Goal: Transaction & Acquisition: Download file/media

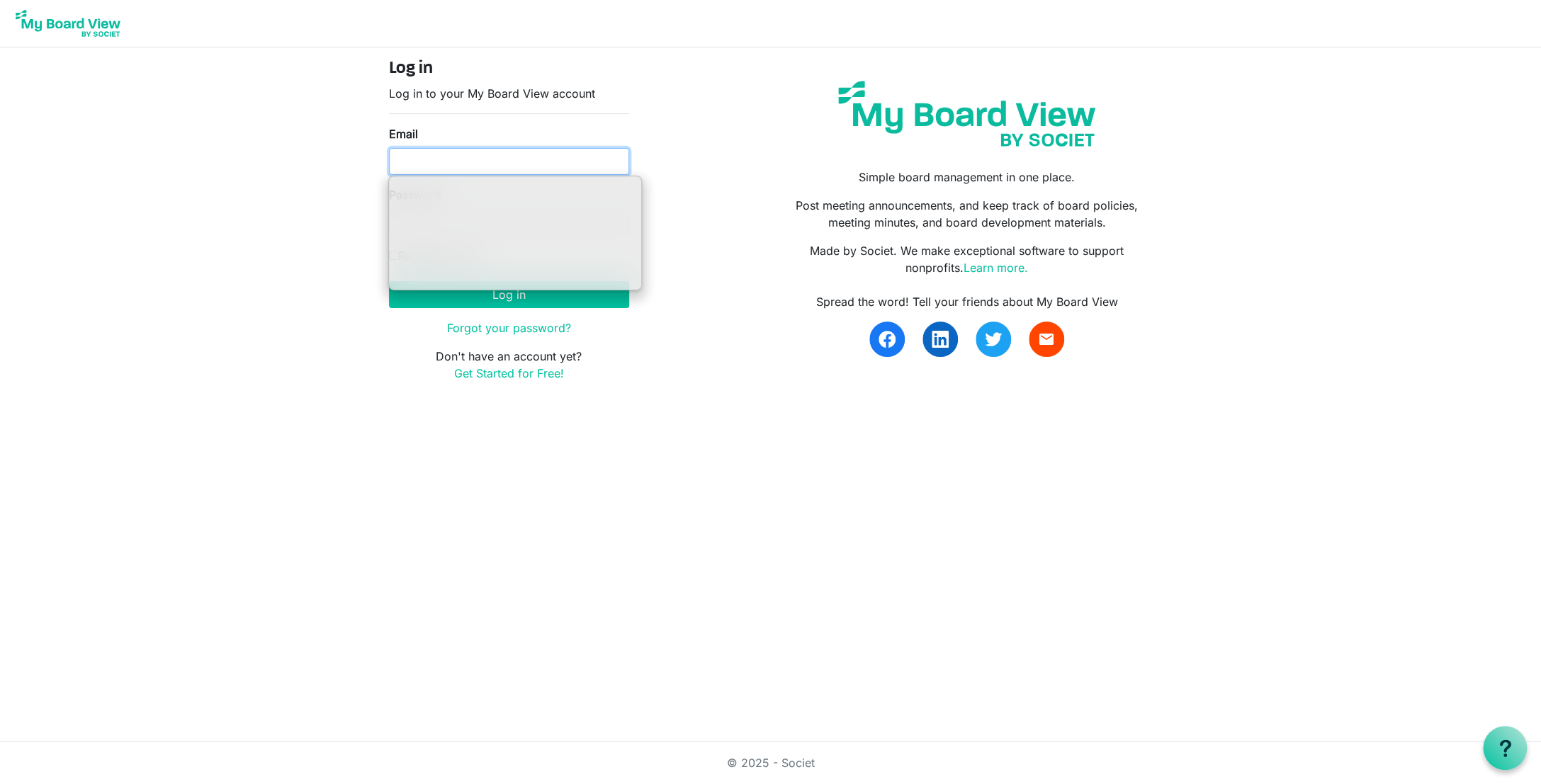
type input "ssayre@habitatcorning.org"
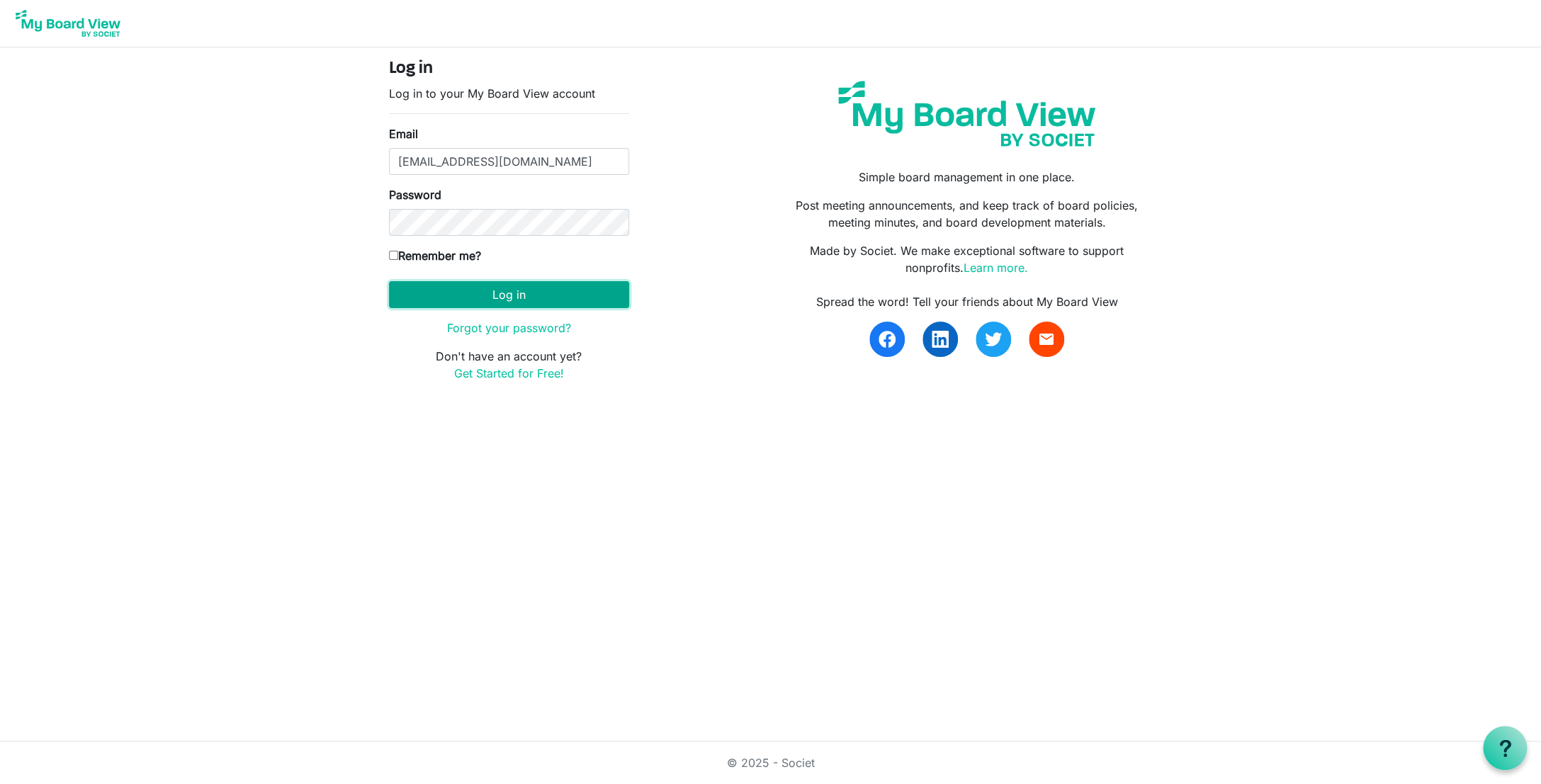
click at [552, 296] on button "Log in" at bounding box center [509, 295] width 241 height 27
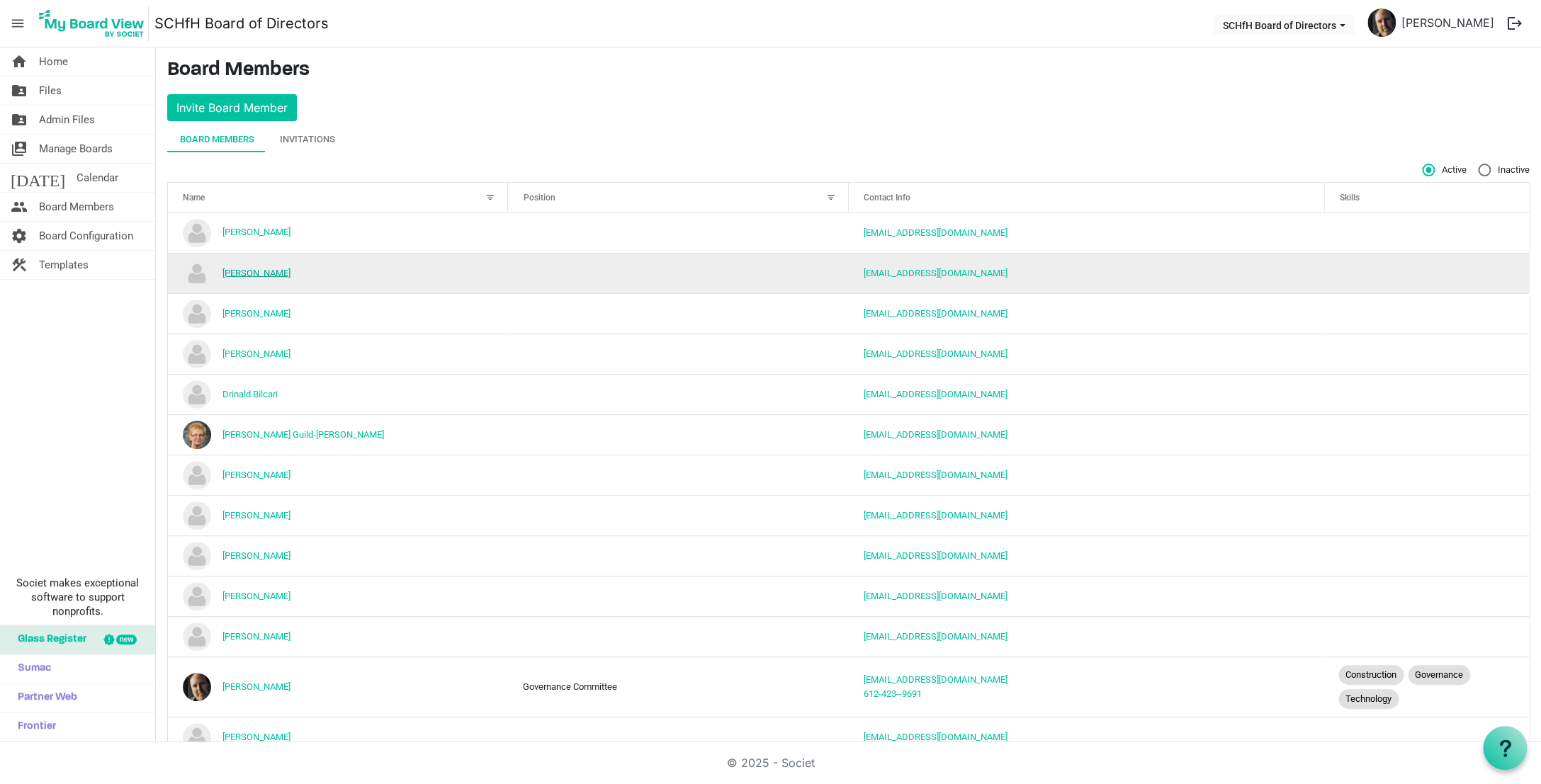
click at [258, 273] on link "[PERSON_NAME]" at bounding box center [256, 272] width 68 height 11
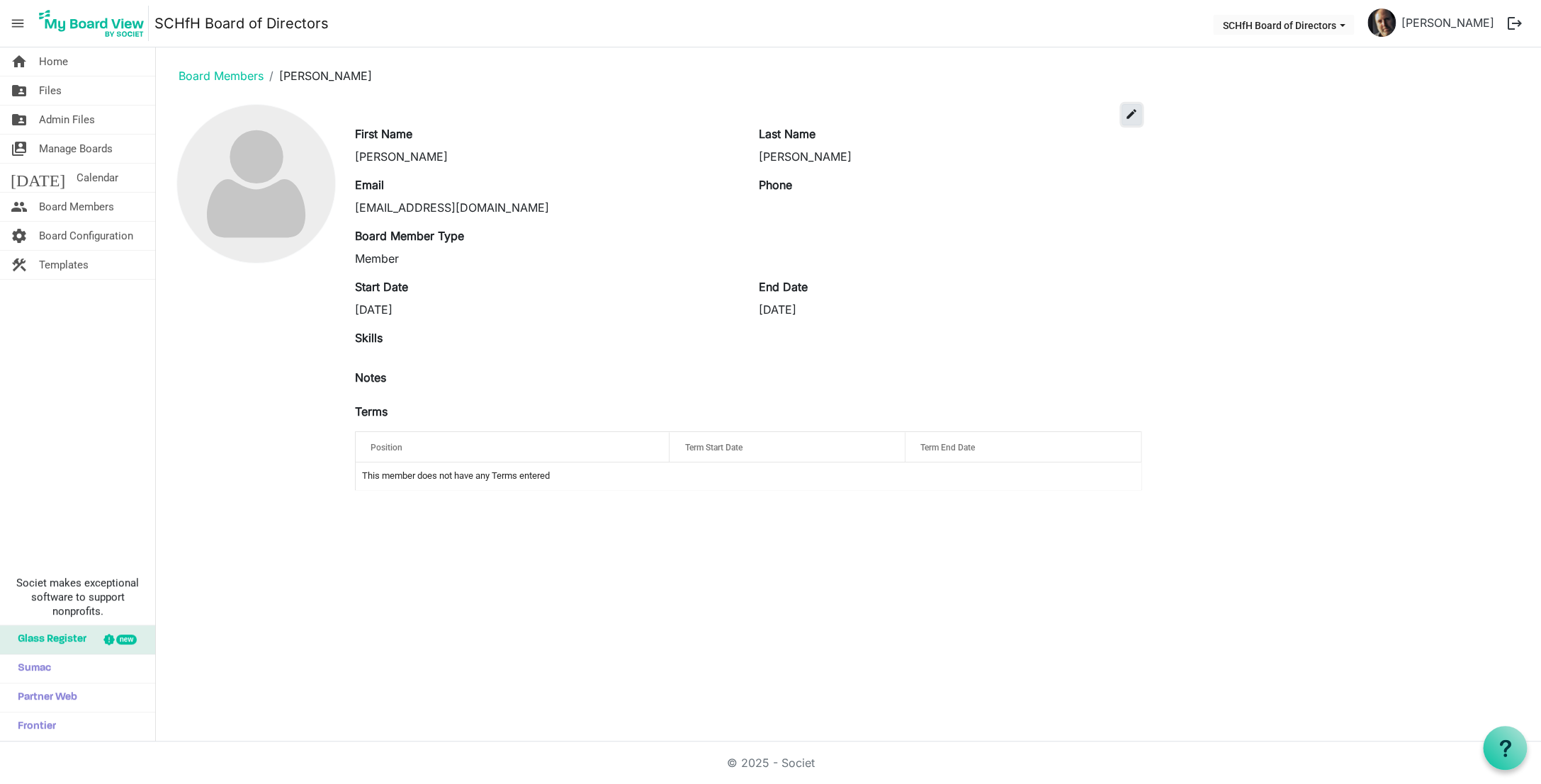
click at [1137, 115] on span "edit" at bounding box center [1131, 114] width 13 height 13
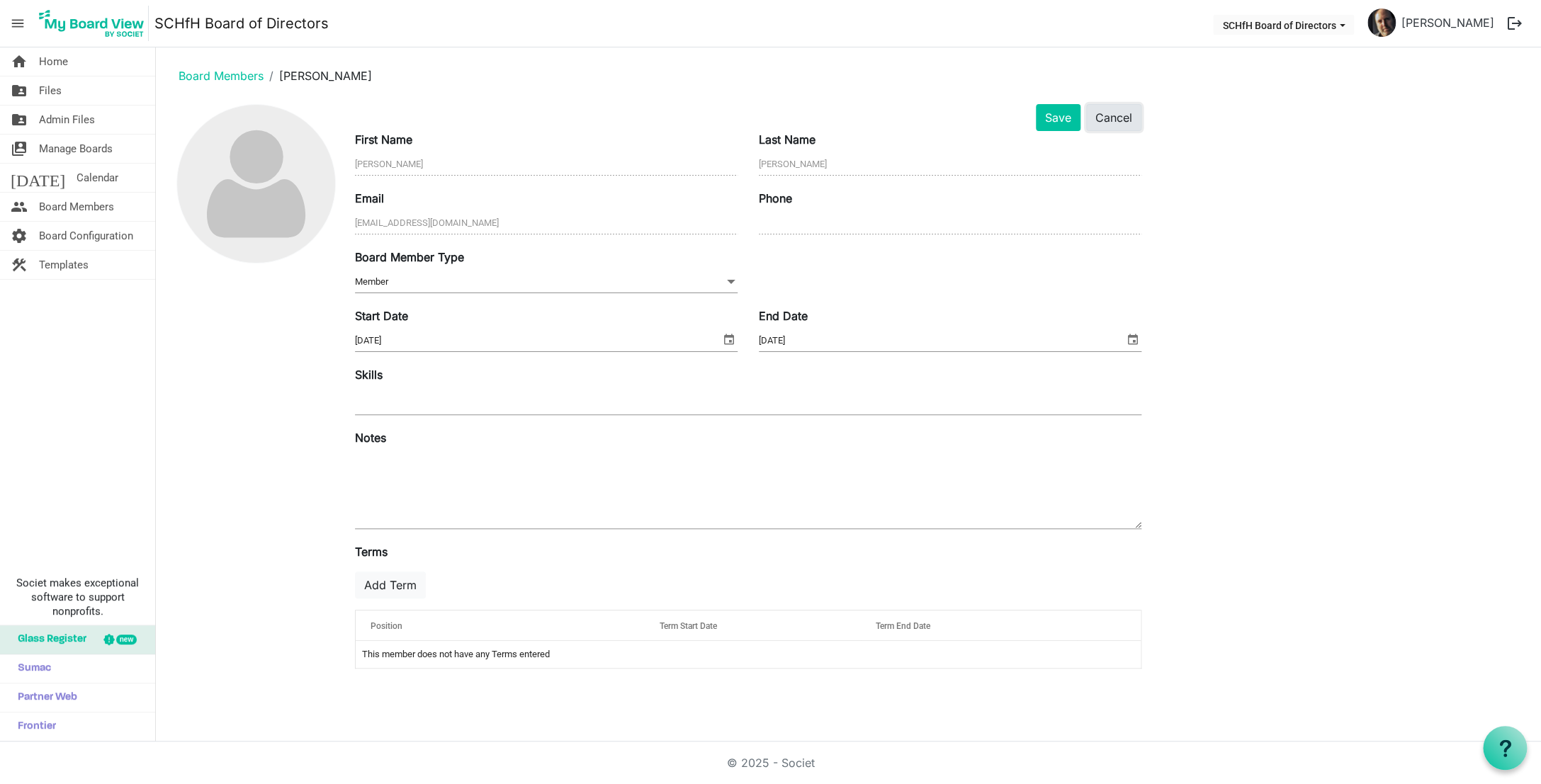
click at [1116, 119] on button "Cancel" at bounding box center [1113, 118] width 55 height 27
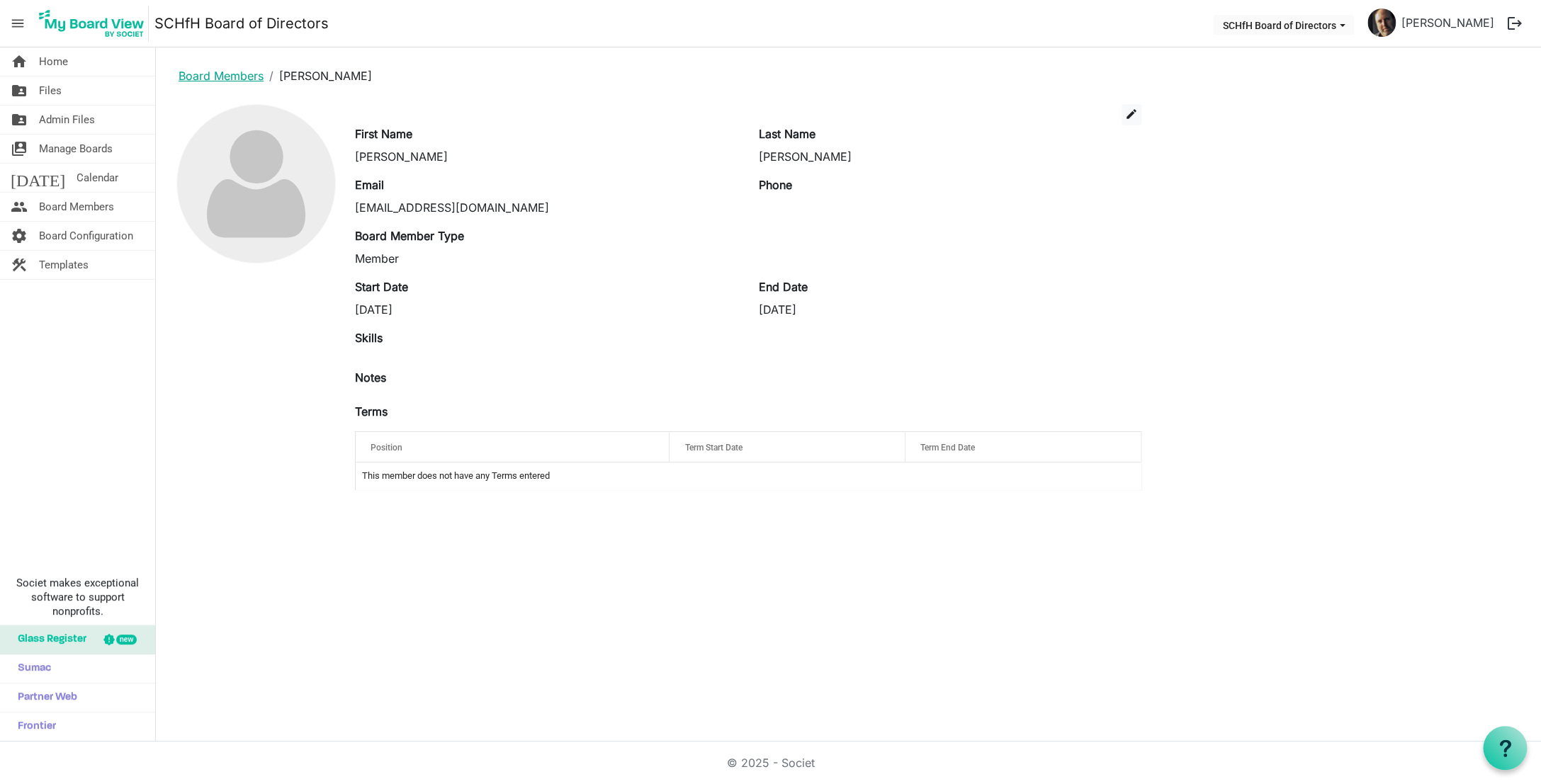
click at [220, 78] on link "Board Members" at bounding box center [221, 76] width 85 height 14
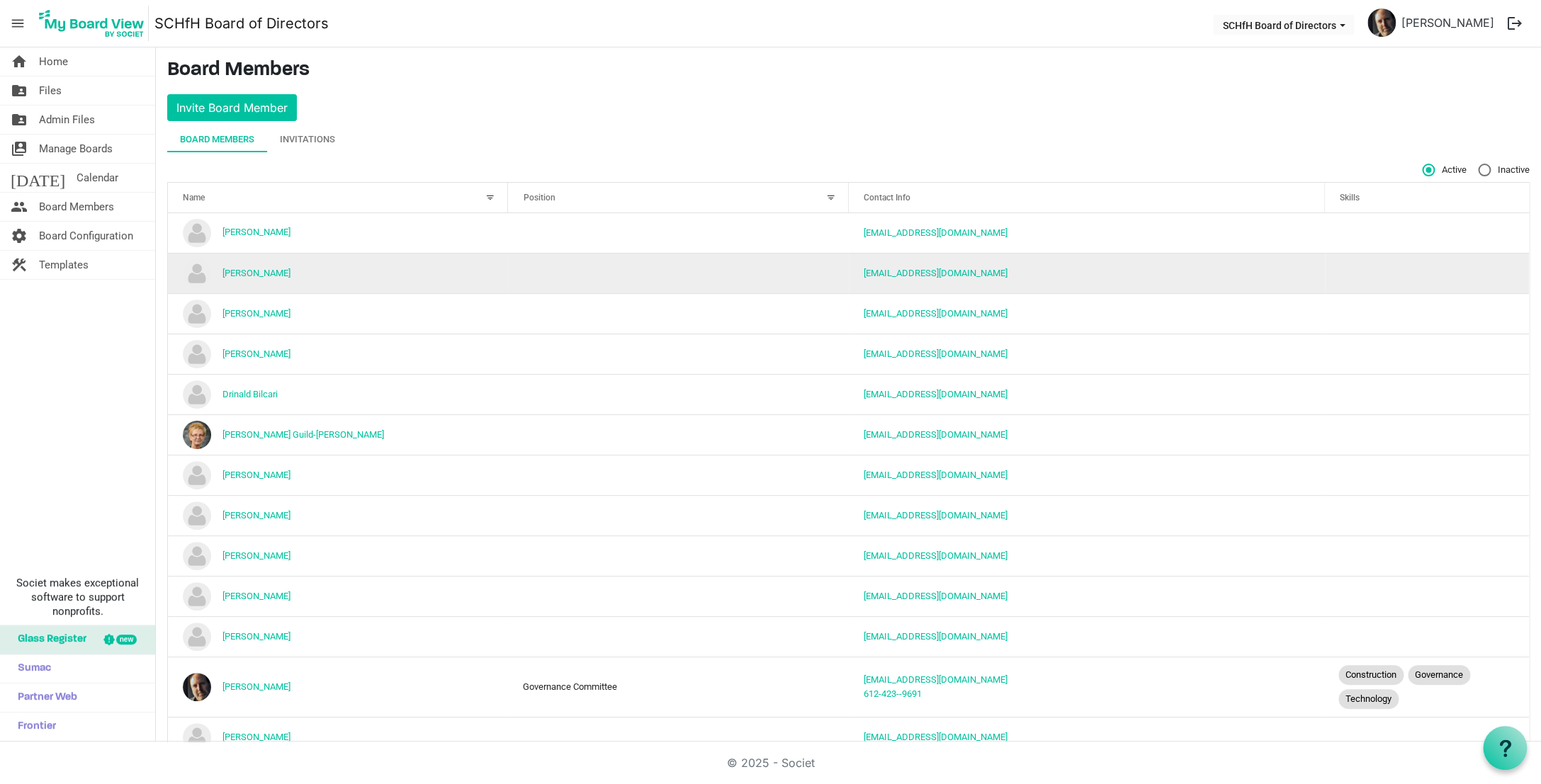
scroll to position [39, 0]
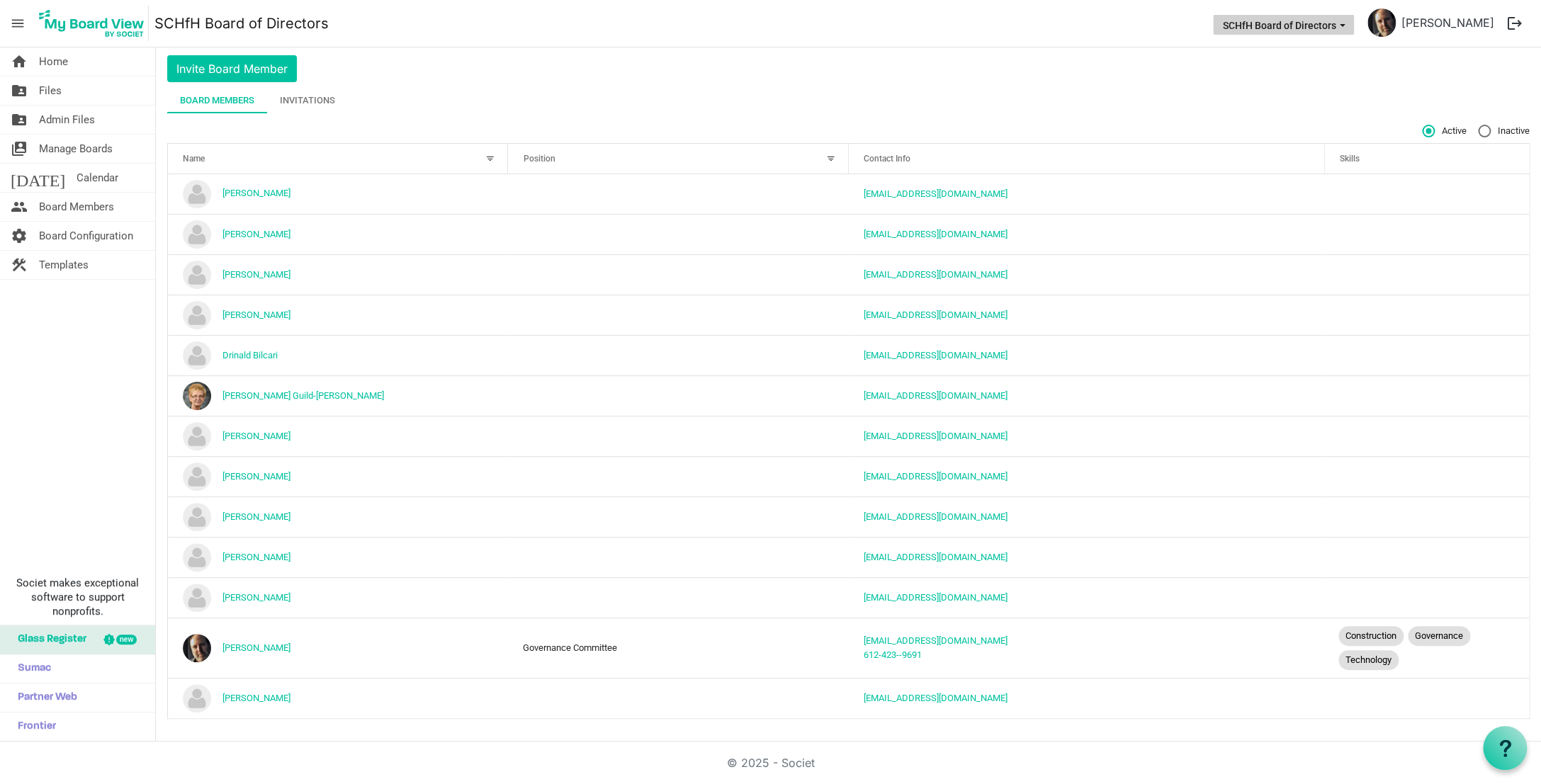
click at [1348, 24] on span "SCHfH Board of Directors dropdownbutton" at bounding box center [1342, 25] width 13 height 5
click at [1468, 98] on div "Board Members Invitations" at bounding box center [848, 100] width 1363 height 25
click at [99, 234] on span "Board Configuration" at bounding box center [86, 235] width 94 height 28
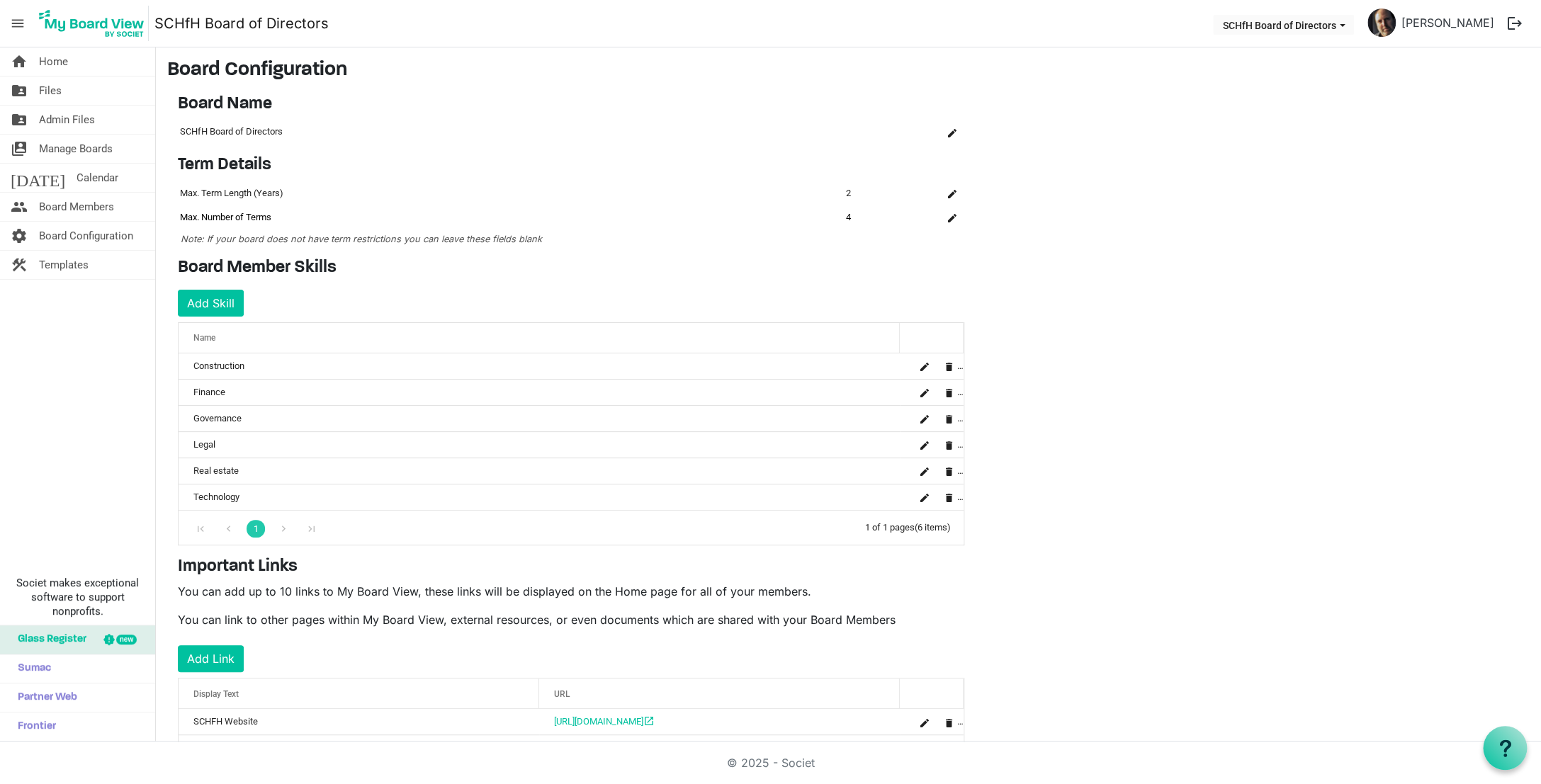
click at [580, 221] on td "Max. Number of Terms" at bounding box center [511, 217] width 667 height 24
click at [1498, 740] on icon at bounding box center [1506, 749] width 18 height 18
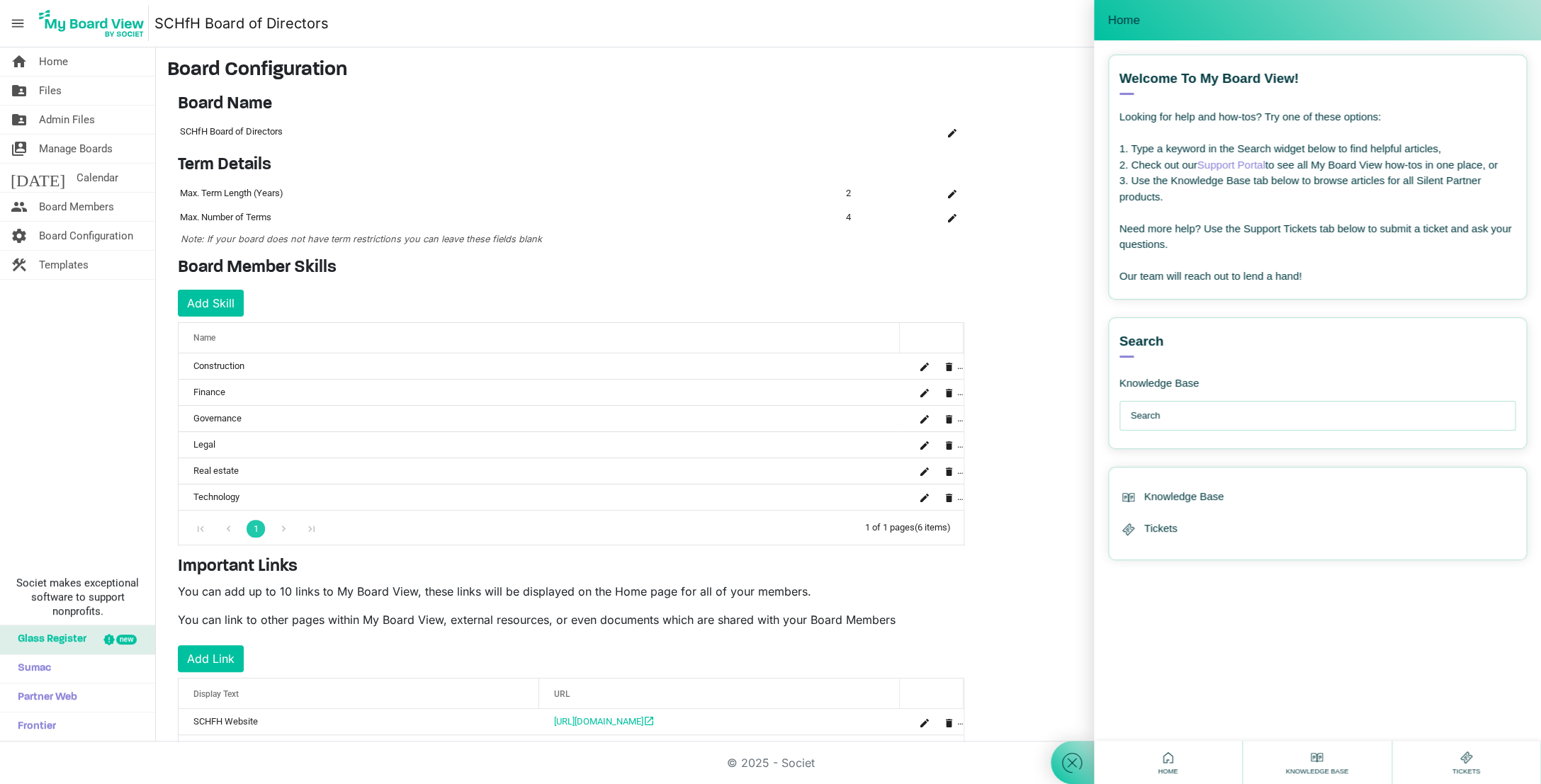
click at [1179, 418] on input "text" at bounding box center [1322, 415] width 382 height 28
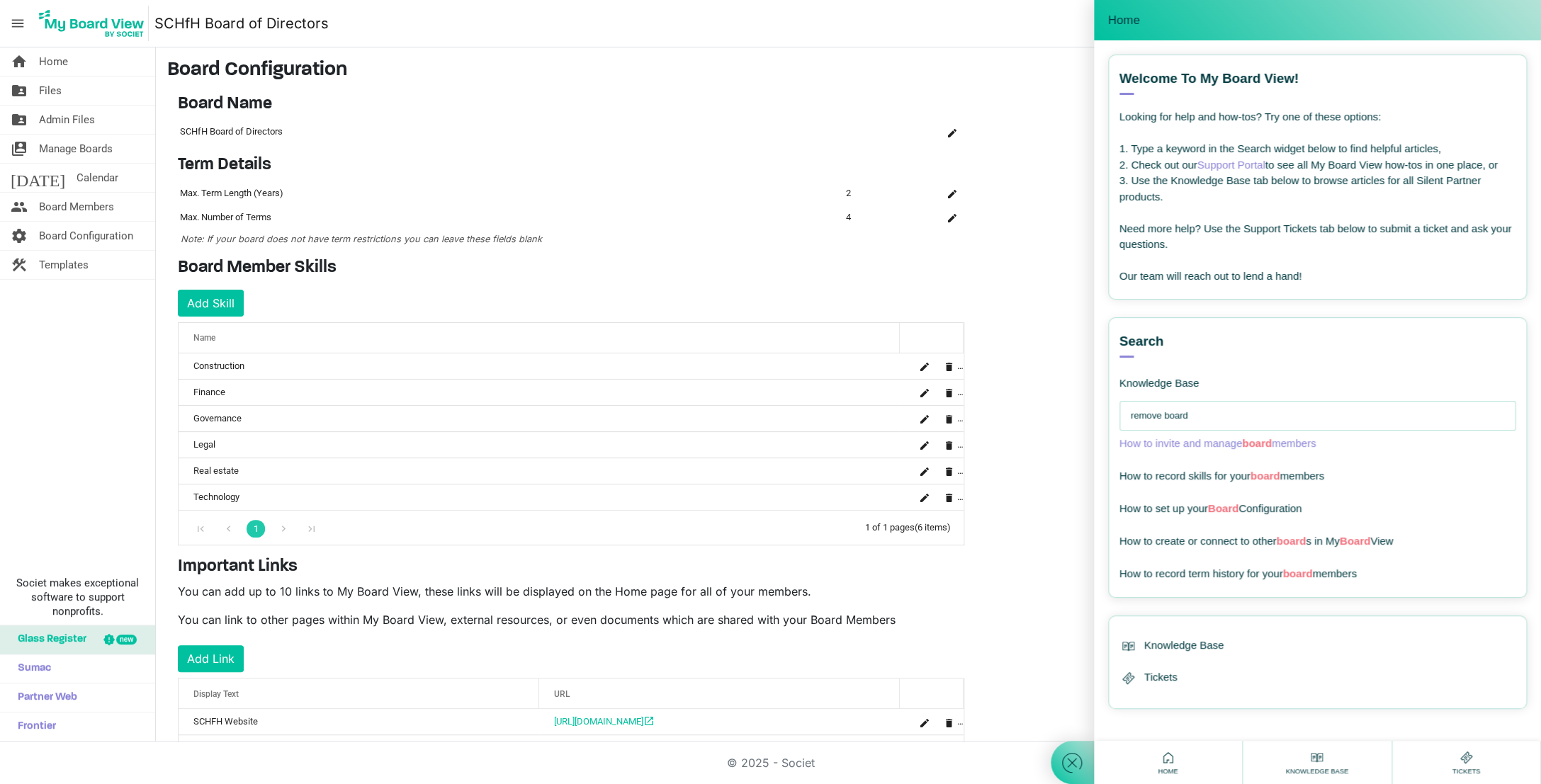
type input "remove board"
click at [1268, 441] on span "board" at bounding box center [1257, 442] width 30 height 12
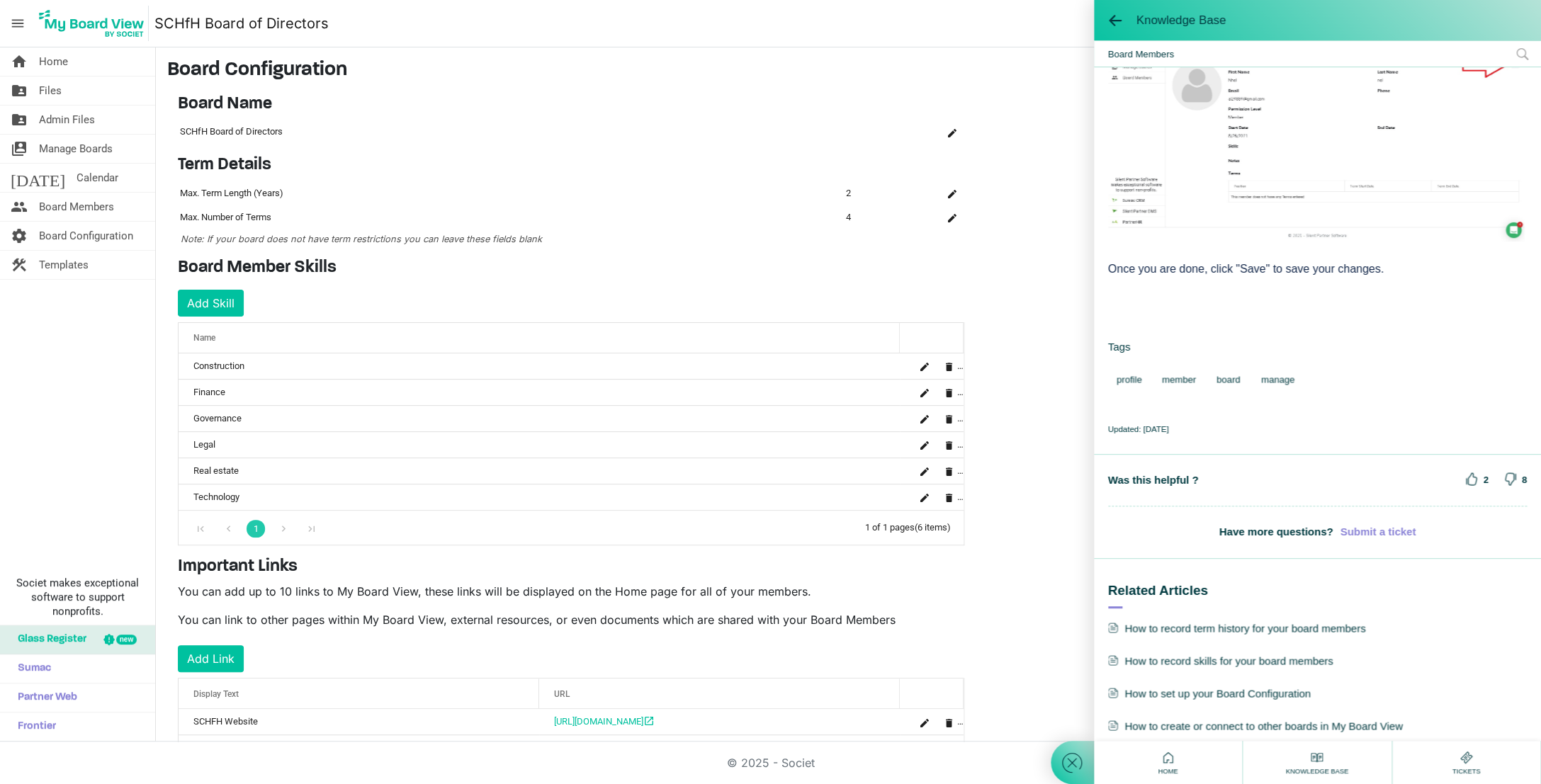
scroll to position [1233, 0]
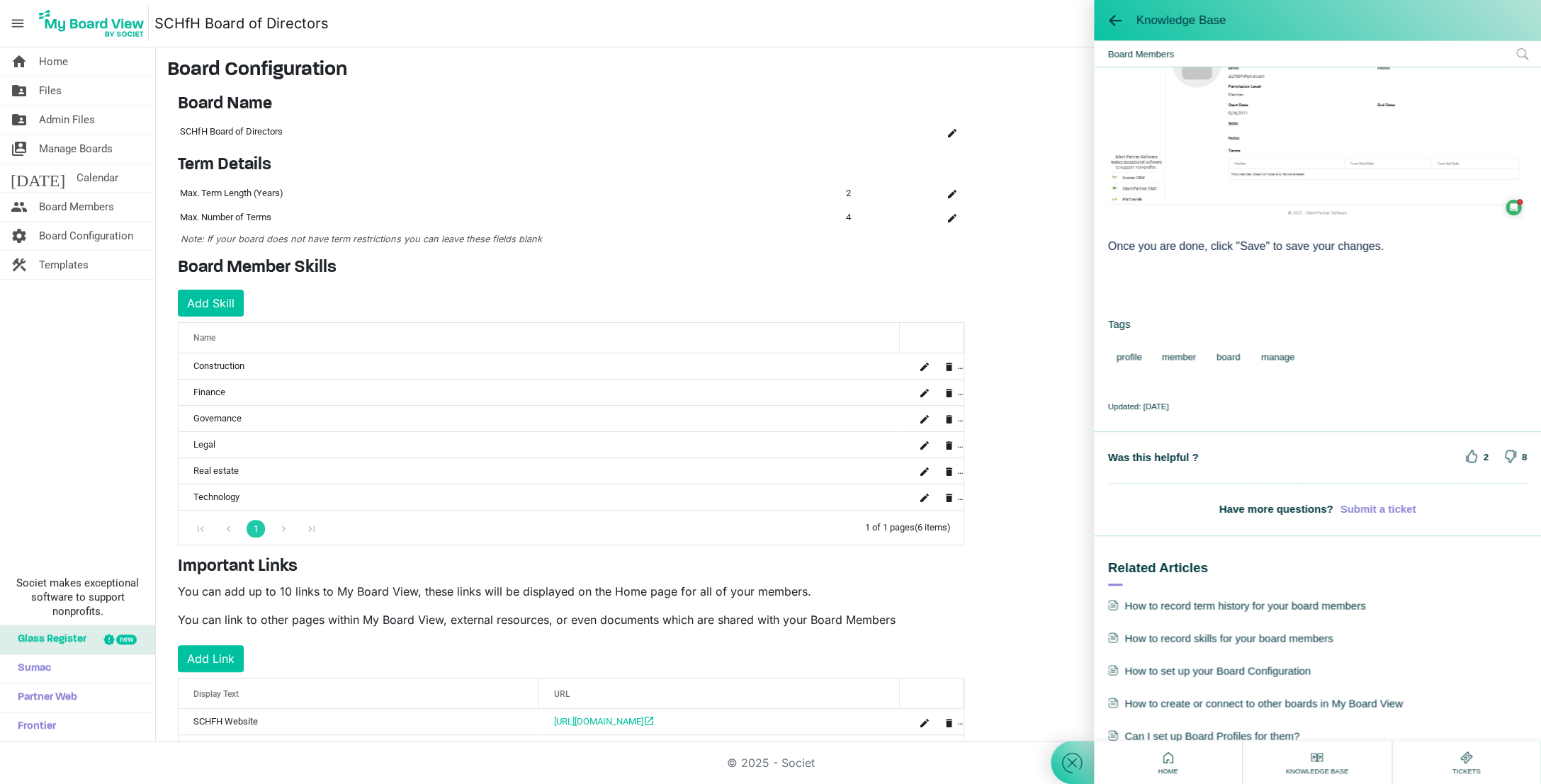
click at [1374, 502] on b "Submit a ticket" at bounding box center [1378, 510] width 76 height 16
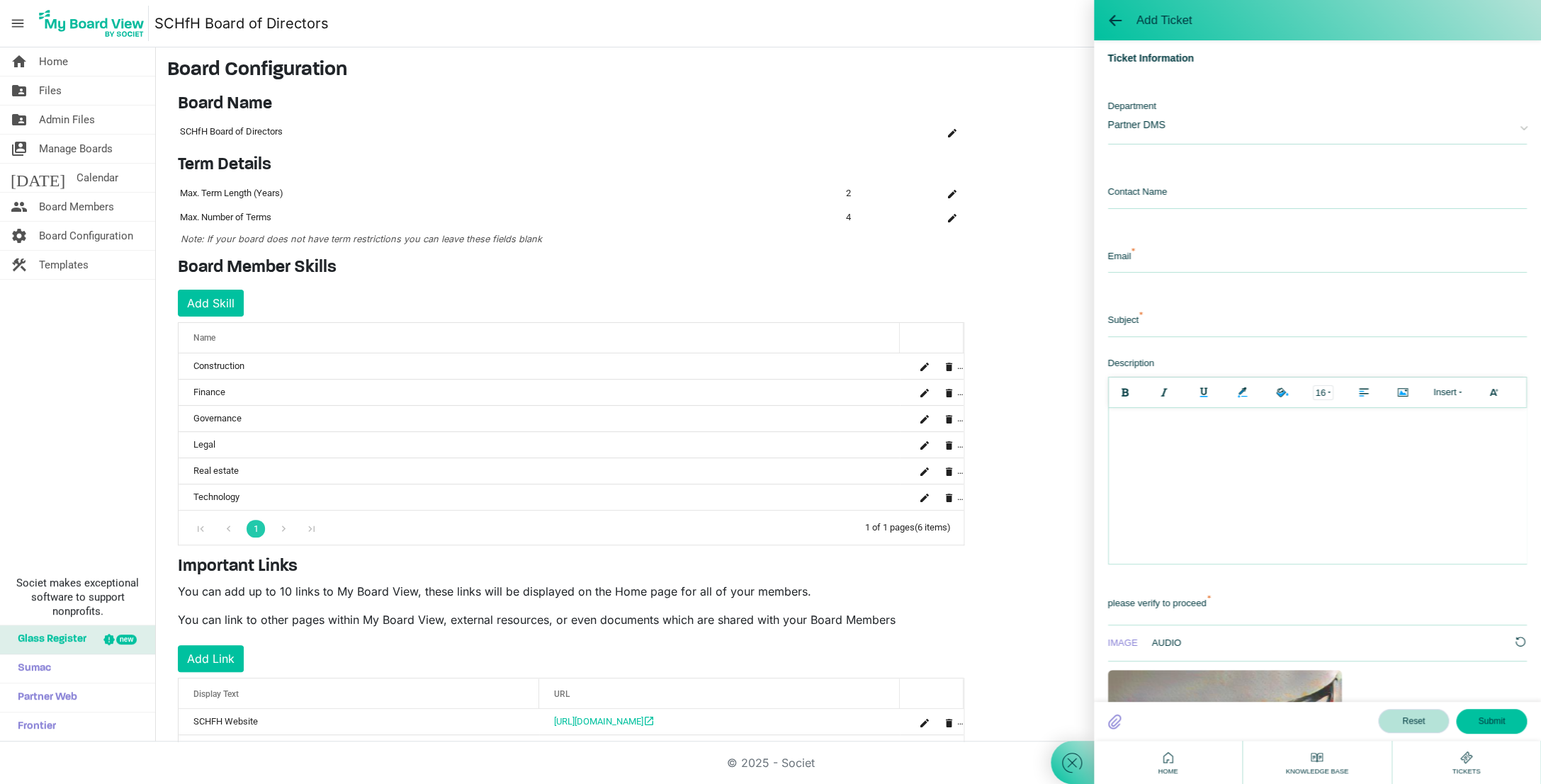
scroll to position [0, 0]
click at [1204, 197] on input "text" at bounding box center [1319, 194] width 420 height 31
type input "[PERSON_NAME]"
click at [1184, 260] on input "email" at bounding box center [1319, 258] width 420 height 31
type input "ssayre@habitatsteuben.org"
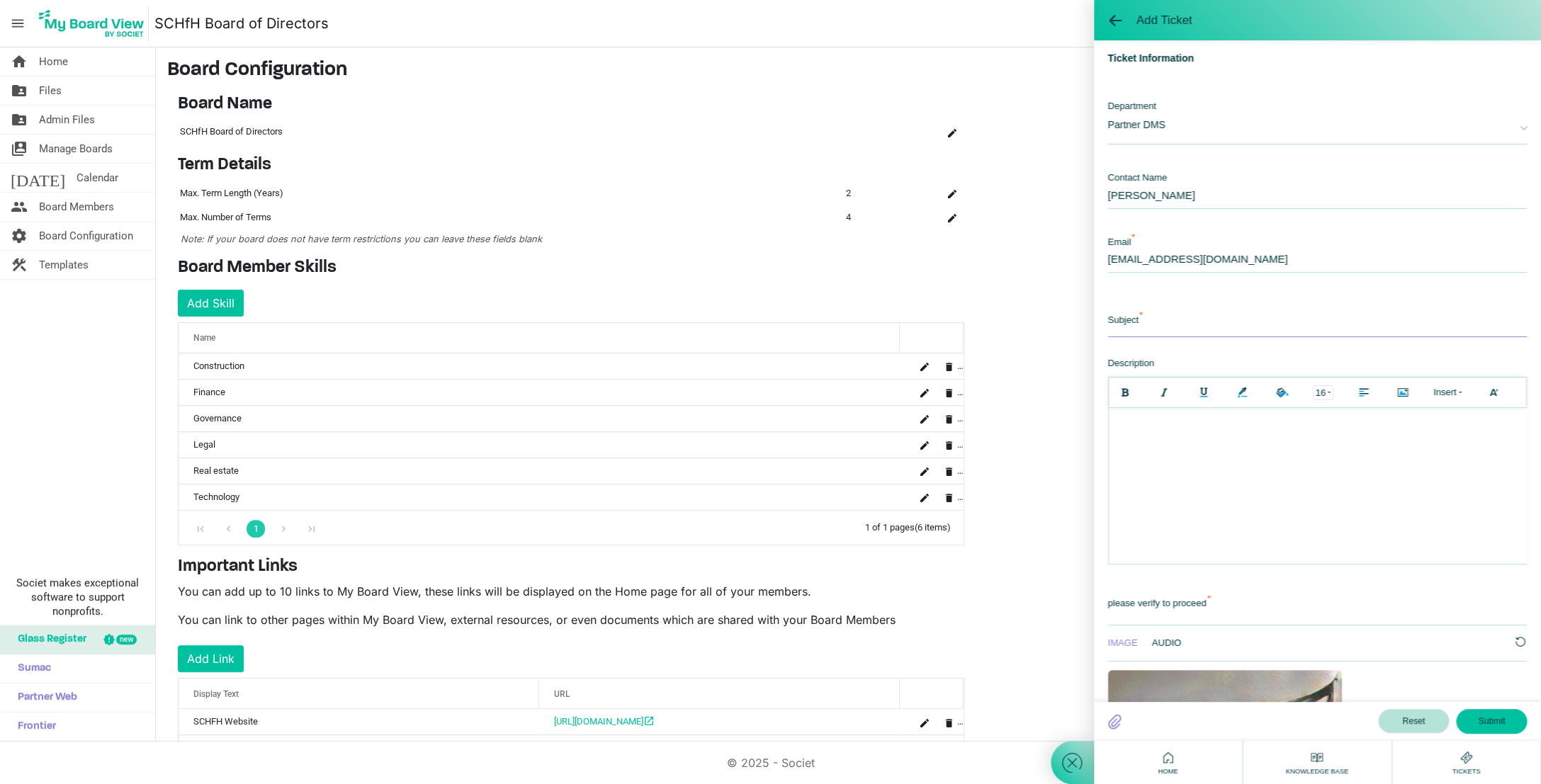
click at [1155, 323] on input "text" at bounding box center [1319, 322] width 420 height 31
type input "Removing past board members"
click at [1154, 447] on html at bounding box center [1318, 486] width 418 height 156
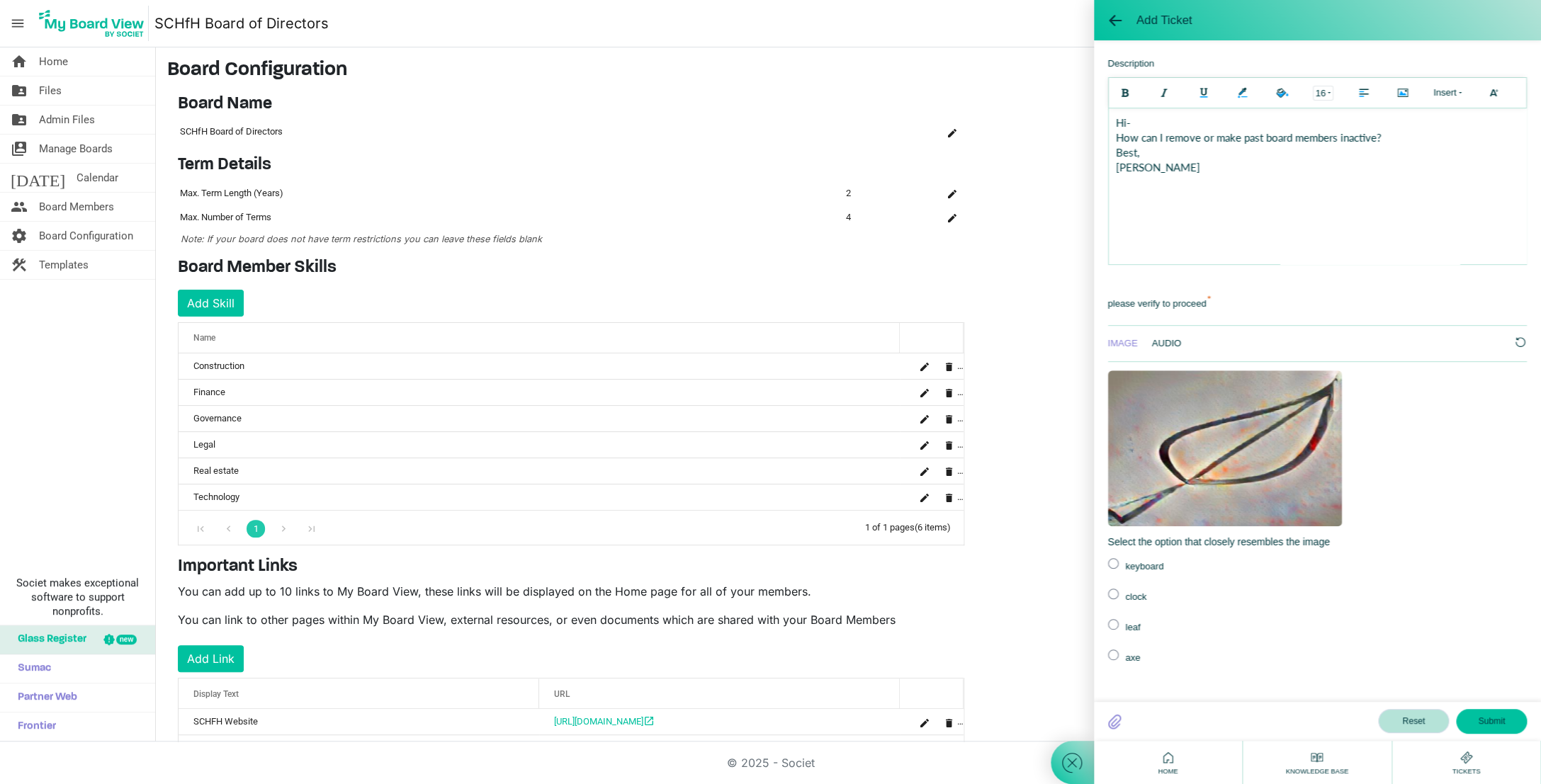
scroll to position [314, 0]
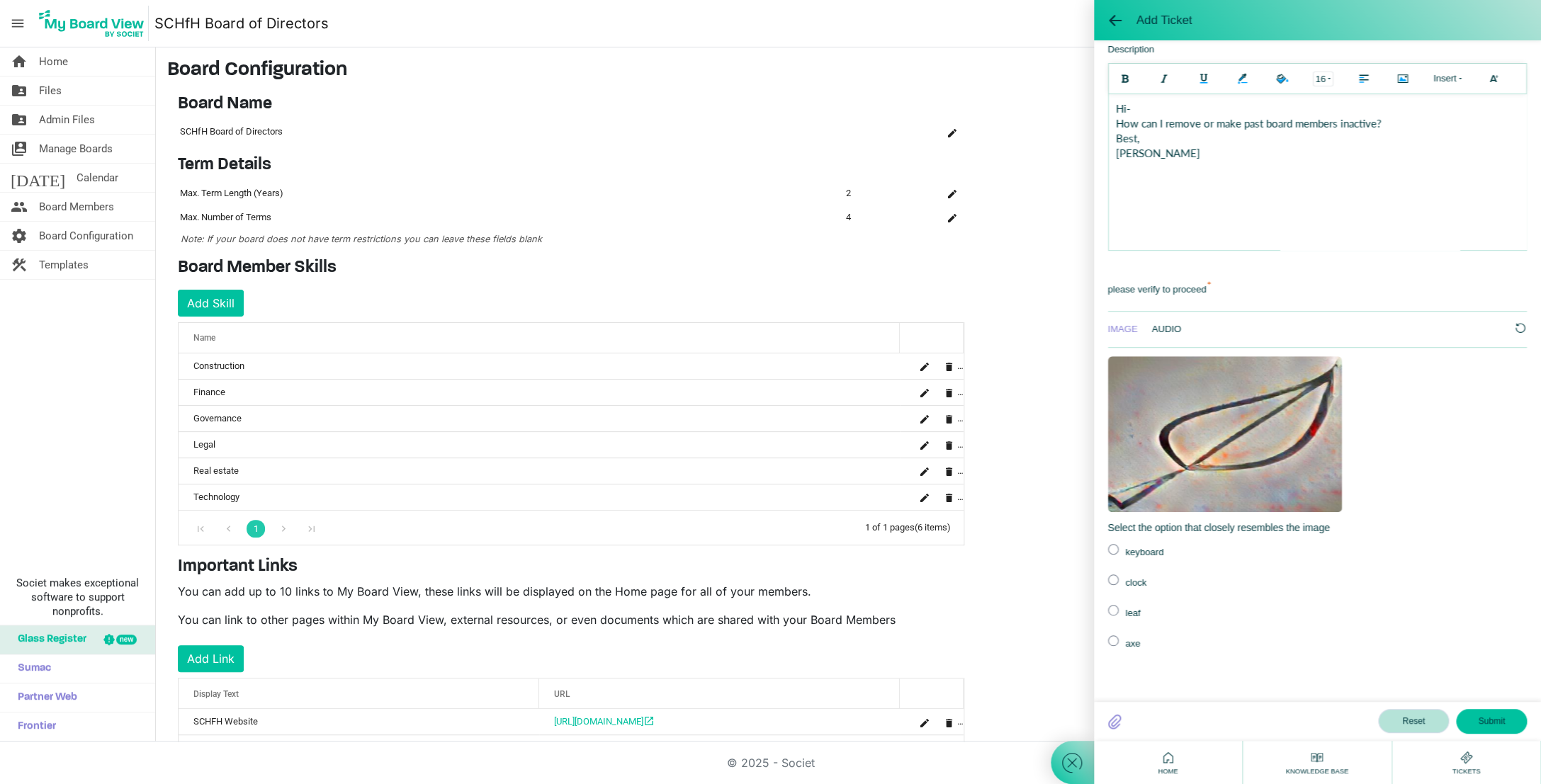
click at [1115, 605] on label at bounding box center [1114, 610] width 11 height 11
click at [0, 0] on input "radio" at bounding box center [0, 0] width 0 height 0
click at [1489, 720] on button "Submit" at bounding box center [1491, 721] width 71 height 24
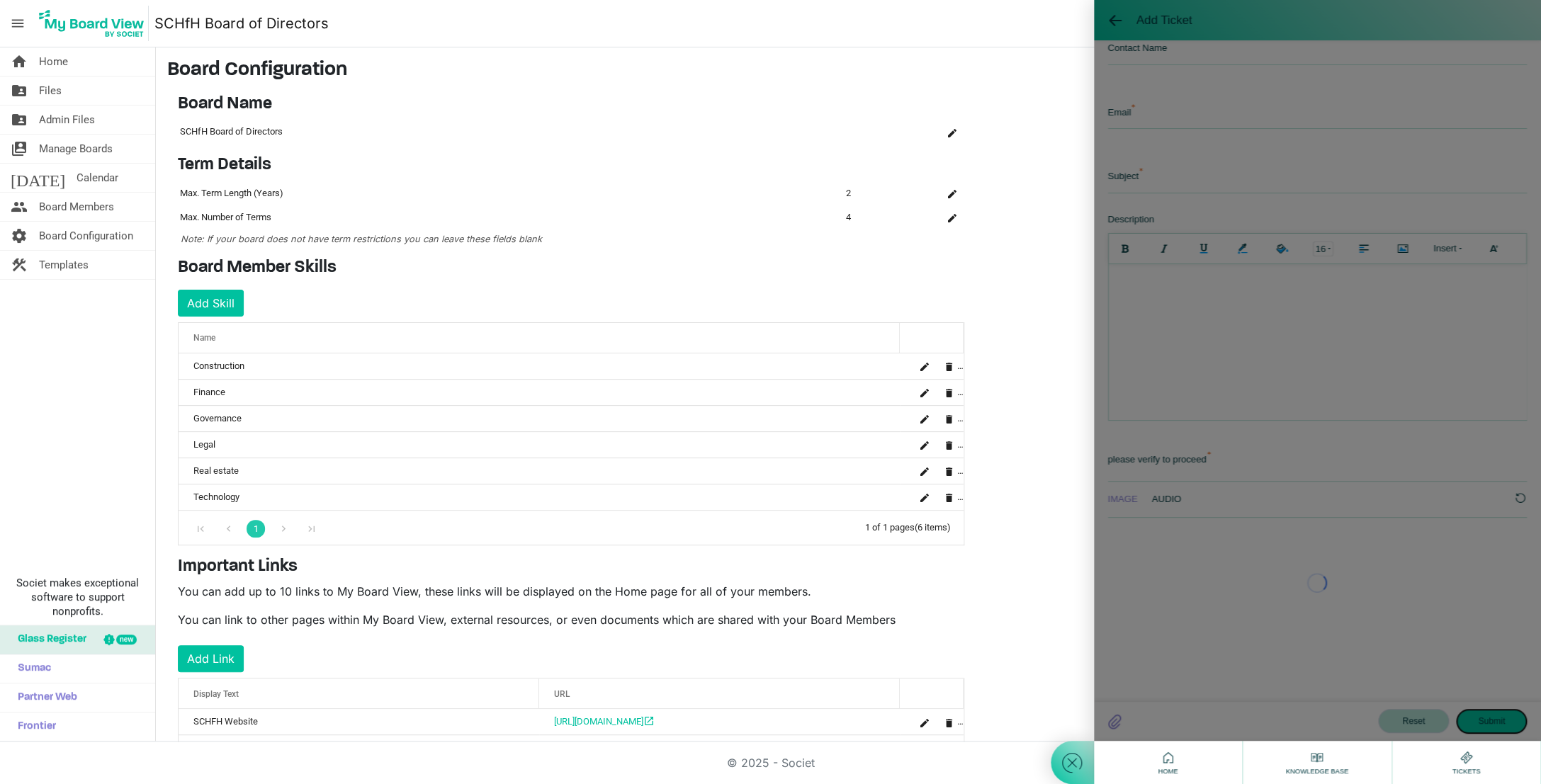
scroll to position [141, 0]
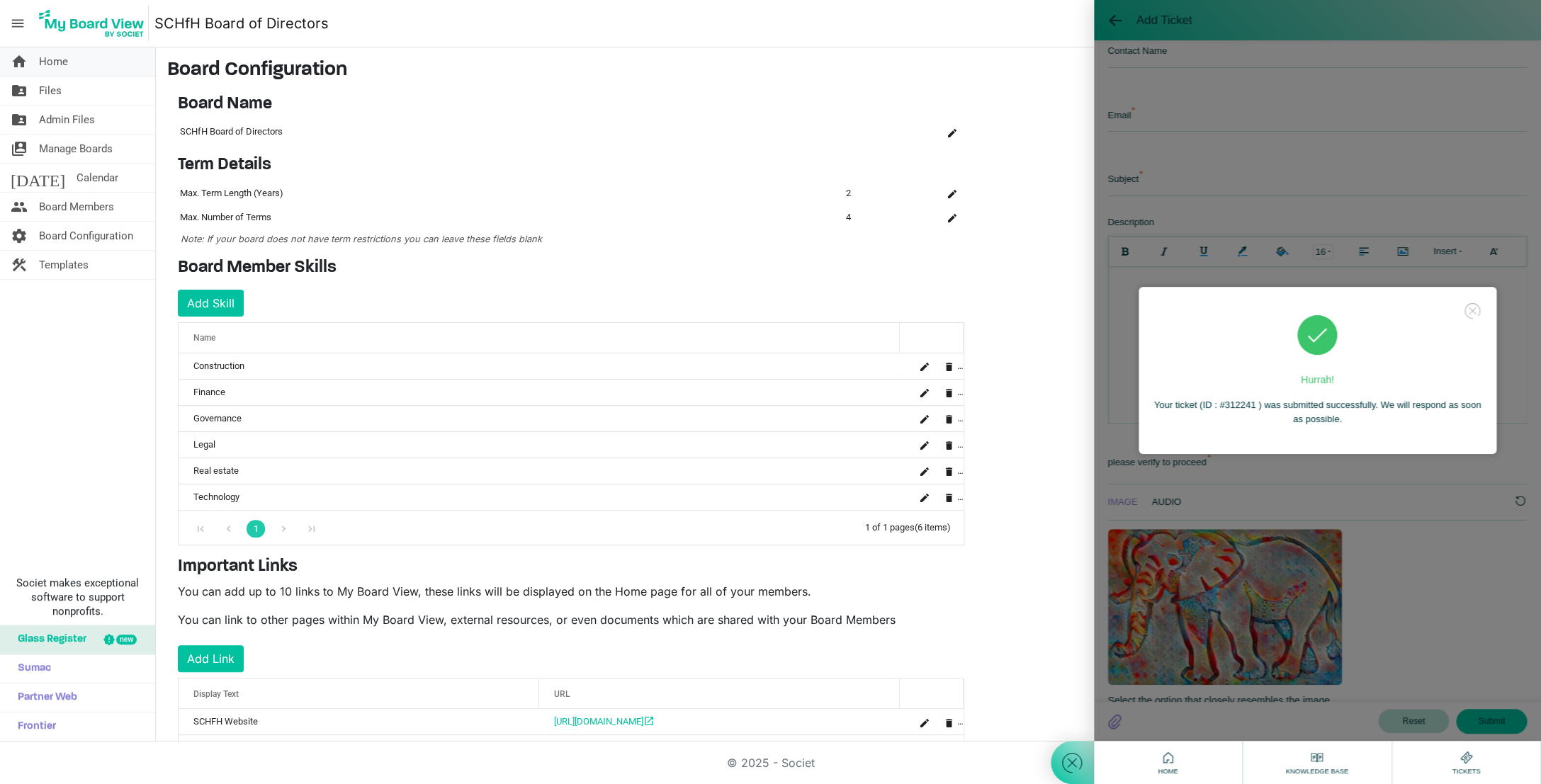
click at [80, 60] on link "home Home" at bounding box center [78, 61] width 156 height 28
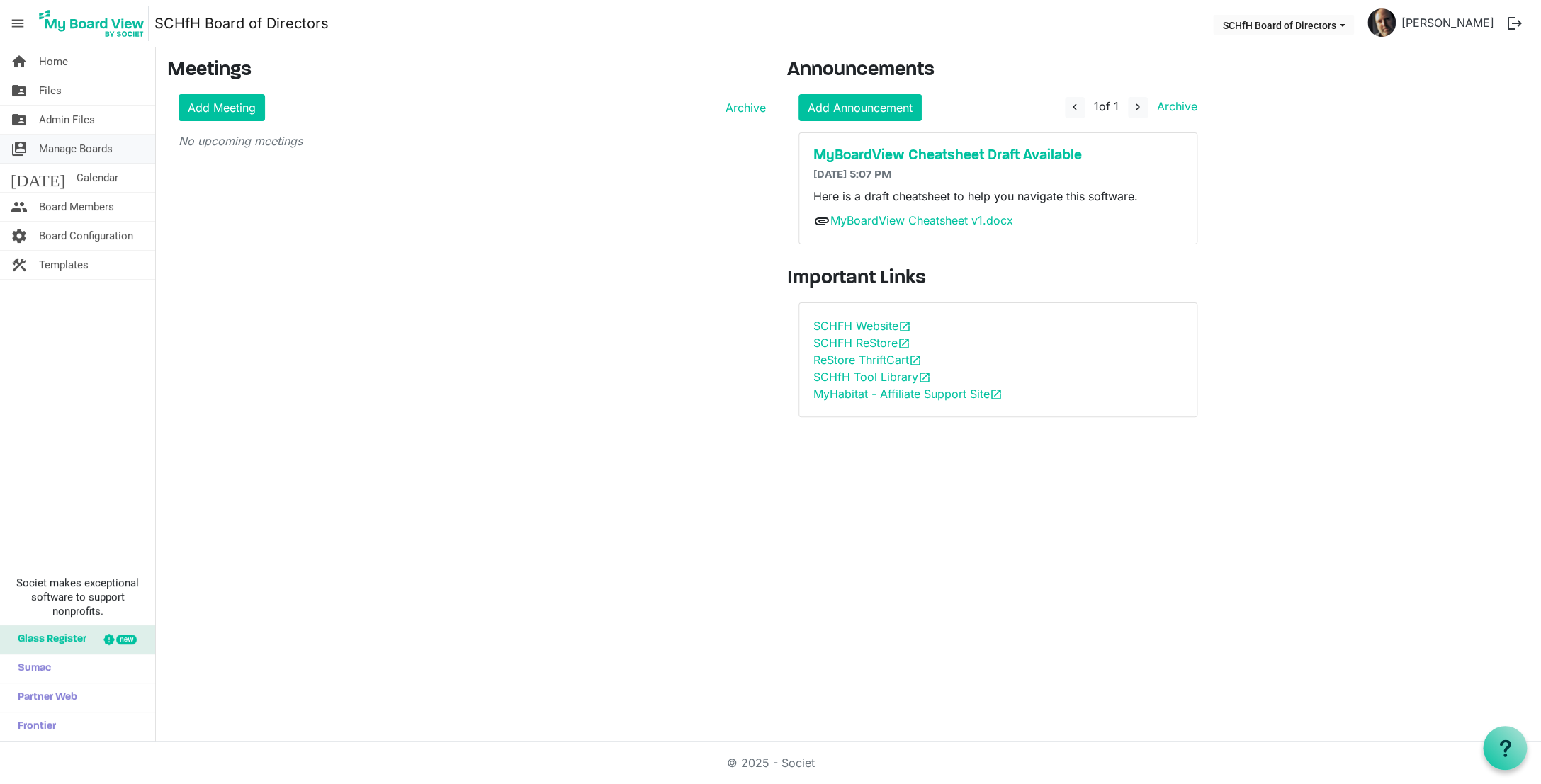
click at [99, 149] on span "Manage Boards" at bounding box center [75, 148] width 73 height 28
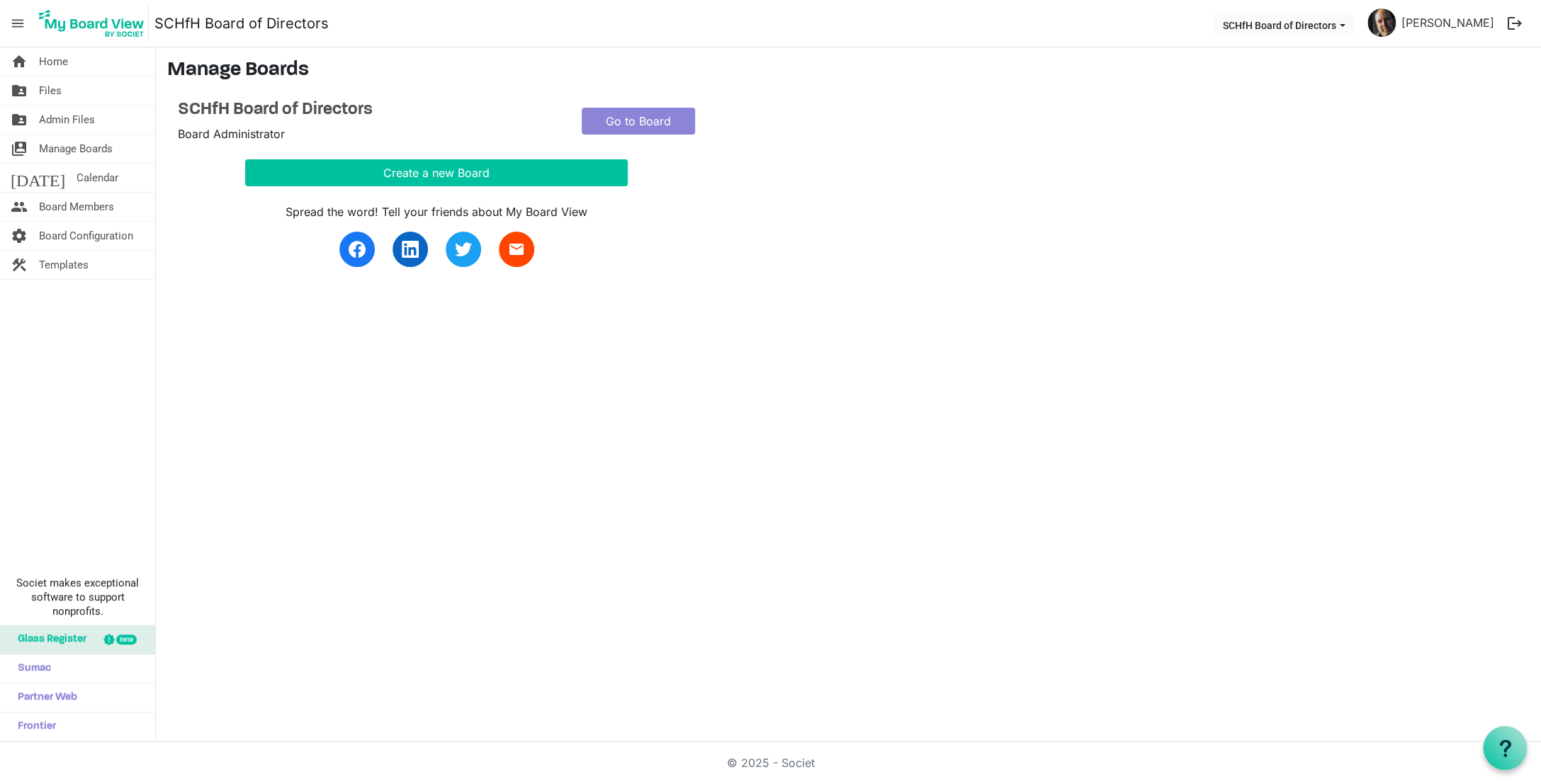
click at [265, 139] on span "Board Administrator" at bounding box center [232, 134] width 107 height 14
click at [651, 121] on link "Go to Board" at bounding box center [638, 121] width 113 height 27
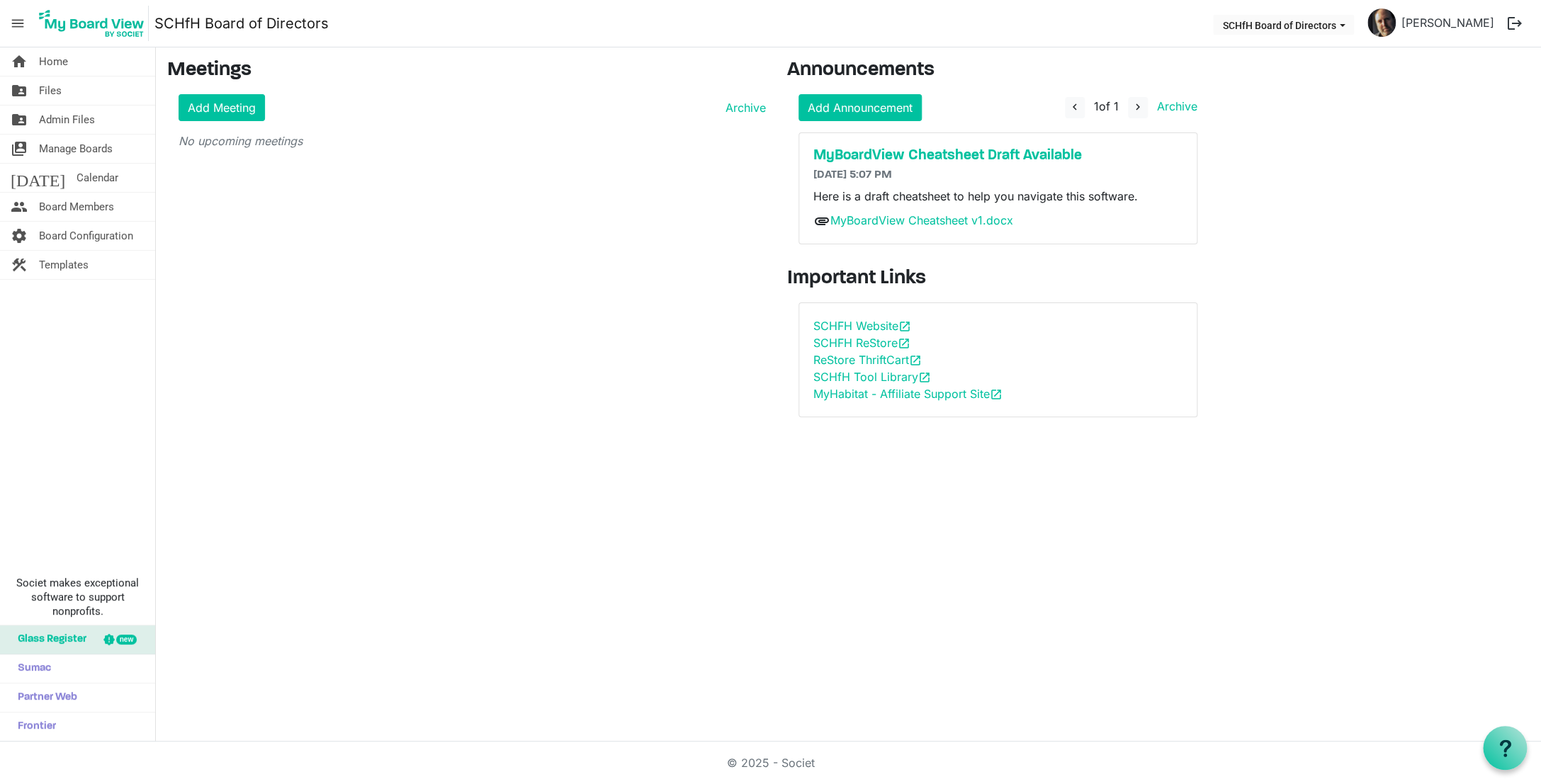
click at [651, 121] on div "Add Meeting Archive No upcoming meetings" at bounding box center [467, 121] width 599 height 55
click at [128, 641] on div "new" at bounding box center [127, 639] width 21 height 10
click at [85, 215] on span "Board Members" at bounding box center [76, 206] width 75 height 28
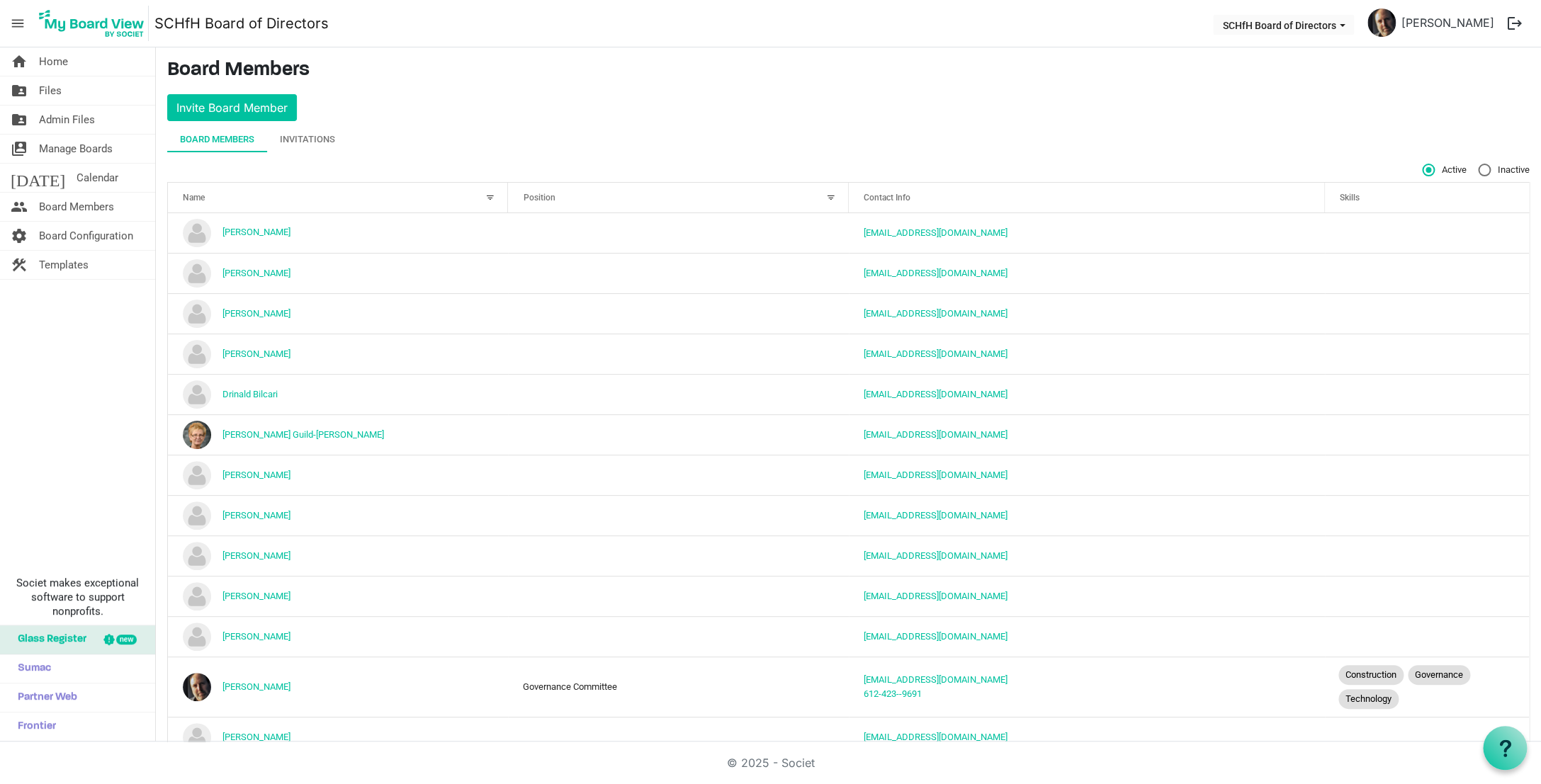
click at [1479, 169] on label "Inactive" at bounding box center [1504, 170] width 52 height 13
click at [1479, 165] on input "Inactive" at bounding box center [1479, 164] width 1 height 1
radio input "true"
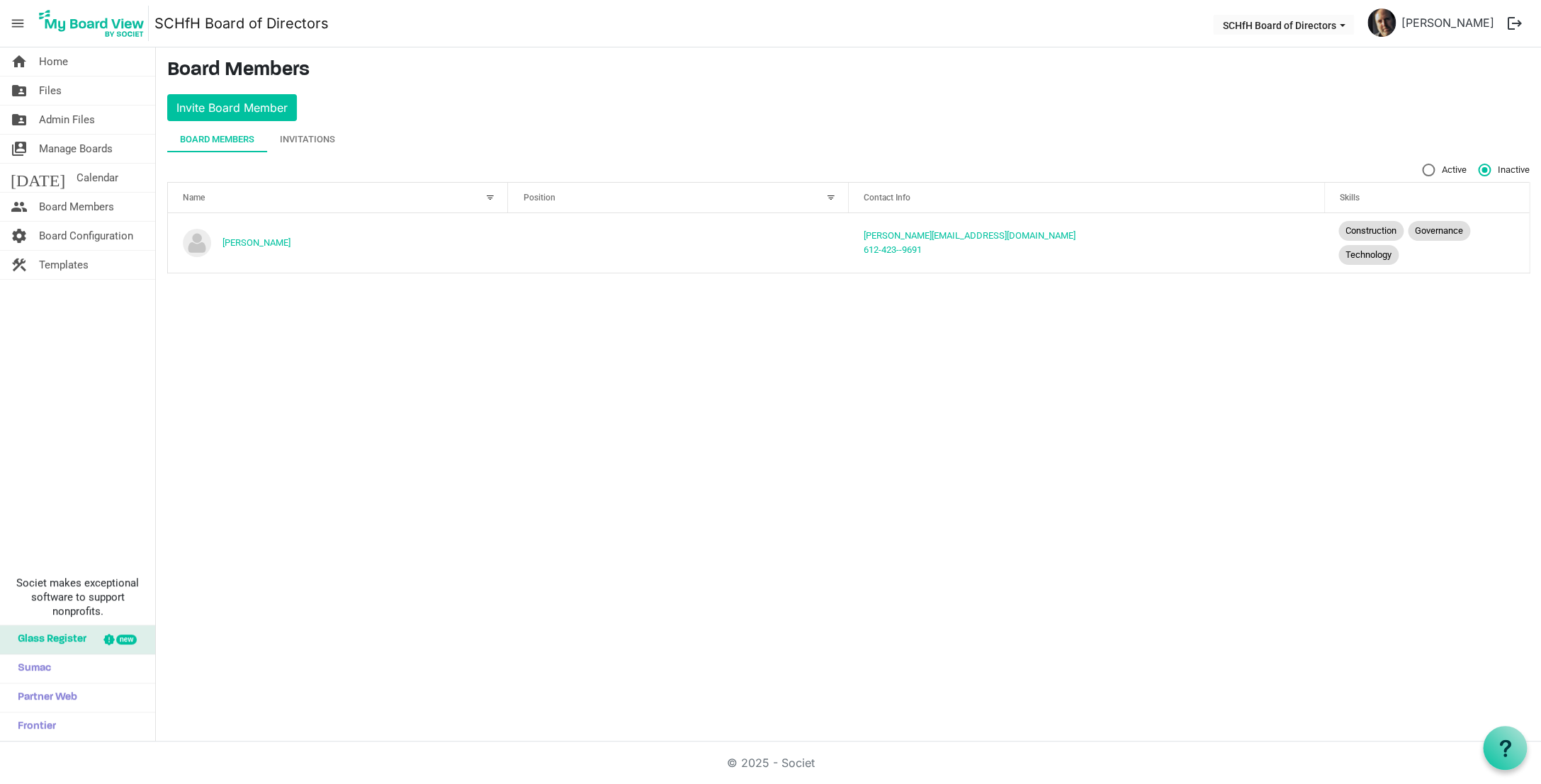
click at [1432, 169] on label "Active" at bounding box center [1444, 170] width 44 height 13
click at [1423, 165] on input "Active" at bounding box center [1423, 164] width 1 height 1
radio input "true"
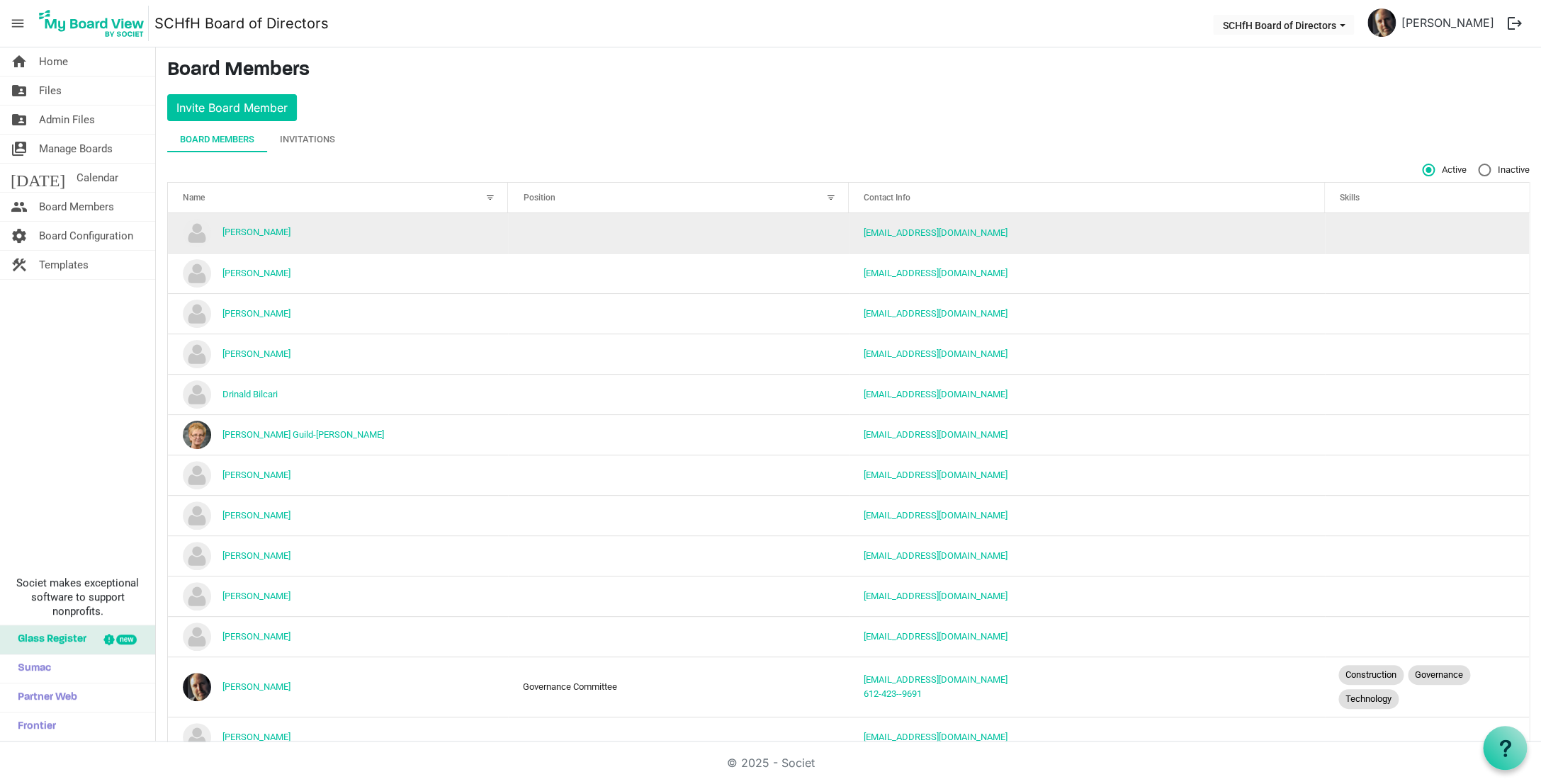
click at [869, 241] on td "[EMAIL_ADDRESS][DOMAIN_NAME]" at bounding box center [1087, 233] width 477 height 40
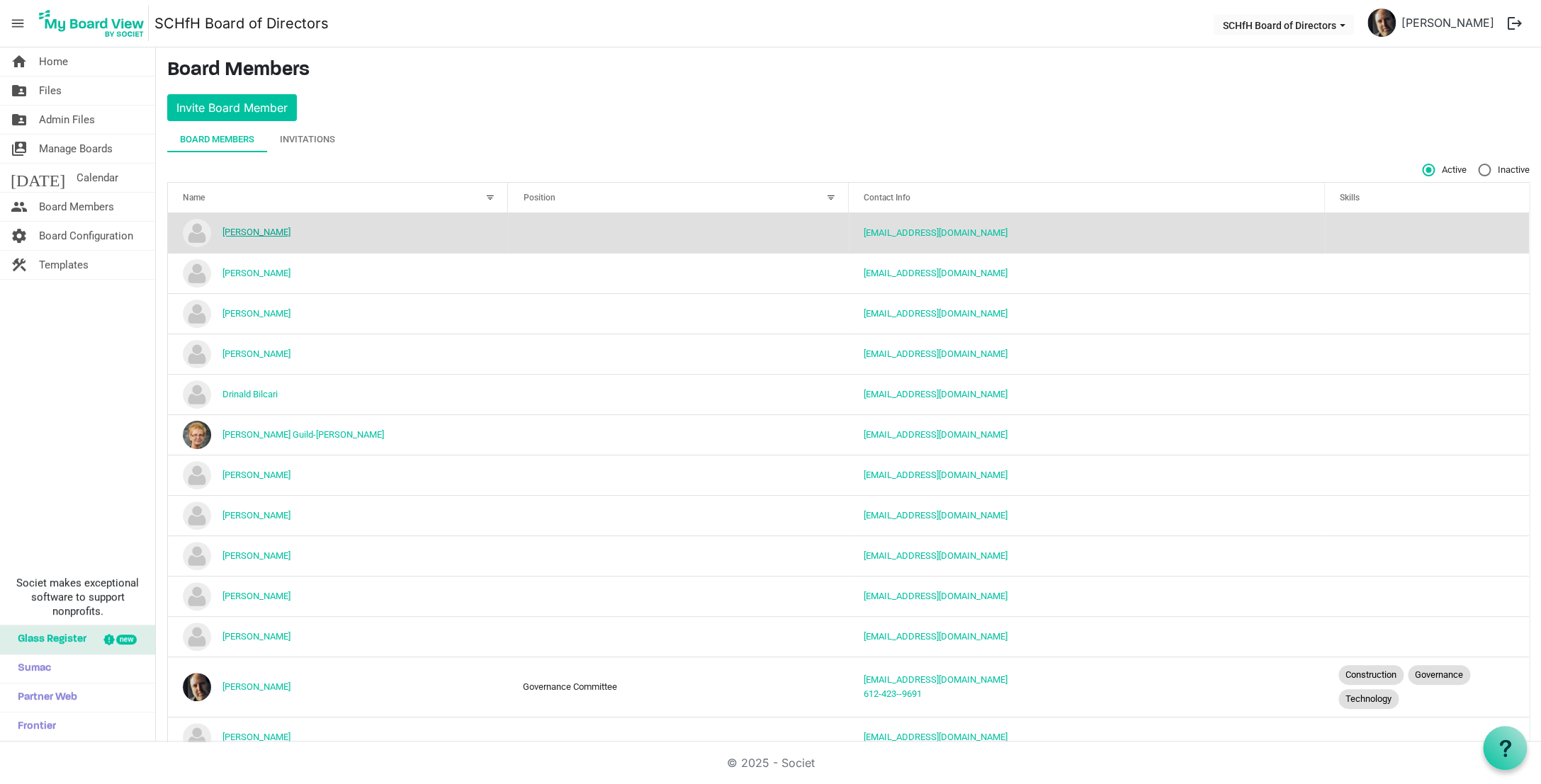
click at [244, 231] on link "[PERSON_NAME]" at bounding box center [256, 232] width 68 height 11
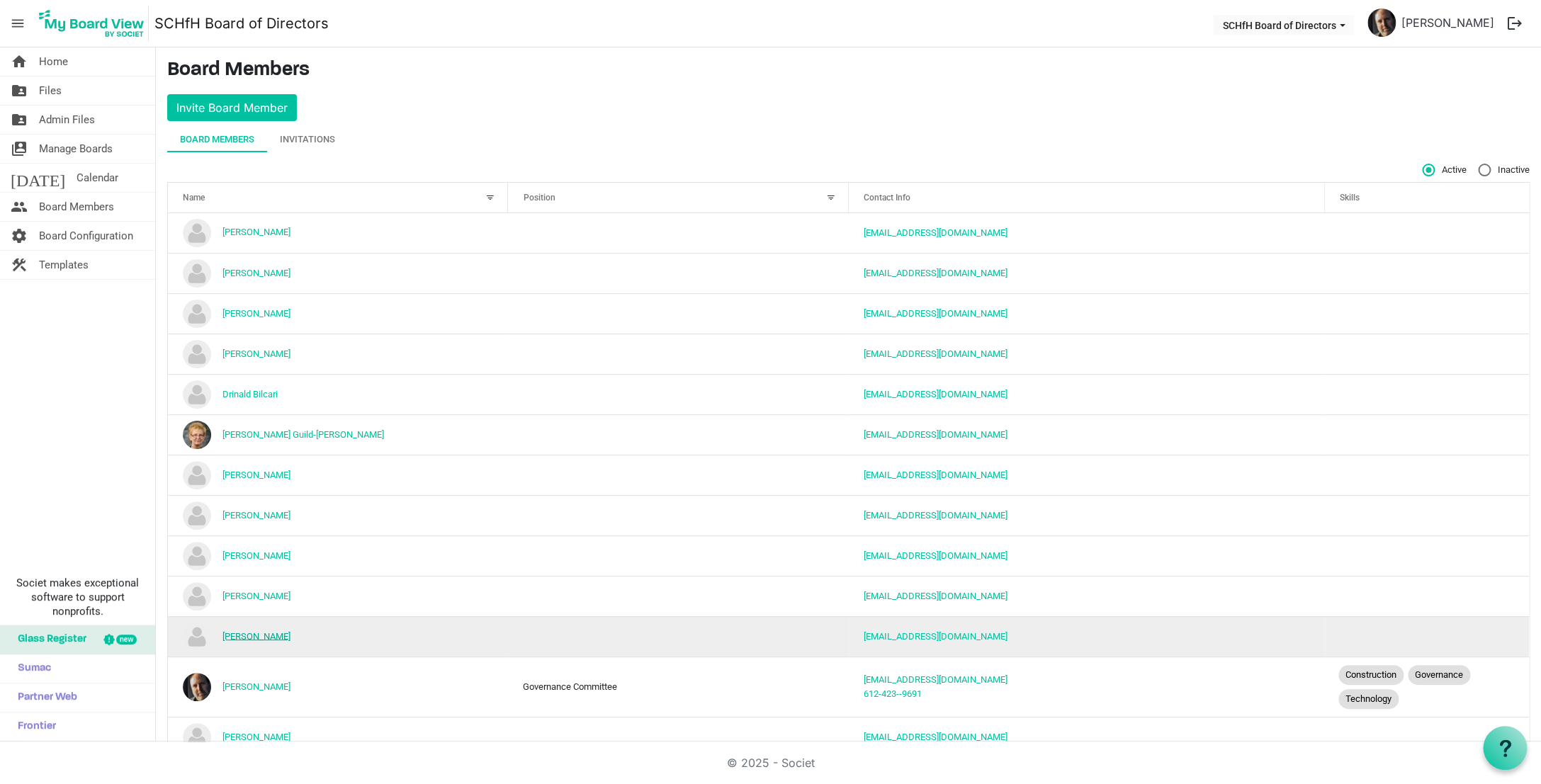
click at [269, 632] on link "[PERSON_NAME]" at bounding box center [256, 636] width 68 height 11
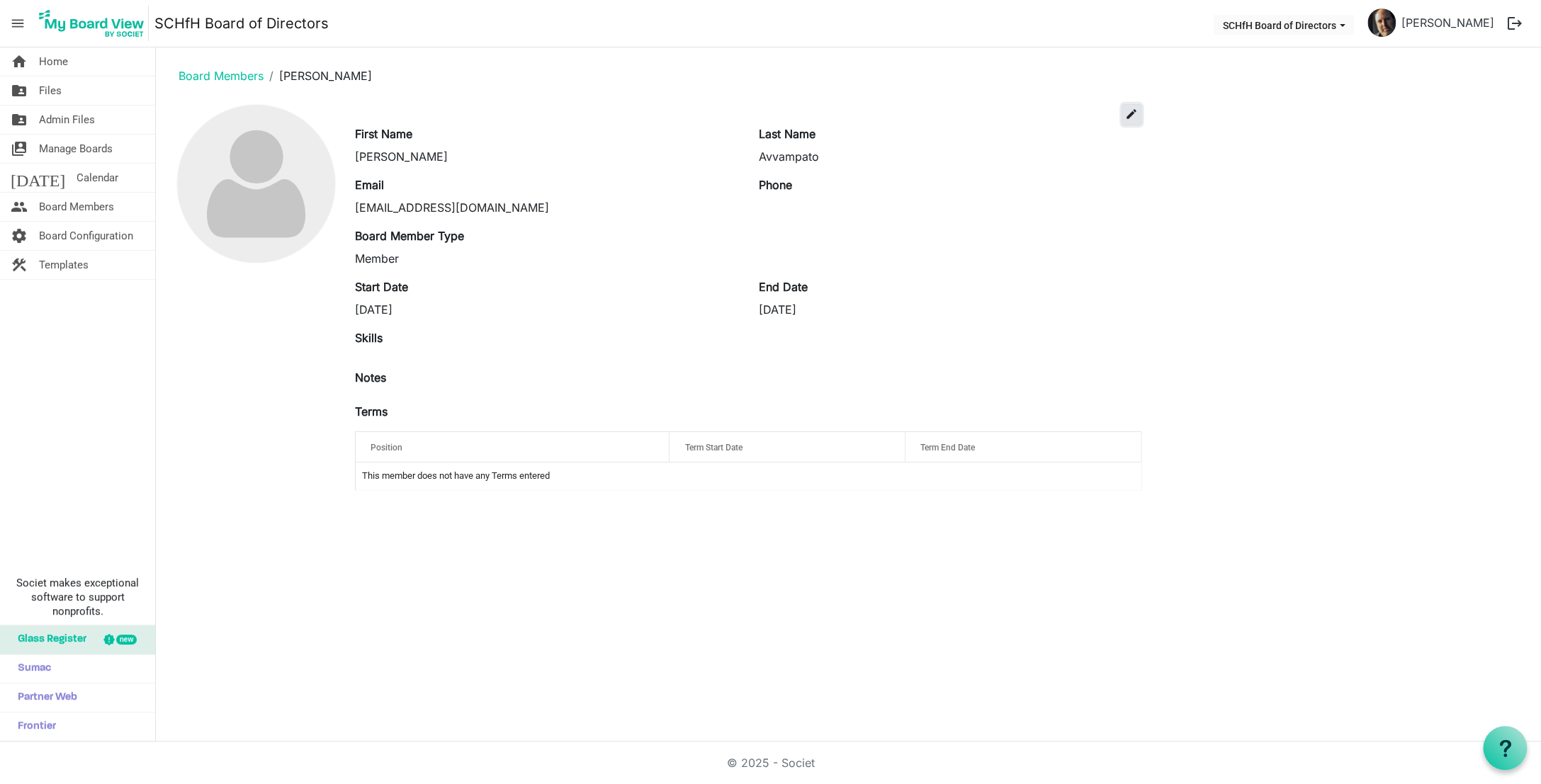
click at [1135, 114] on span "edit" at bounding box center [1131, 114] width 13 height 13
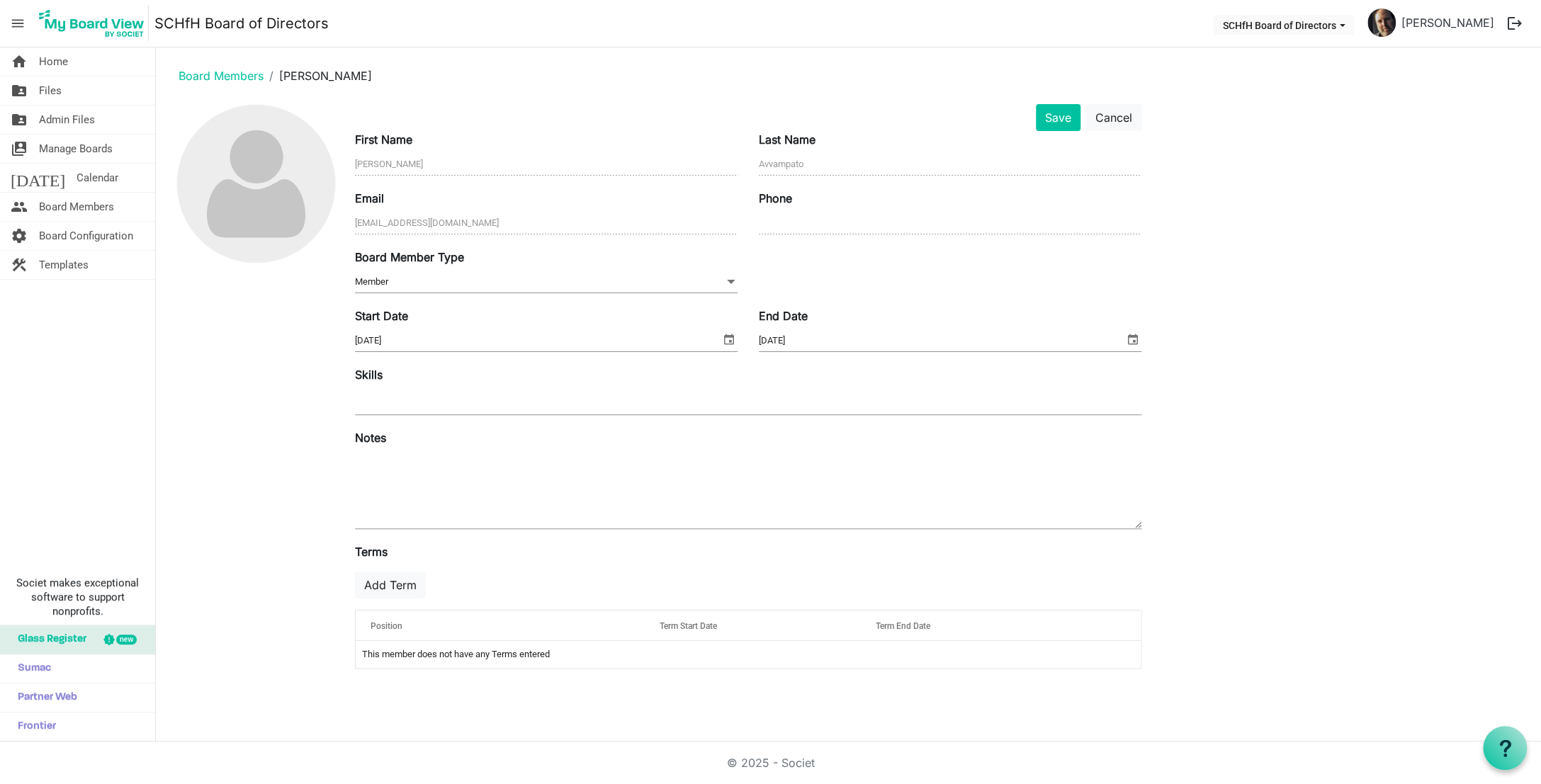
click at [1220, 204] on div "Save Cancel First Name Robert Last Name Avvampato Email ravvampato@chemungcanal…" at bounding box center [848, 392] width 1363 height 576
click at [397, 588] on button "Add Term" at bounding box center [391, 585] width 71 height 27
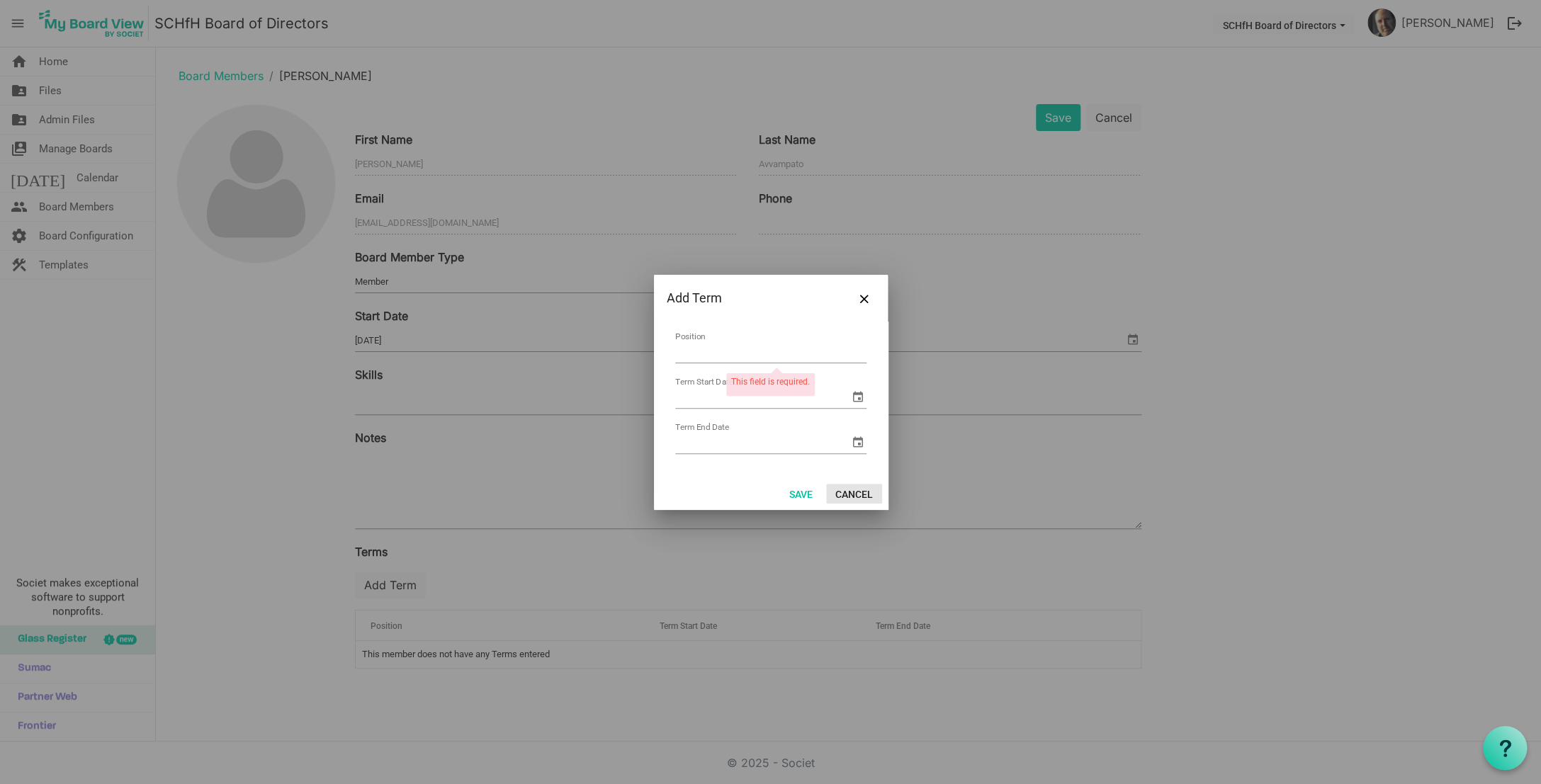
click at [858, 493] on button "Cancel" at bounding box center [855, 494] width 56 height 20
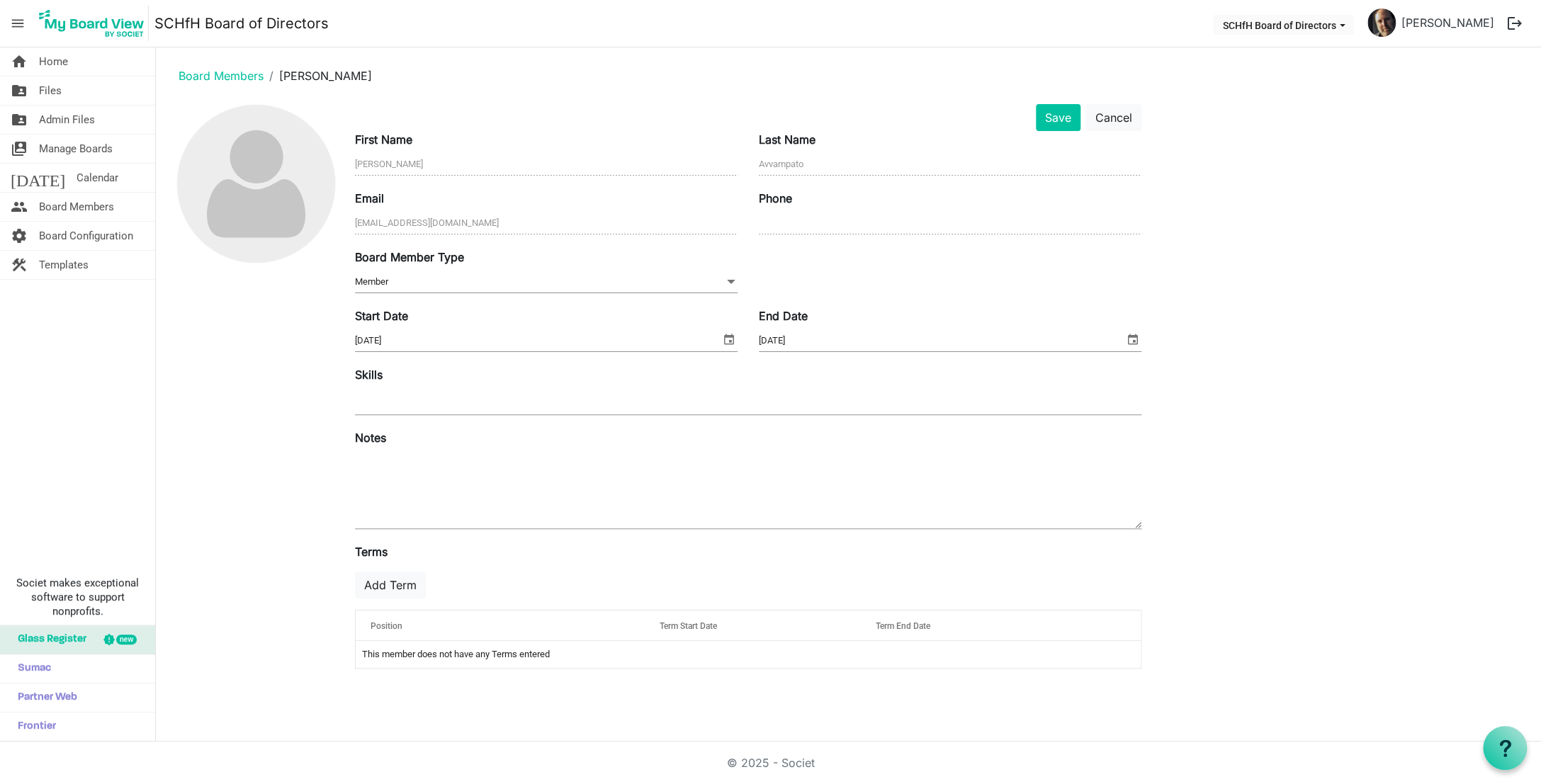
click at [858, 493] on textarea at bounding box center [749, 490] width 787 height 77
click at [353, 81] on li "Robert Avvampato" at bounding box center [318, 75] width 109 height 17
click at [216, 79] on link "Board Members" at bounding box center [221, 76] width 85 height 14
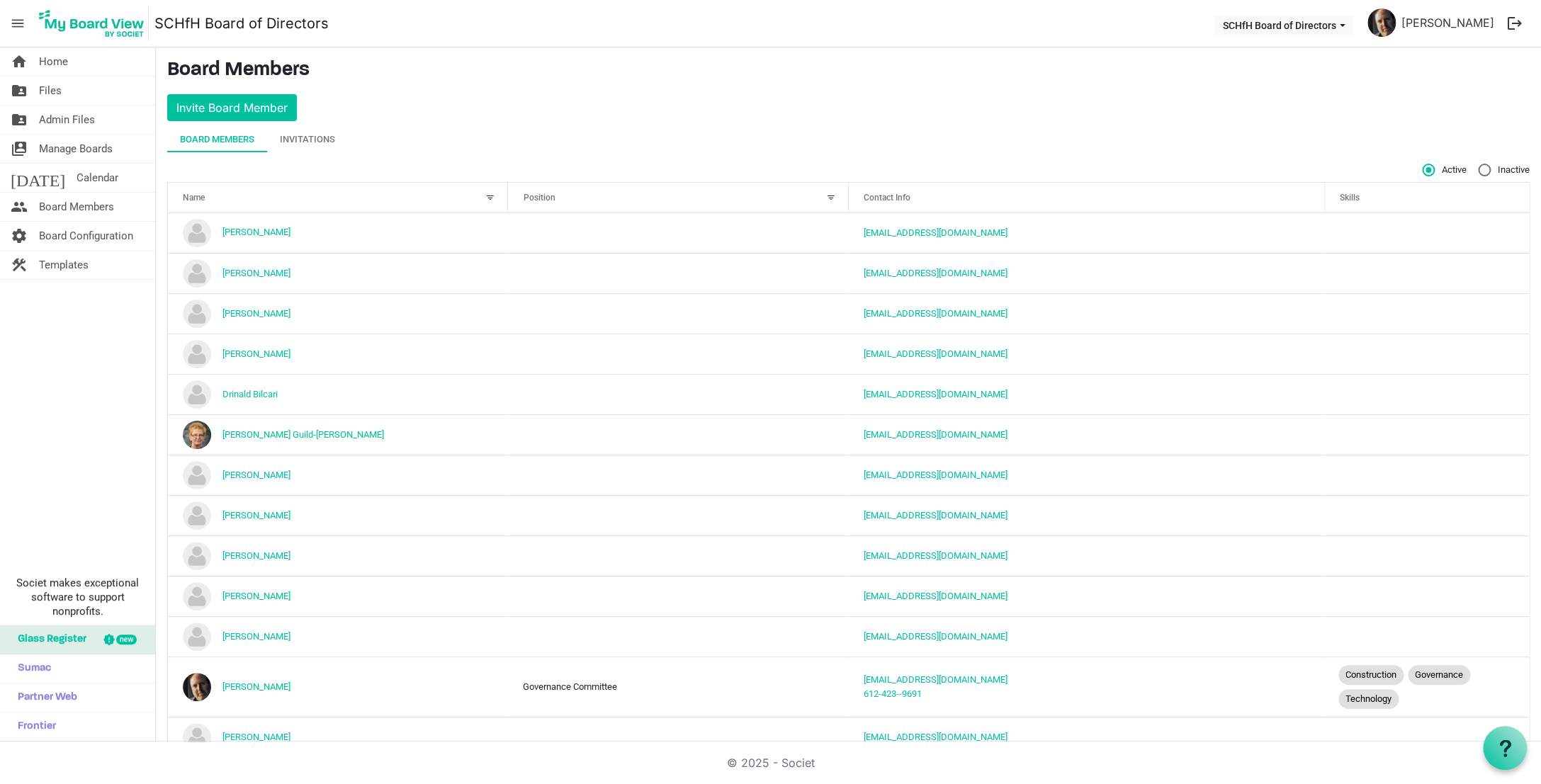
click at [216, 79] on h3 "Board Members" at bounding box center [848, 71] width 1363 height 24
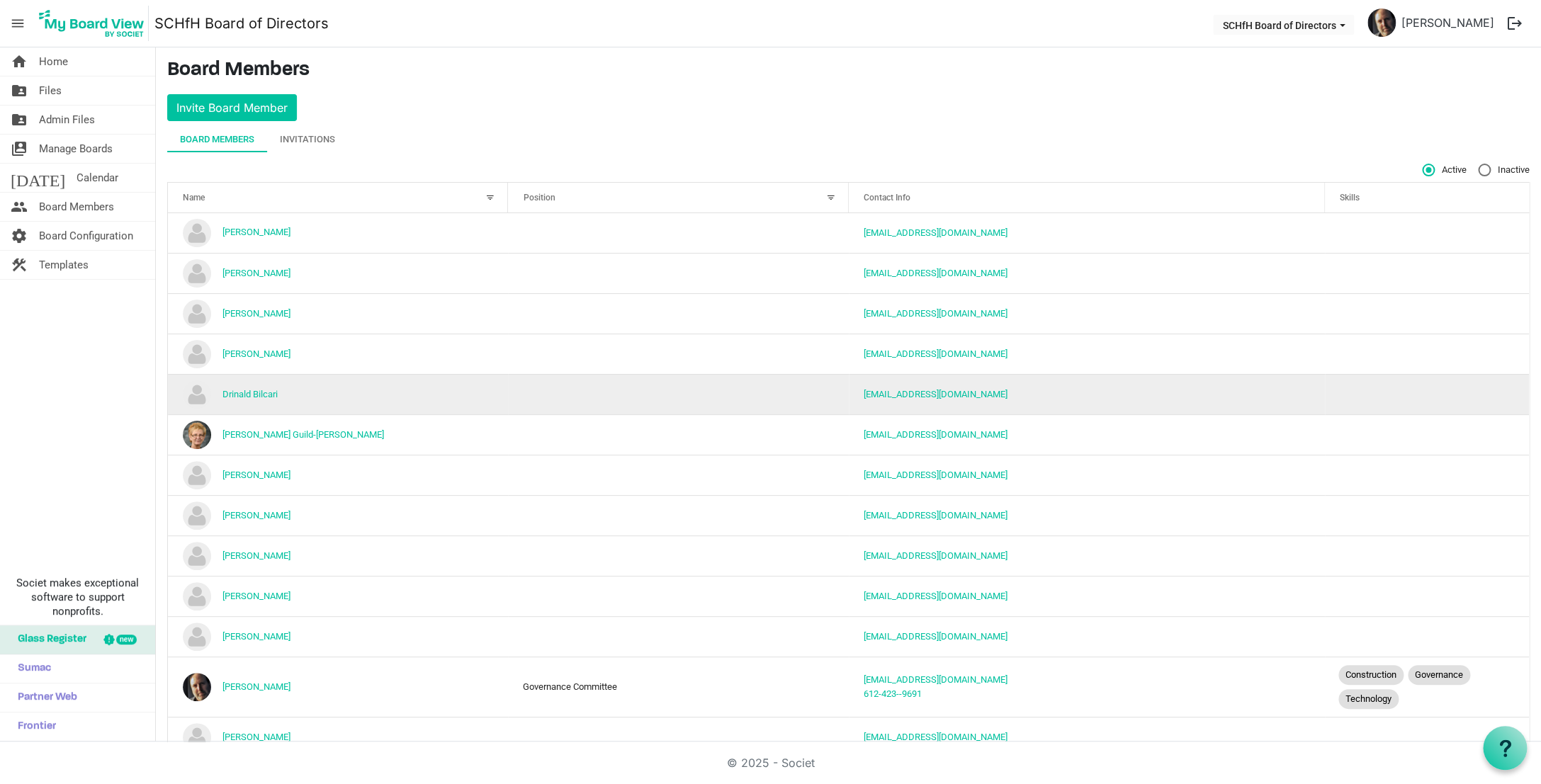
scroll to position [39, 0]
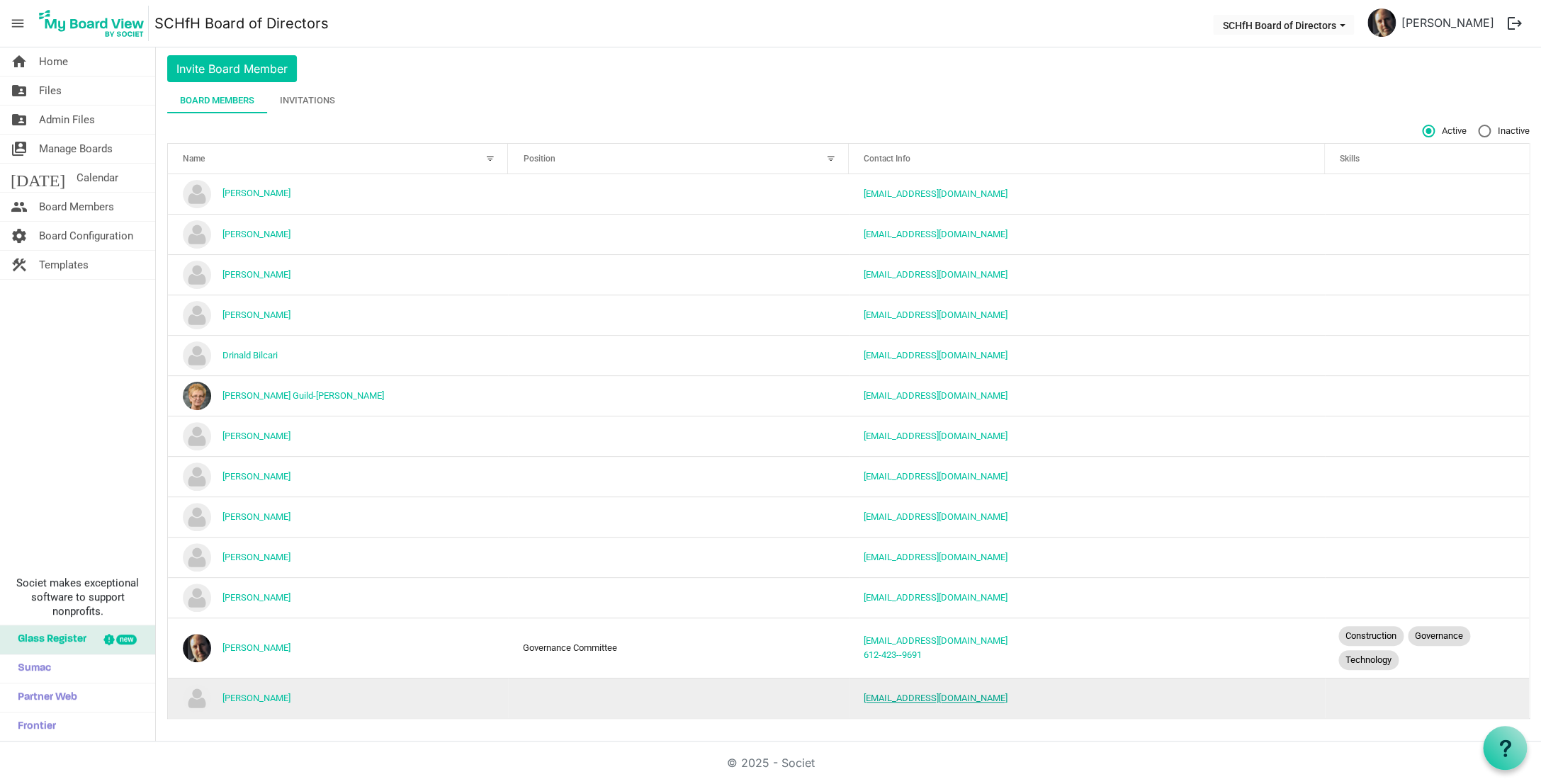
click at [932, 701] on link "[EMAIL_ADDRESS][DOMAIN_NAME]" at bounding box center [935, 698] width 144 height 11
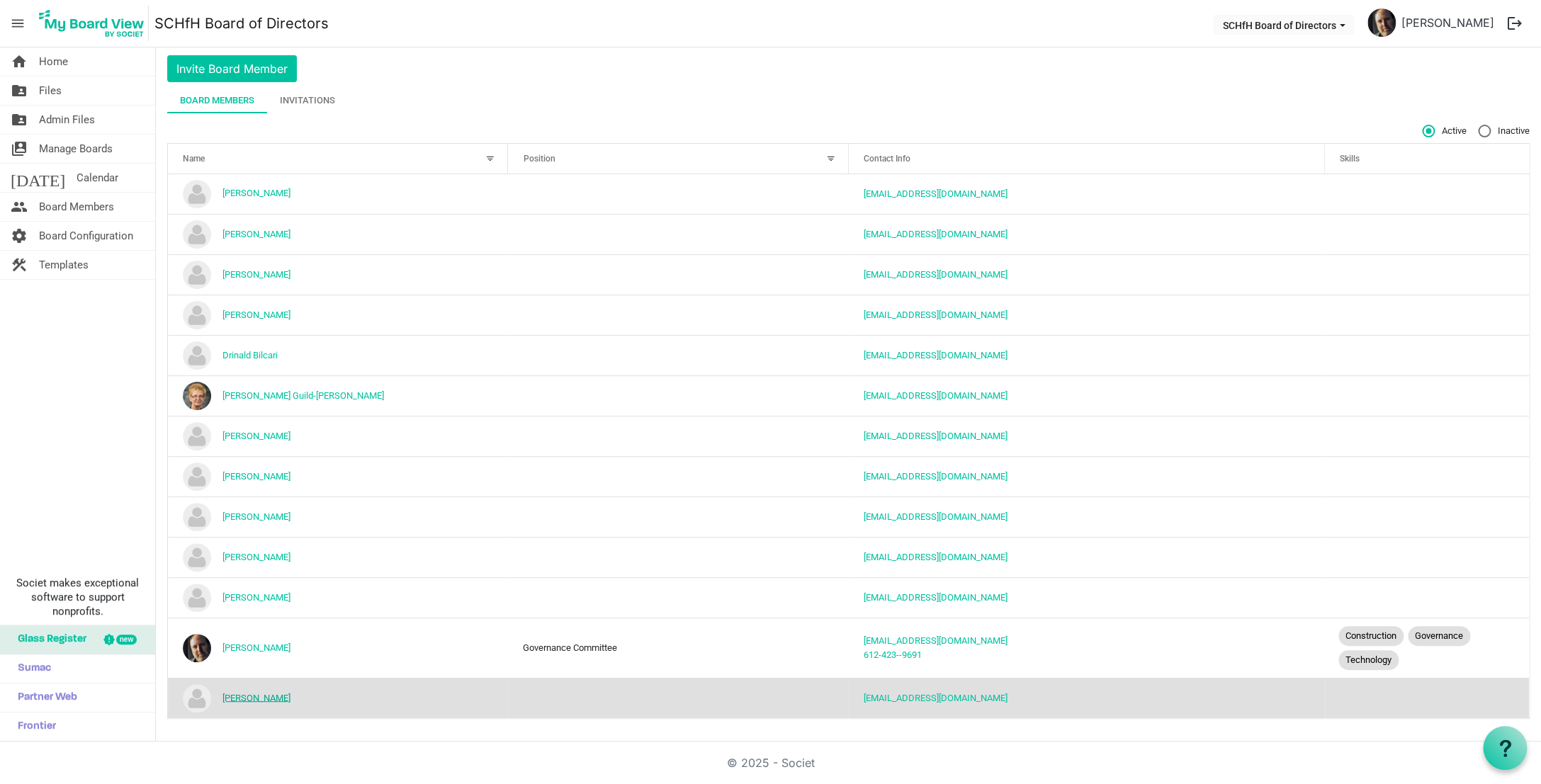
click at [232, 698] on link "[PERSON_NAME]" at bounding box center [256, 698] width 68 height 11
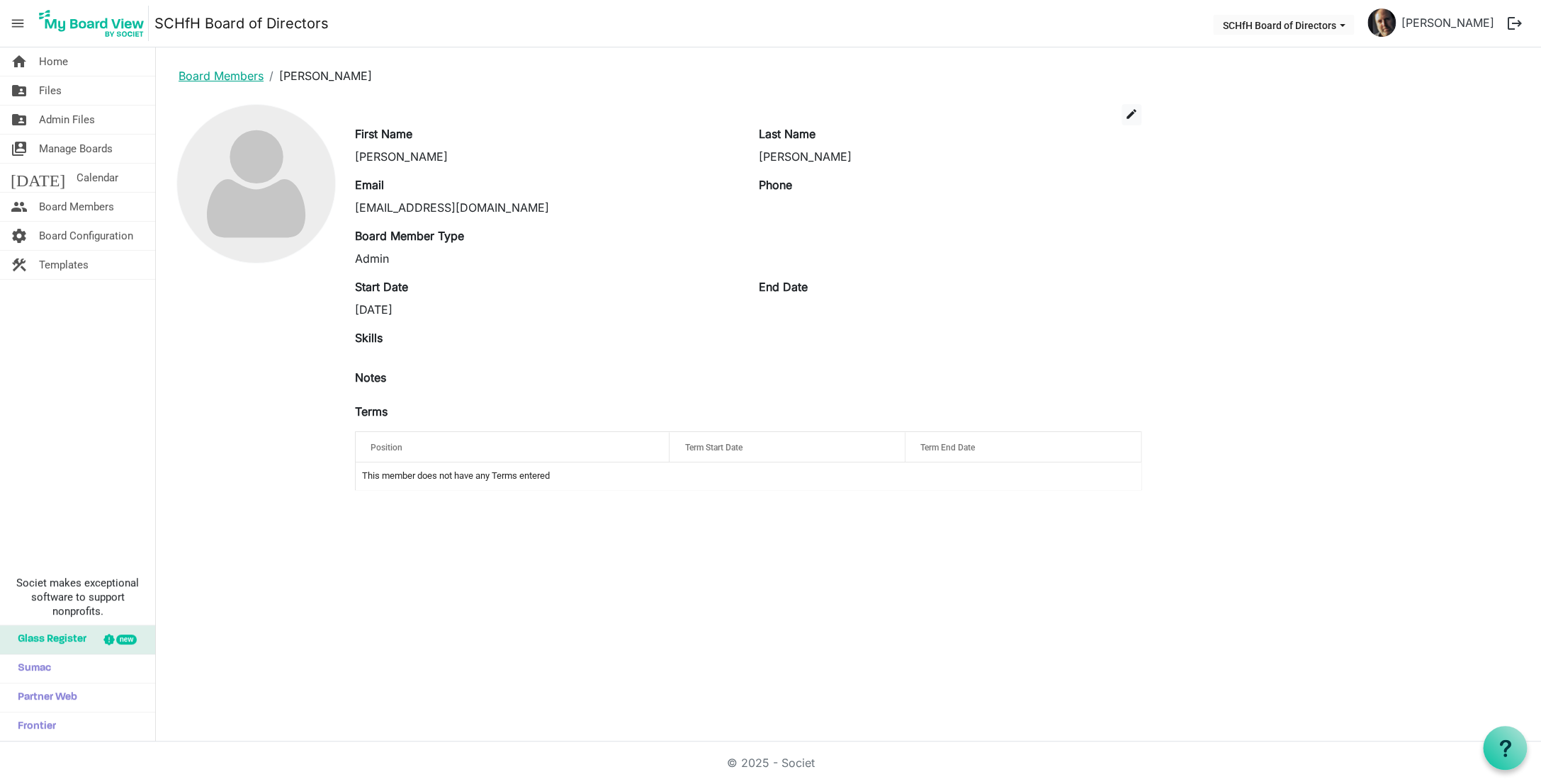
click at [222, 77] on link "Board Members" at bounding box center [221, 76] width 85 height 14
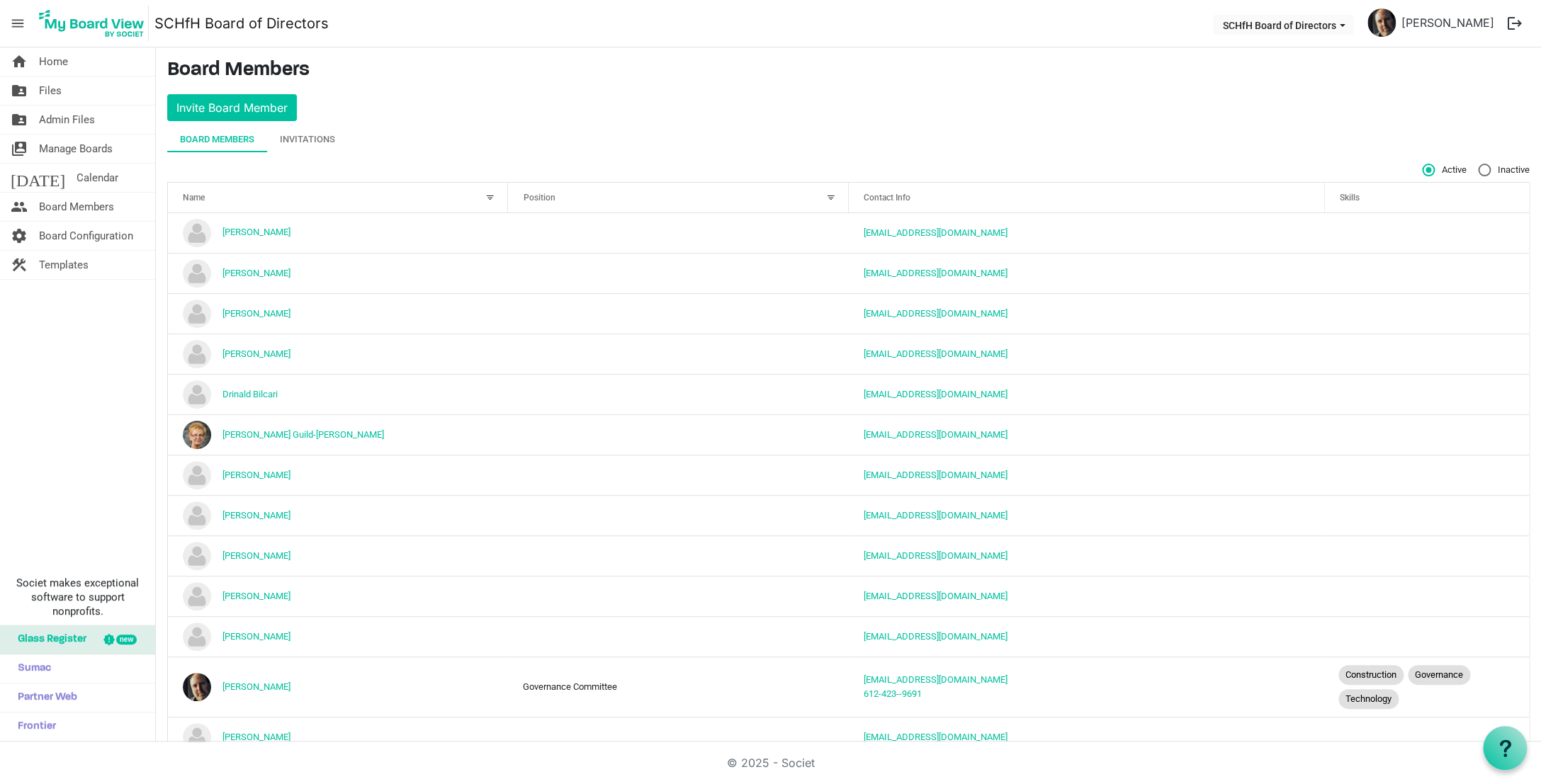
click at [222, 77] on h3 "Board Members" at bounding box center [848, 71] width 1363 height 24
click at [1474, 24] on link "[PERSON_NAME]" at bounding box center [1448, 22] width 104 height 28
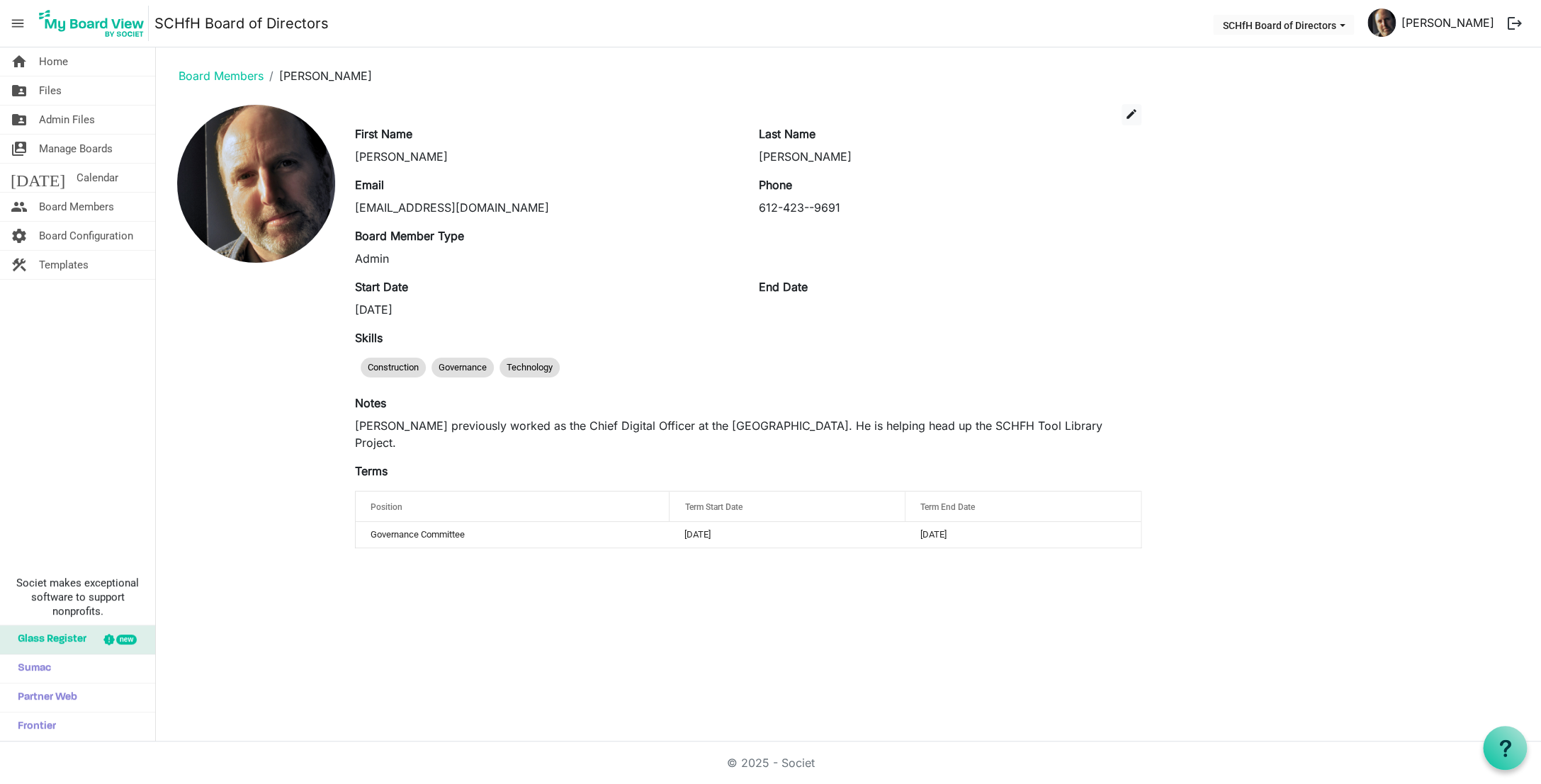
click at [1474, 24] on link "[PERSON_NAME]" at bounding box center [1448, 22] width 104 height 28
click at [1469, 26] on link "[PERSON_NAME]" at bounding box center [1448, 22] width 104 height 28
click at [1469, 24] on link "[PERSON_NAME]" at bounding box center [1448, 22] width 104 height 28
click at [1517, 21] on button "logout" at bounding box center [1515, 23] width 30 height 30
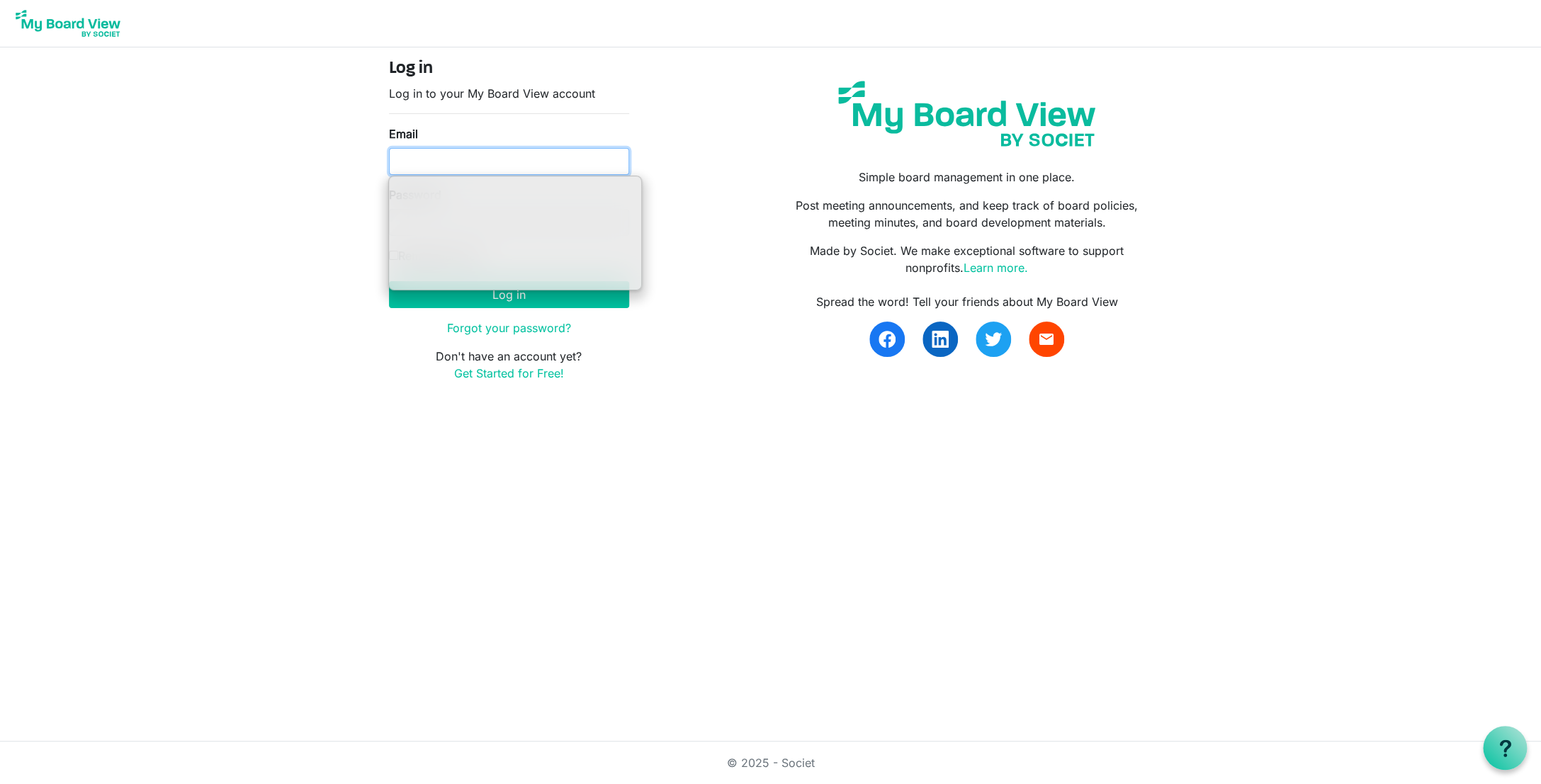
type input "[PERSON_NAME][EMAIL_ADDRESS][DOMAIN_NAME]"
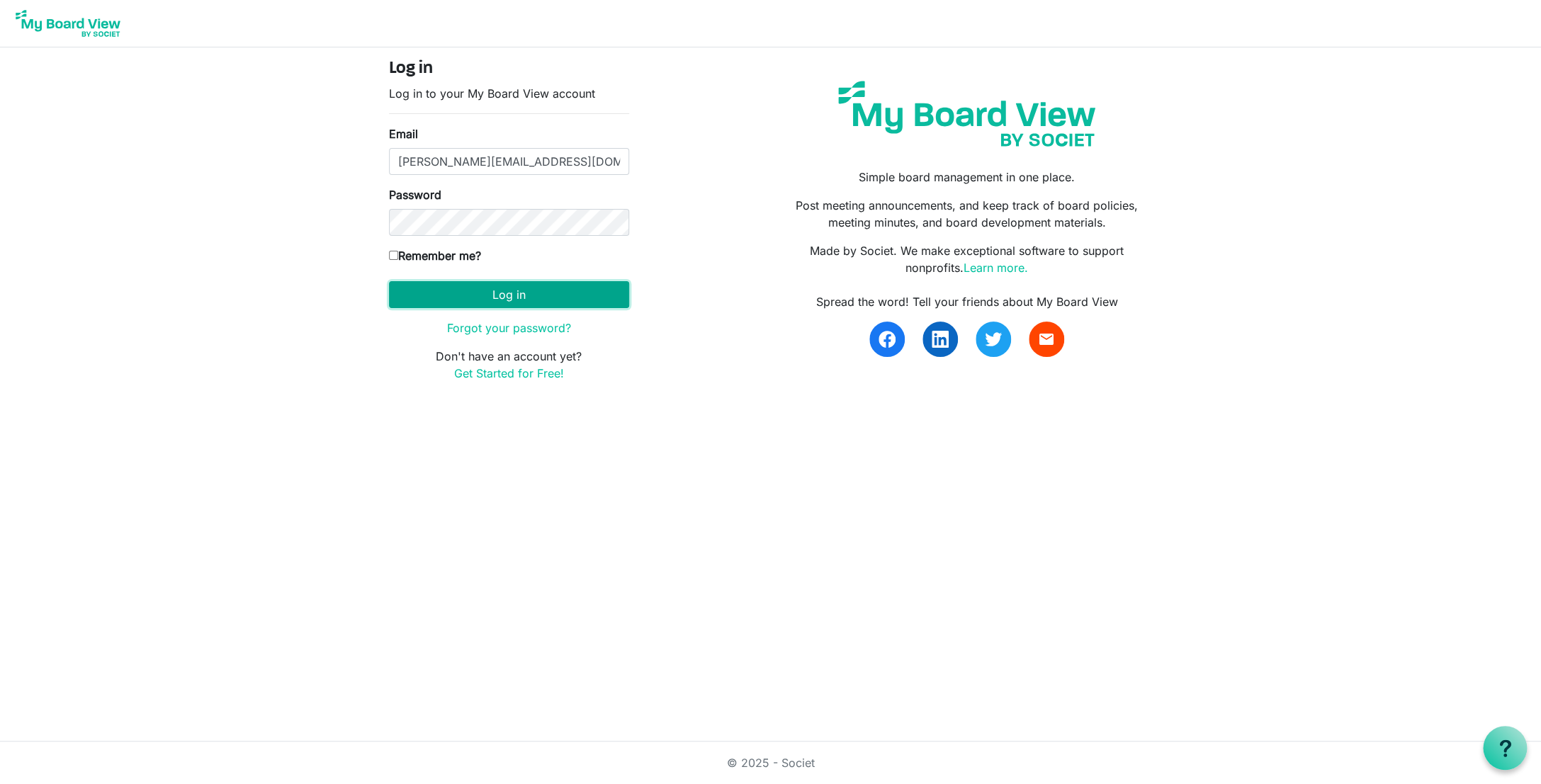
click at [540, 300] on button "Log in" at bounding box center [509, 295] width 241 height 27
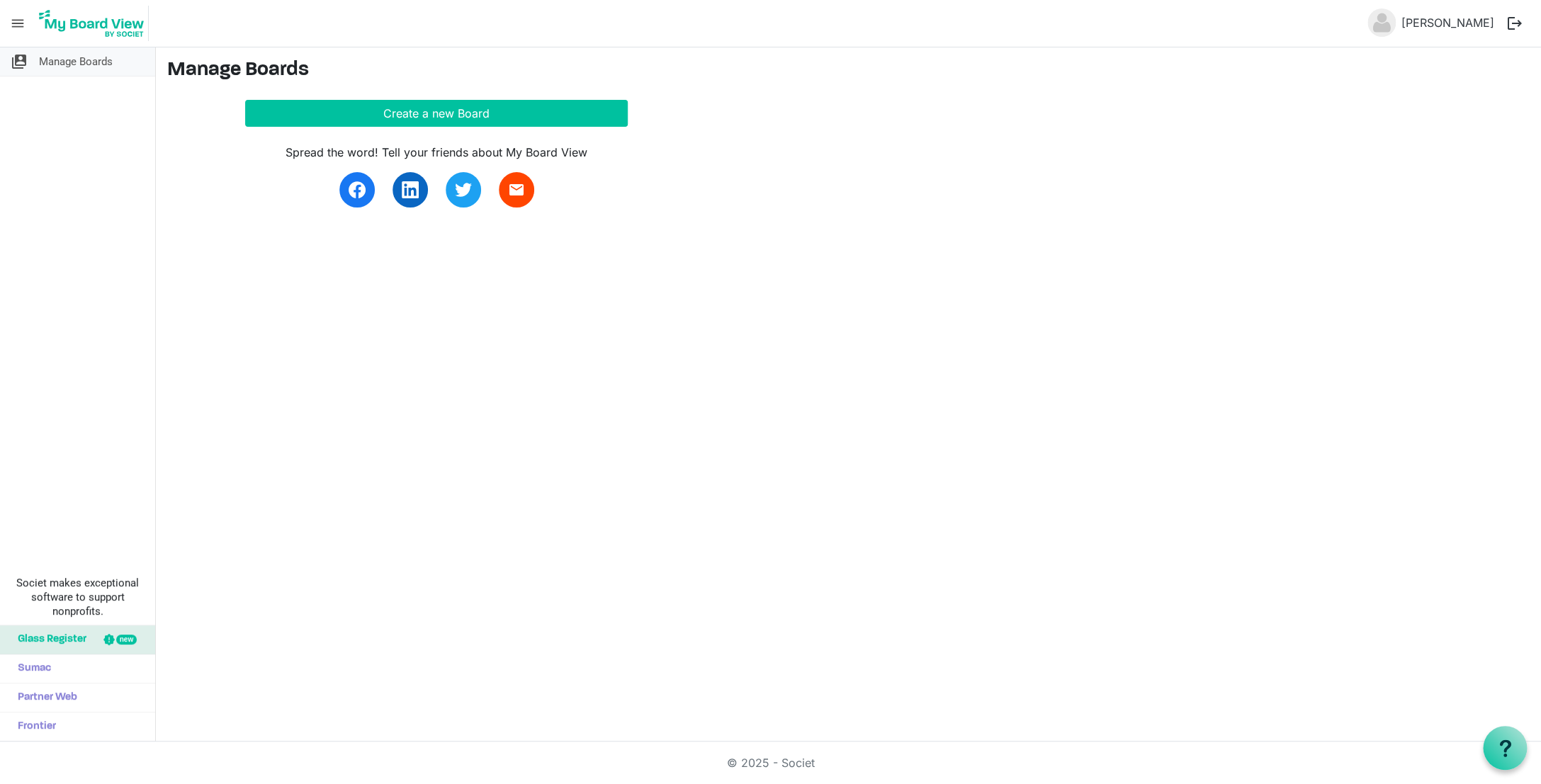
click at [57, 58] on span "Manage Boards" at bounding box center [75, 61] width 73 height 28
click at [1512, 24] on button "logout" at bounding box center [1515, 23] width 30 height 30
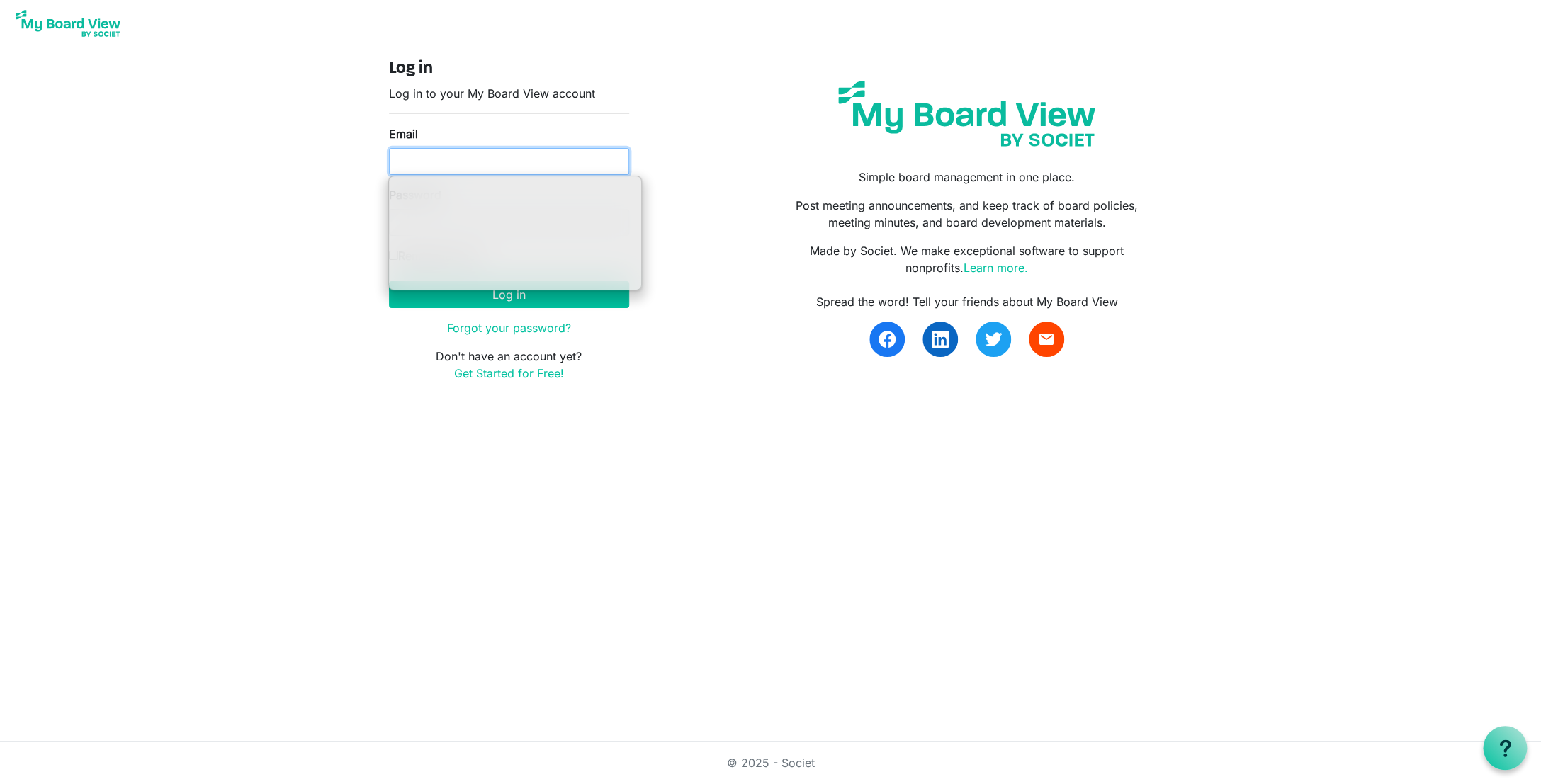
type input "[EMAIL_ADDRESS][DOMAIN_NAME]"
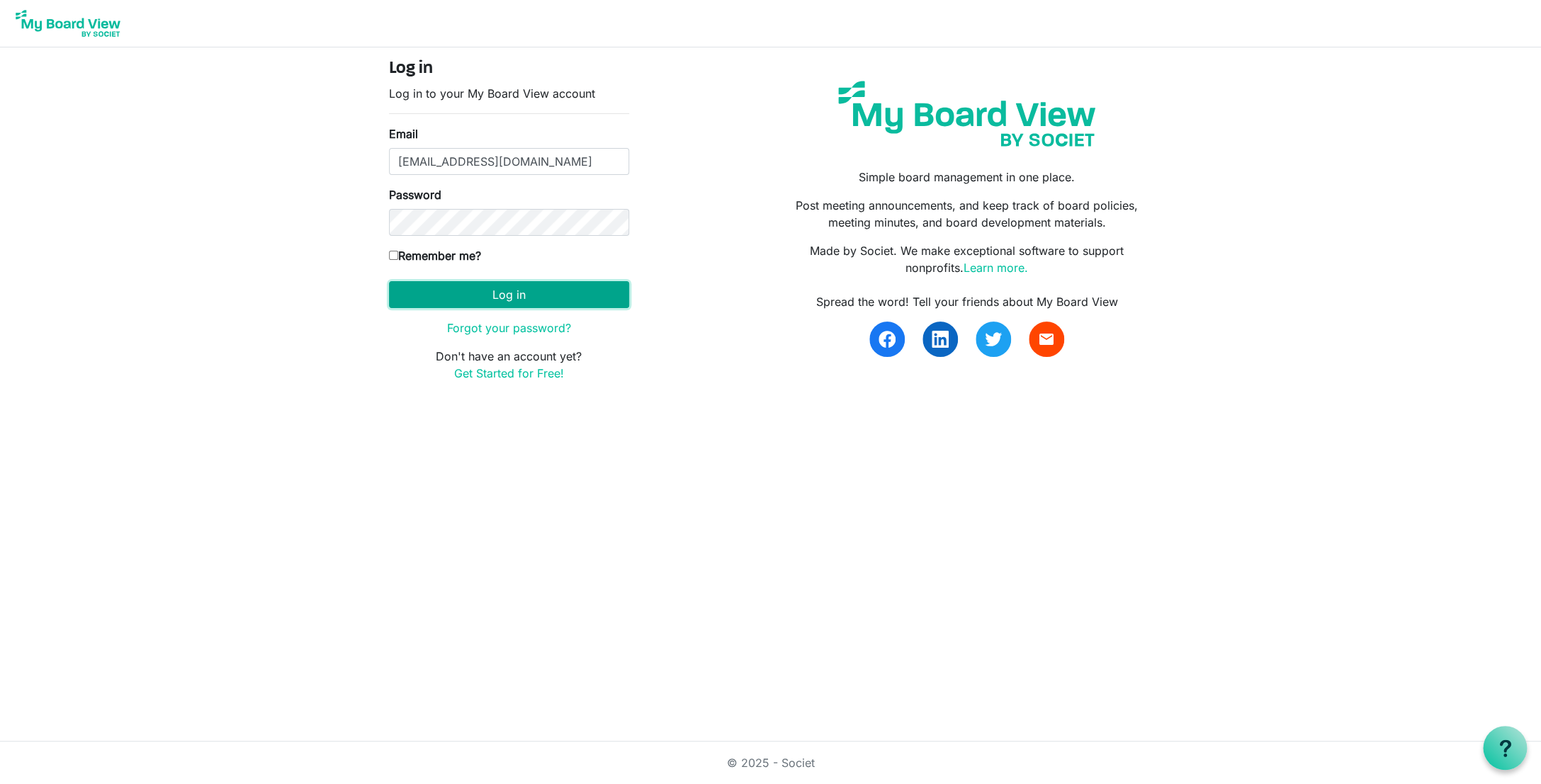
click at [576, 295] on button "Log in" at bounding box center [509, 295] width 241 height 27
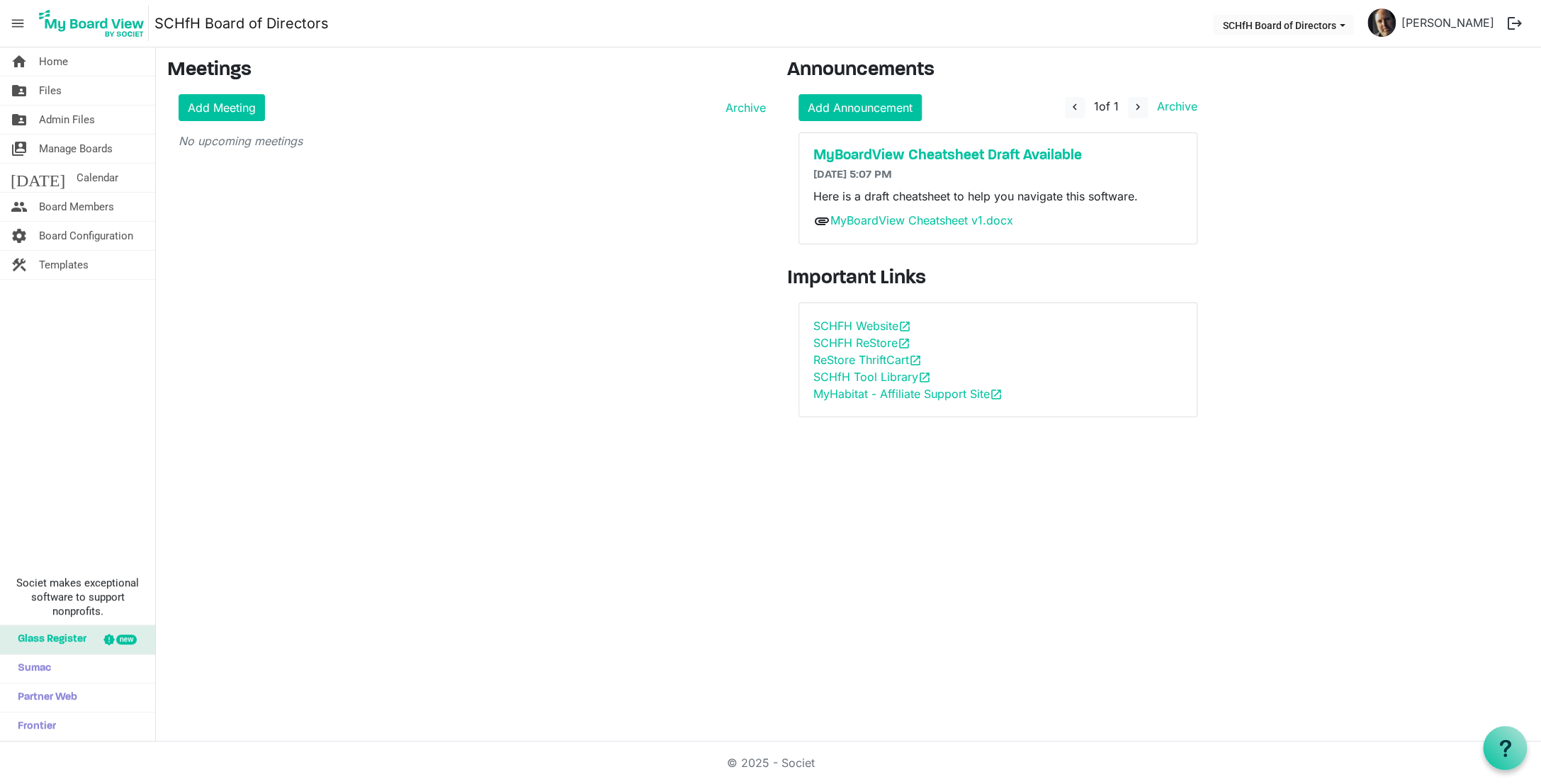
click at [576, 295] on div "Meetings Add Meeting Archive No upcoming meetings" at bounding box center [467, 243] width 620 height 370
click at [18, 24] on span "menu" at bounding box center [18, 24] width 27 height 27
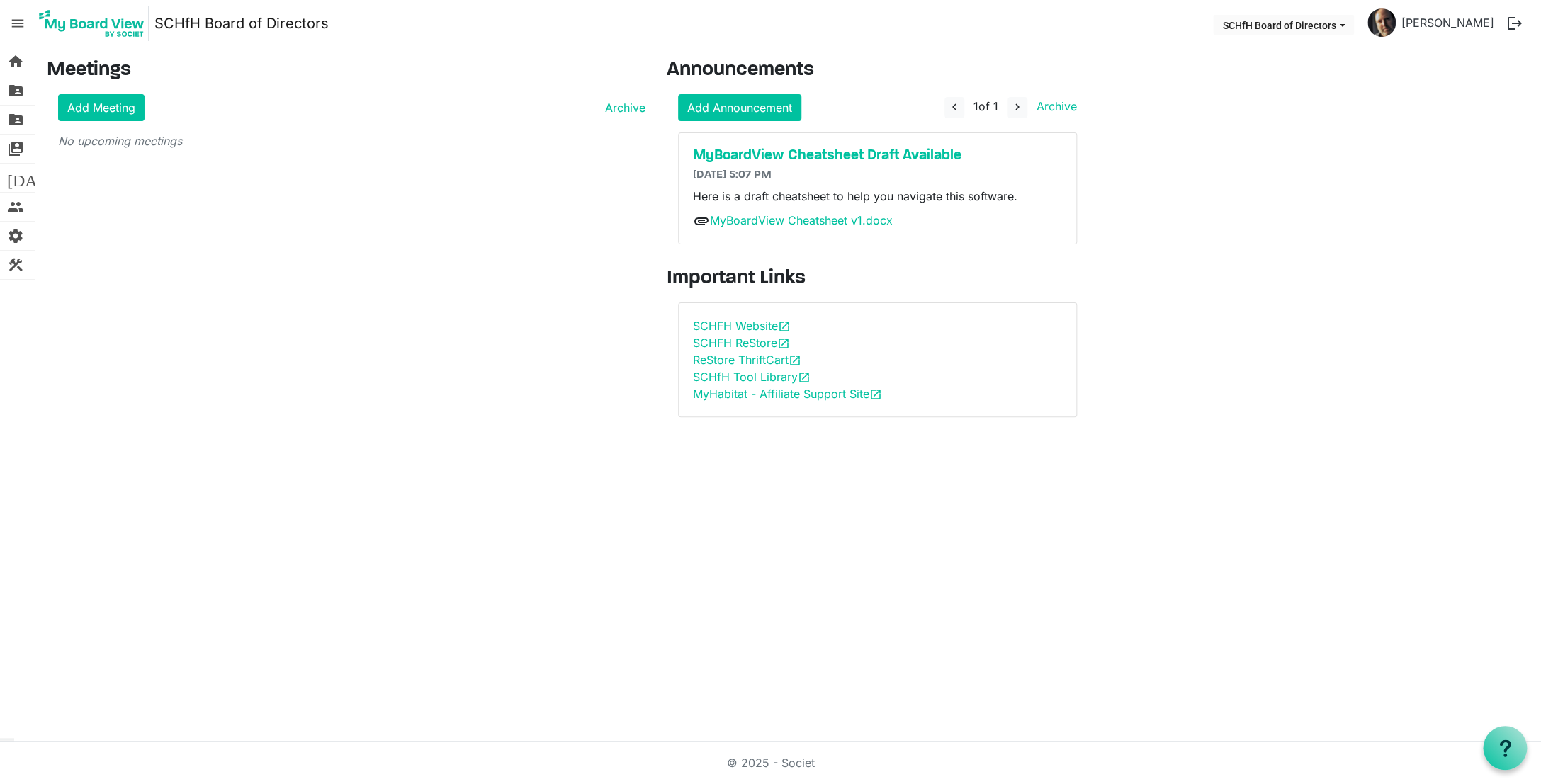
click at [18, 24] on span "menu" at bounding box center [18, 24] width 27 height 27
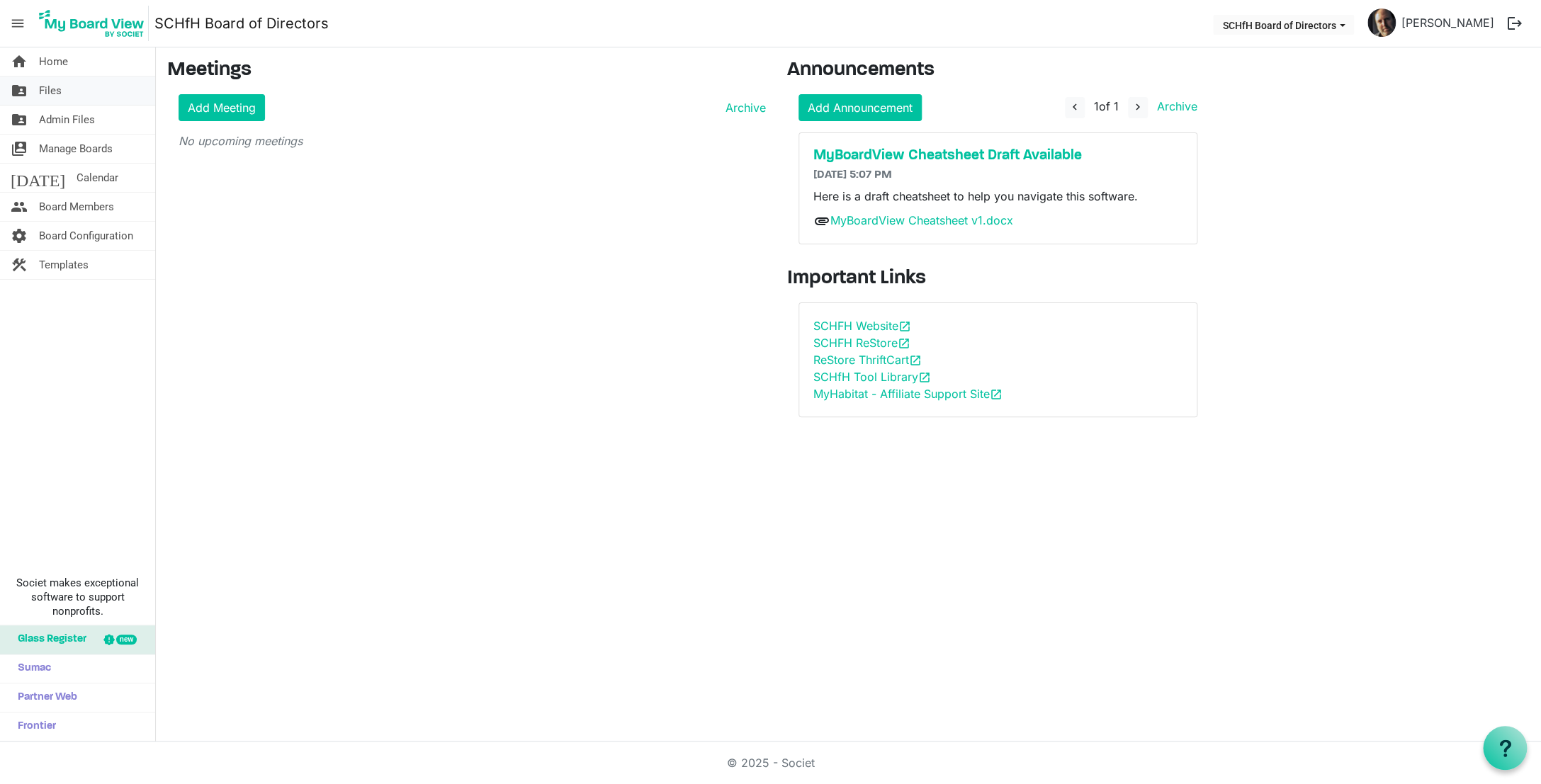
click at [49, 90] on span "Files" at bounding box center [50, 90] width 23 height 28
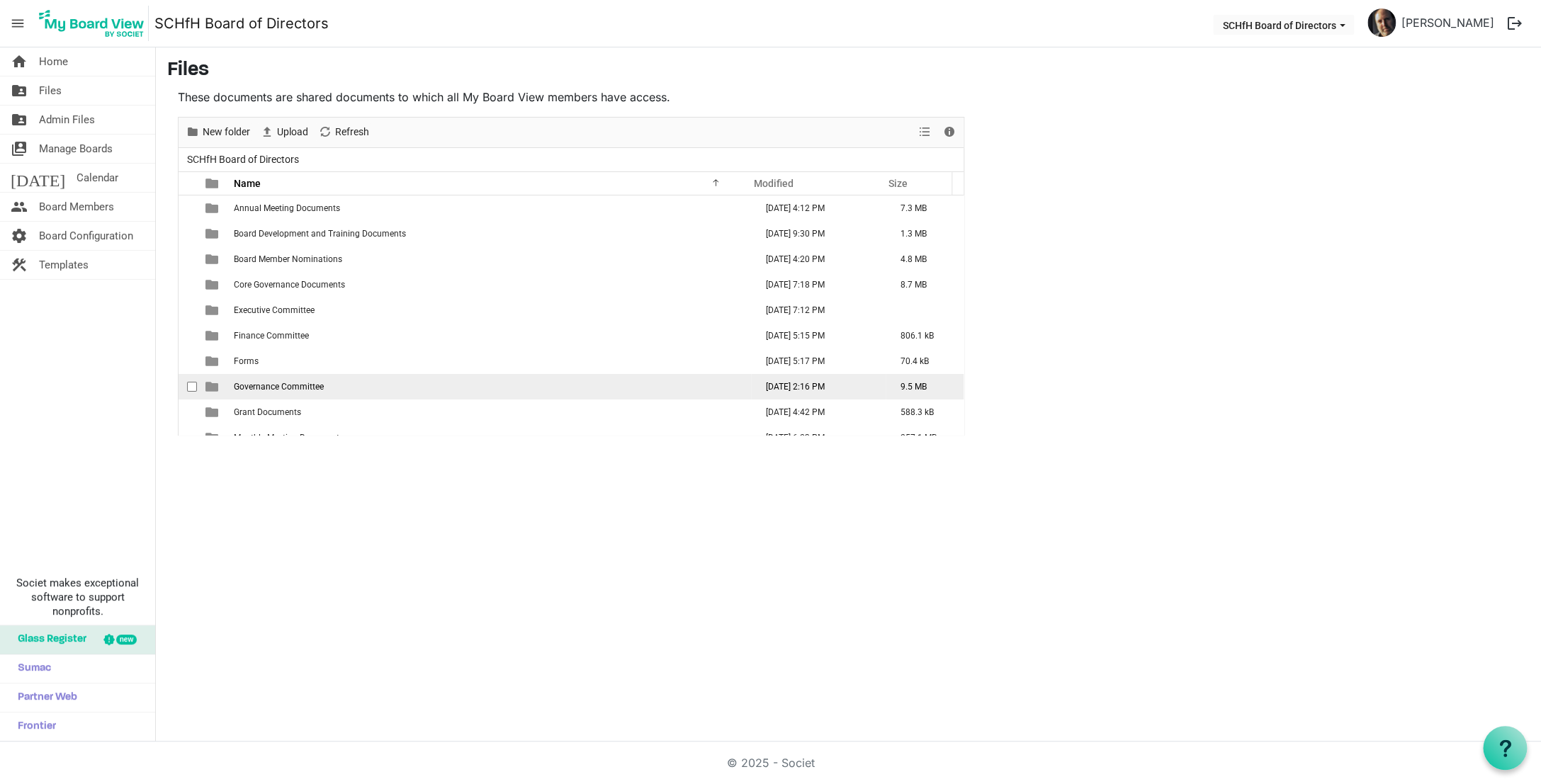
click at [295, 389] on span "Governance Committee" at bounding box center [279, 386] width 90 height 10
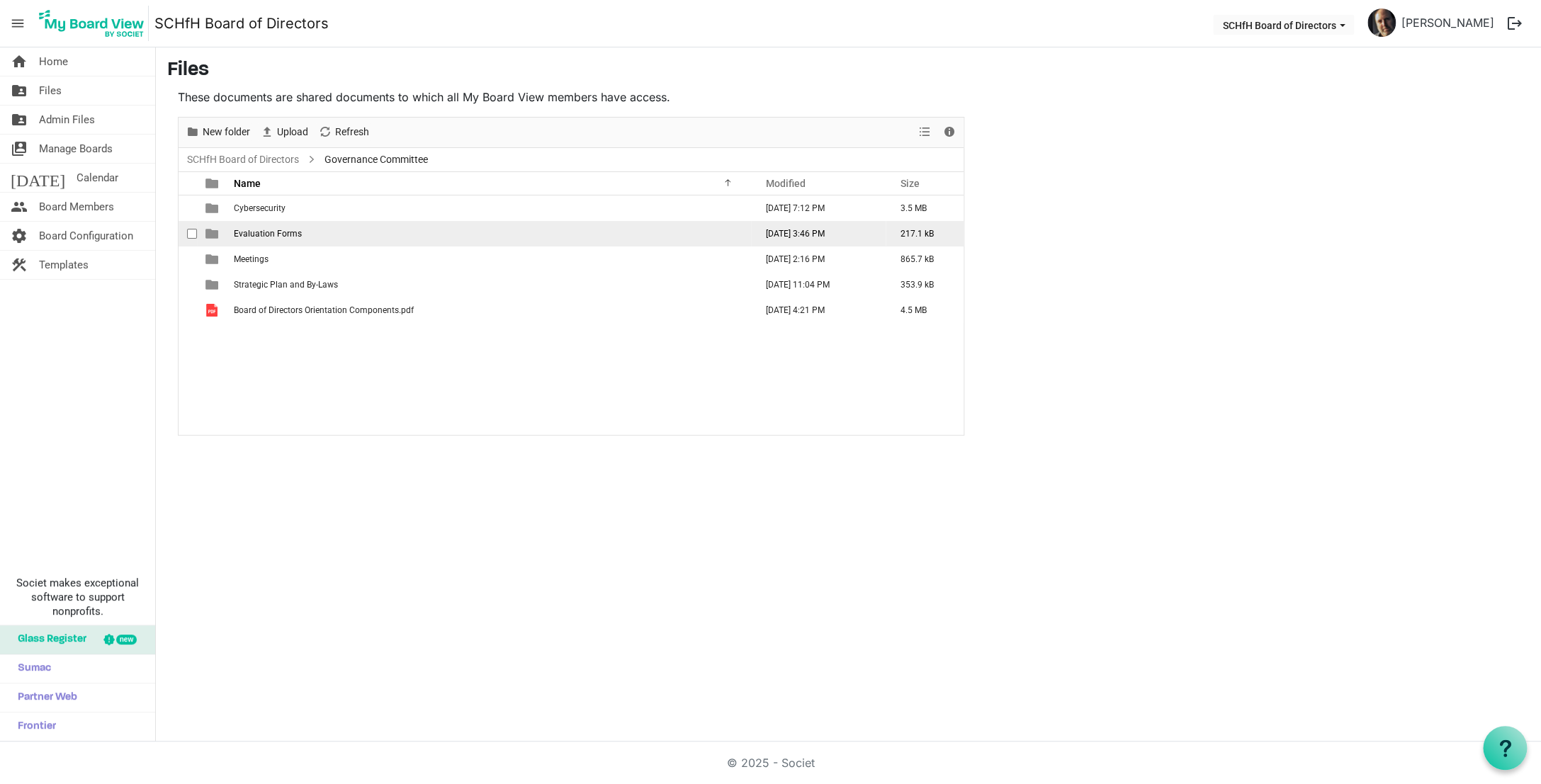
click at [264, 235] on span "Evaluation Forms" at bounding box center [268, 233] width 68 height 10
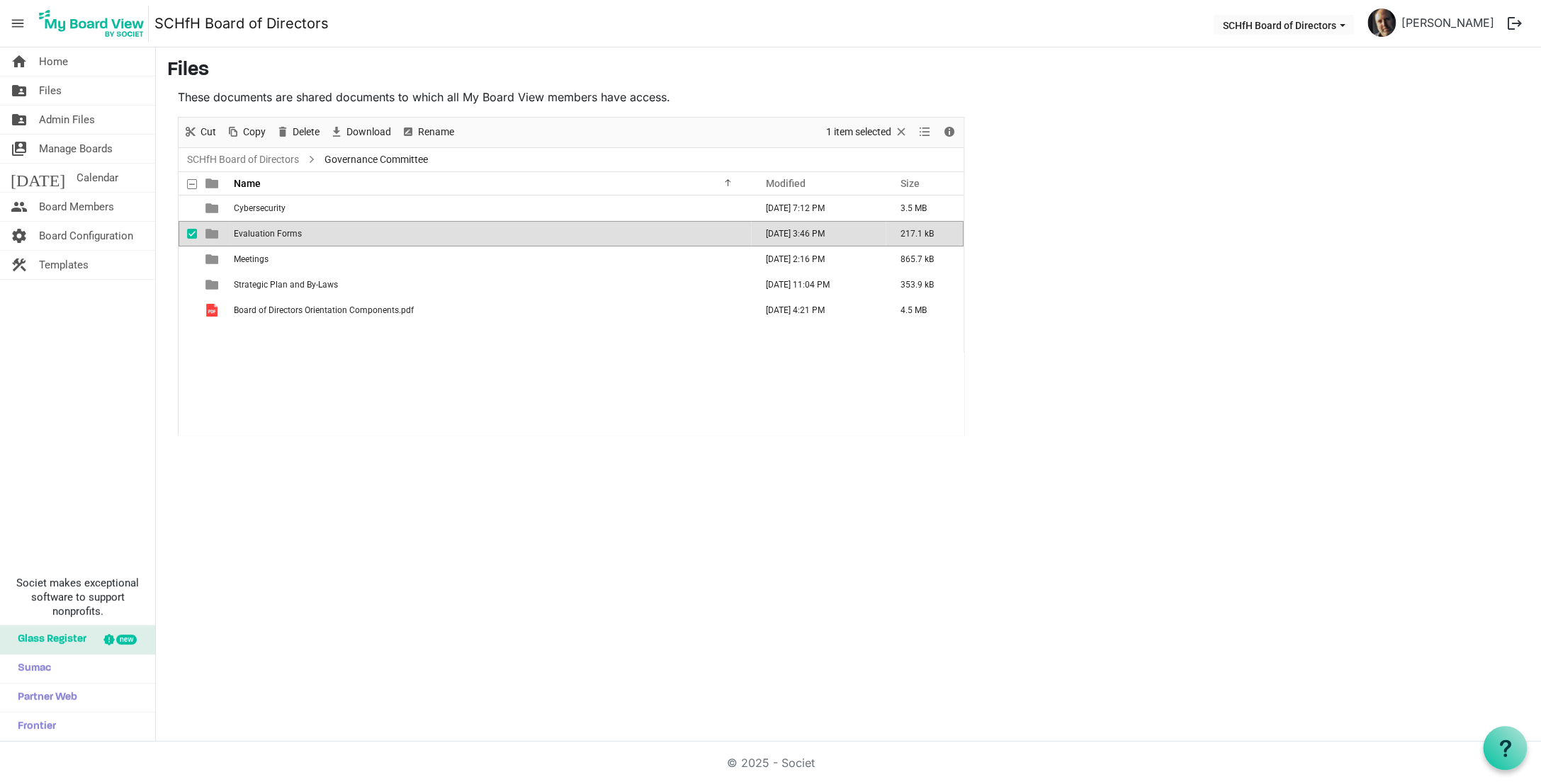
click at [264, 235] on span "Evaluation Forms" at bounding box center [268, 233] width 68 height 10
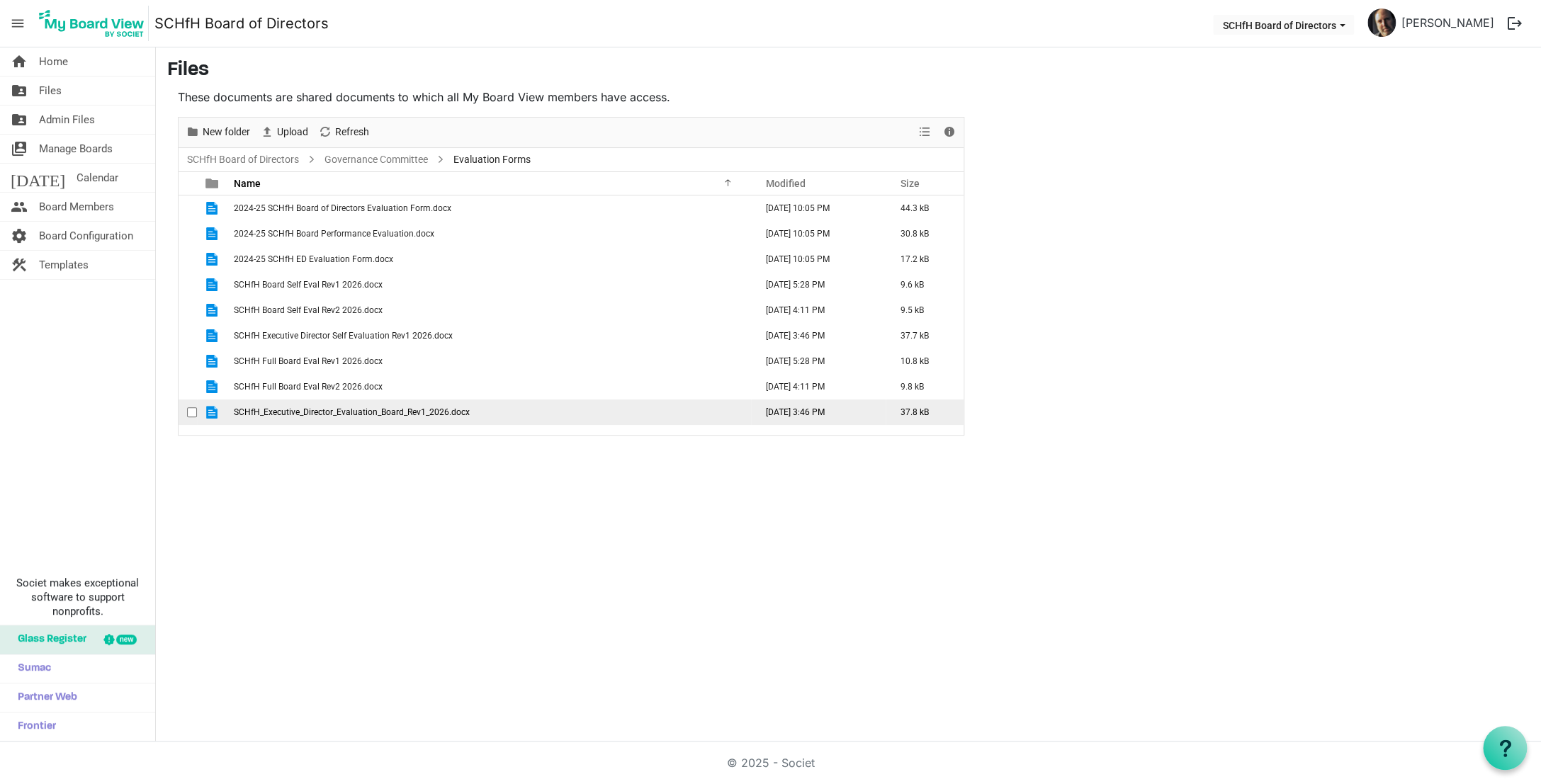
click at [188, 415] on span "checkbox" at bounding box center [192, 412] width 10 height 10
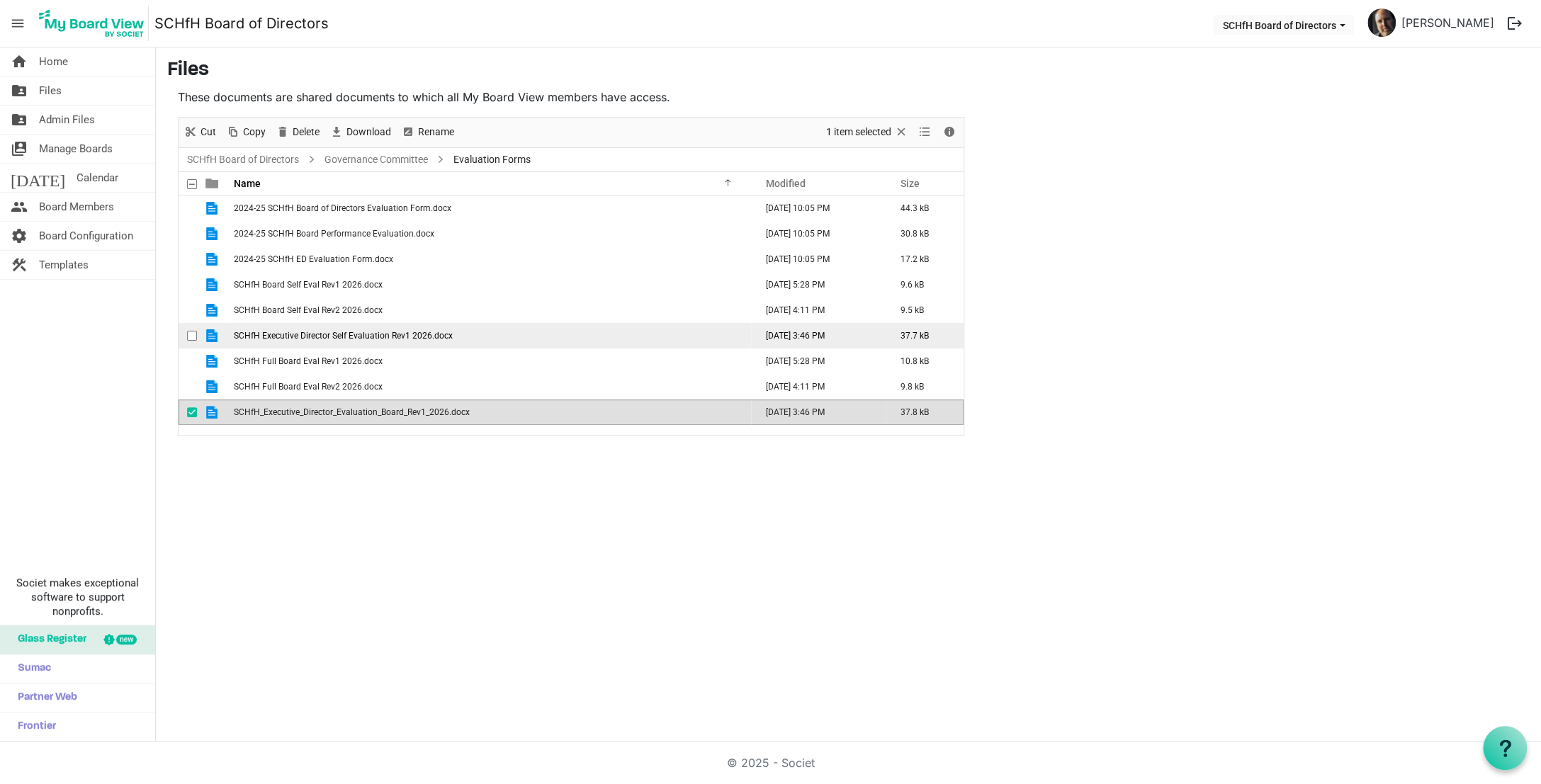
click at [192, 335] on span "checkbox" at bounding box center [192, 335] width 10 height 10
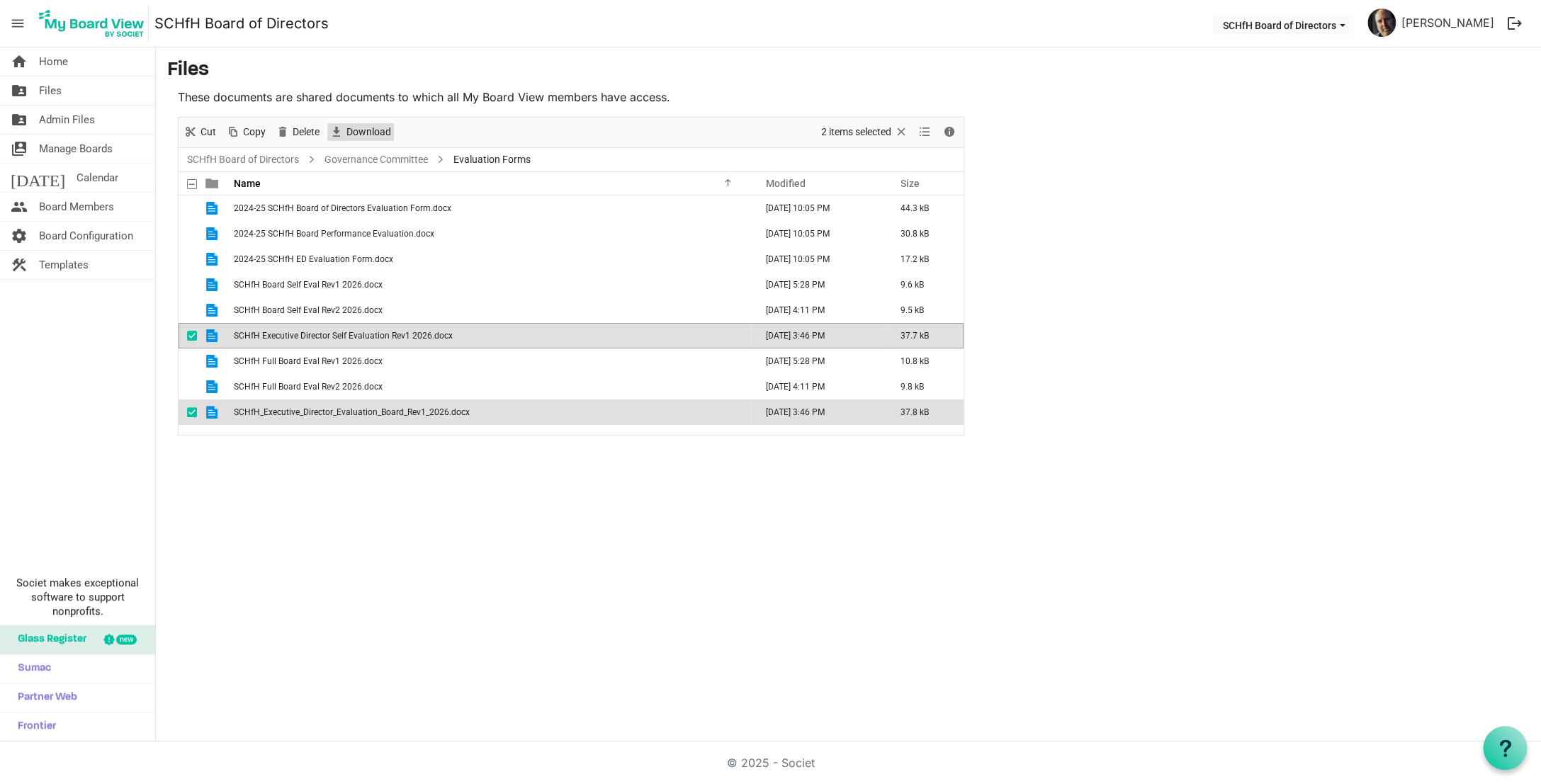
click at [370, 131] on span "Download" at bounding box center [369, 132] width 48 height 18
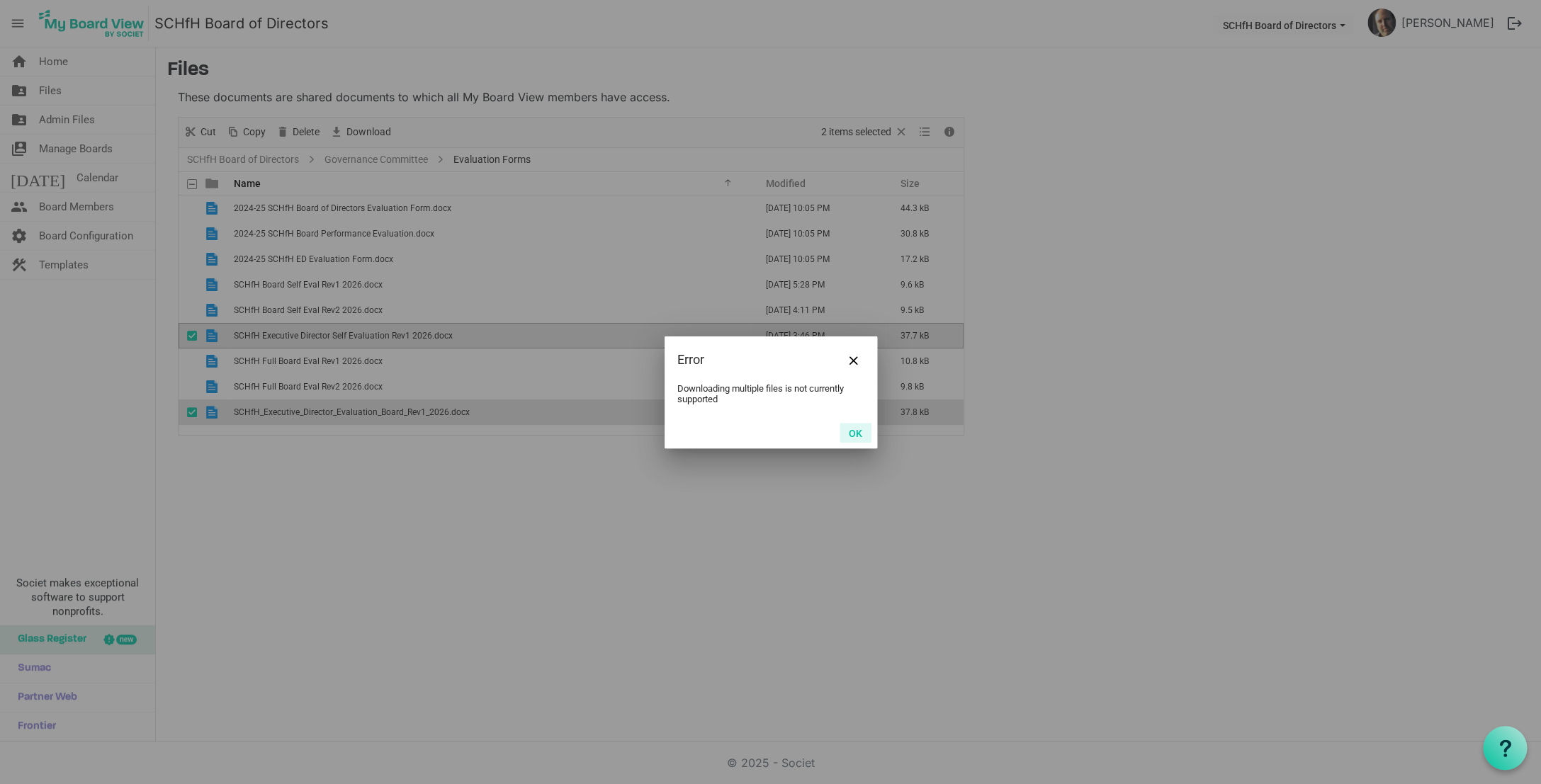
click at [859, 429] on button "OK" at bounding box center [856, 433] width 32 height 20
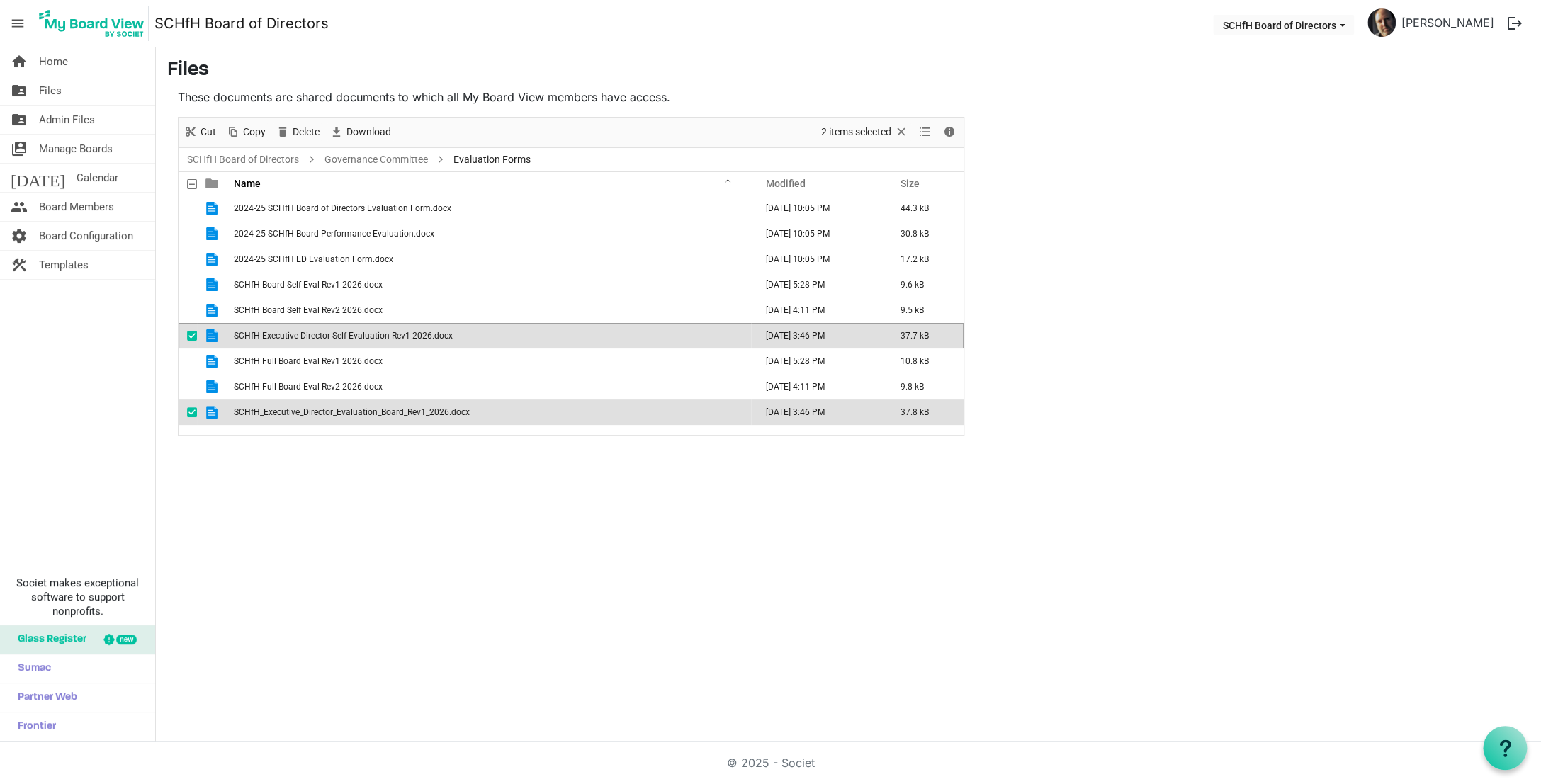
click at [189, 414] on span "checkbox" at bounding box center [192, 412] width 10 height 10
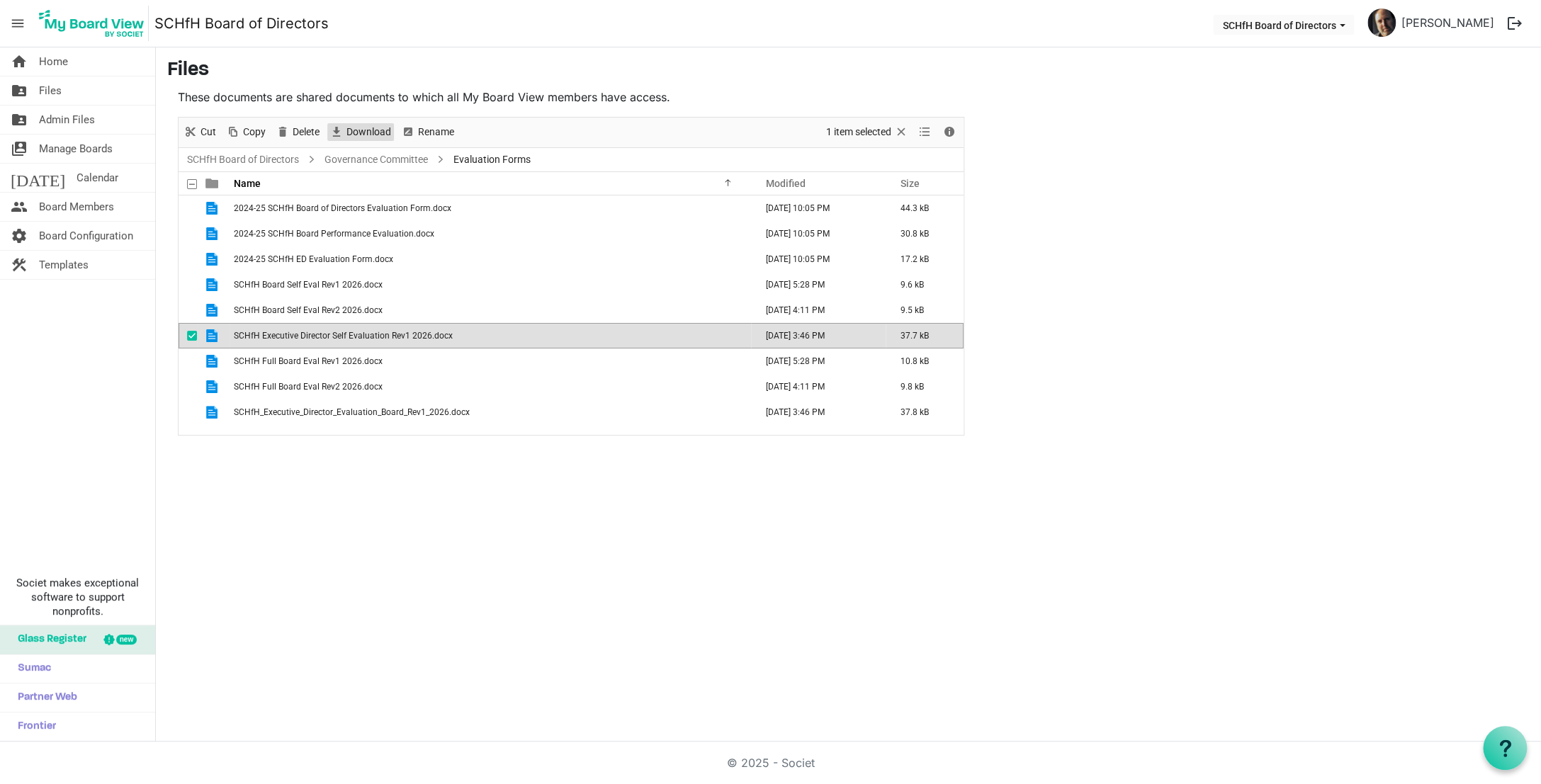
click at [361, 136] on span "Download" at bounding box center [369, 132] width 48 height 18
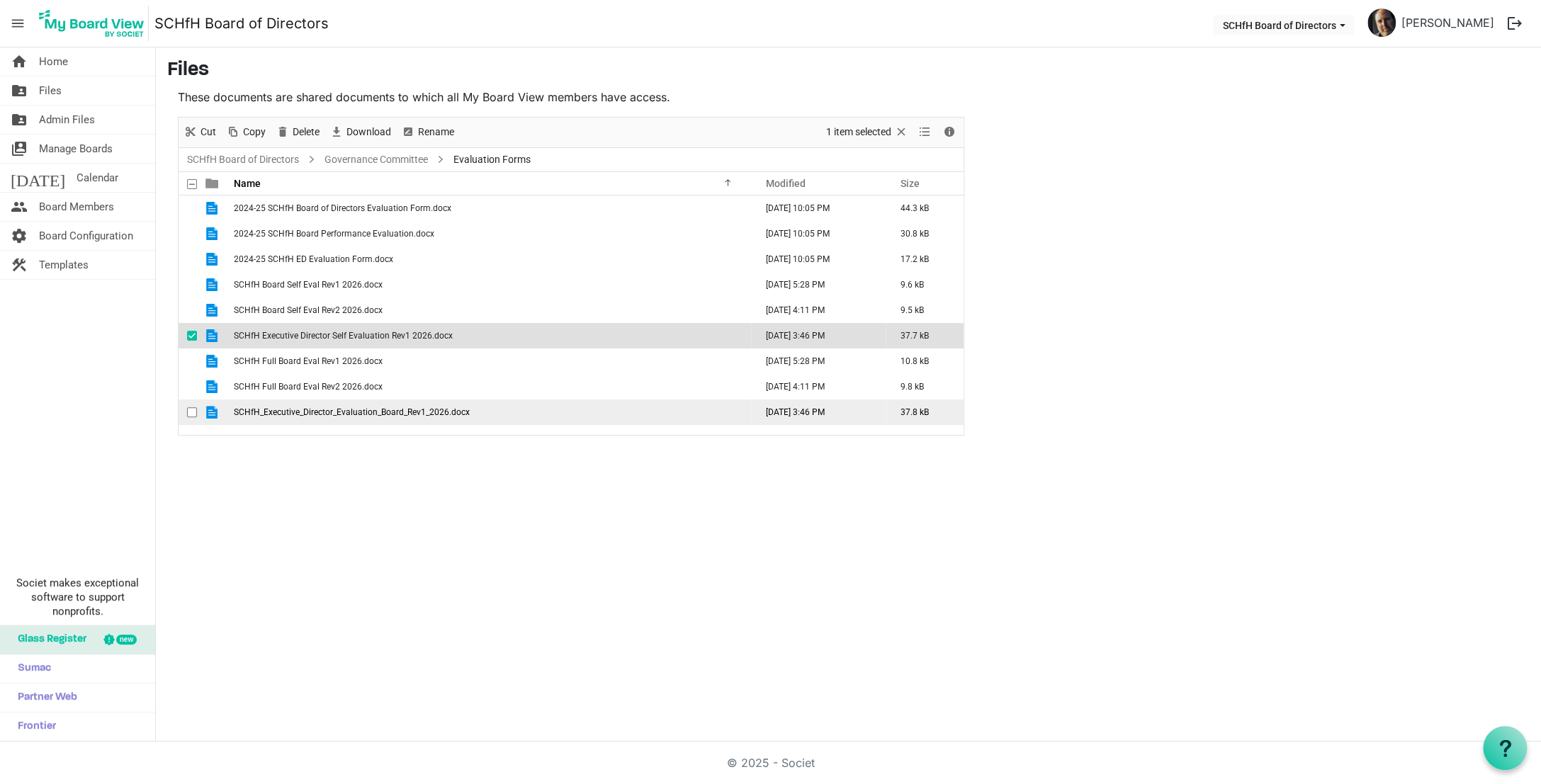
click at [191, 413] on span "checkbox" at bounding box center [192, 412] width 10 height 10
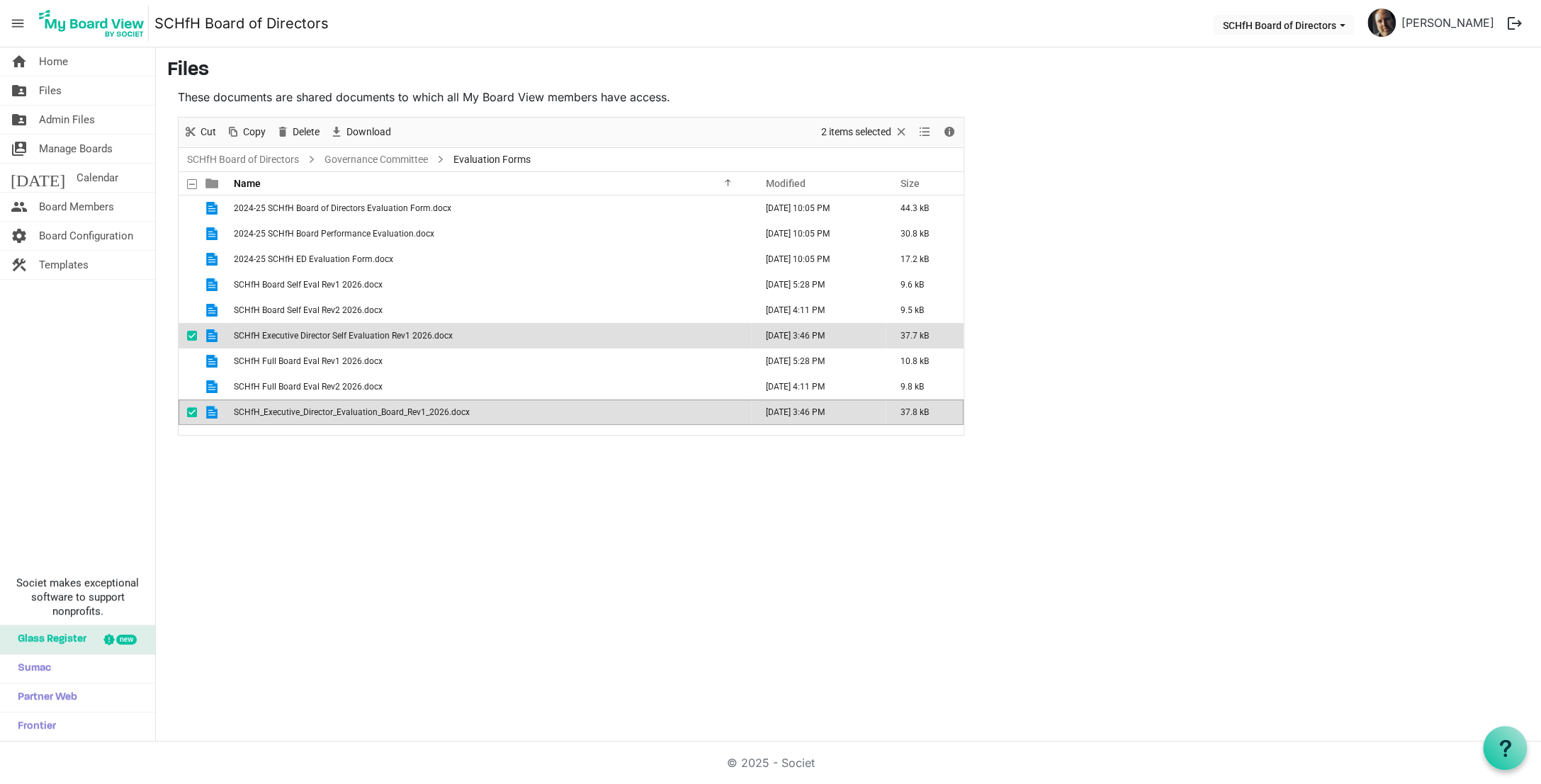
click at [194, 336] on span "checkbox" at bounding box center [192, 335] width 10 height 10
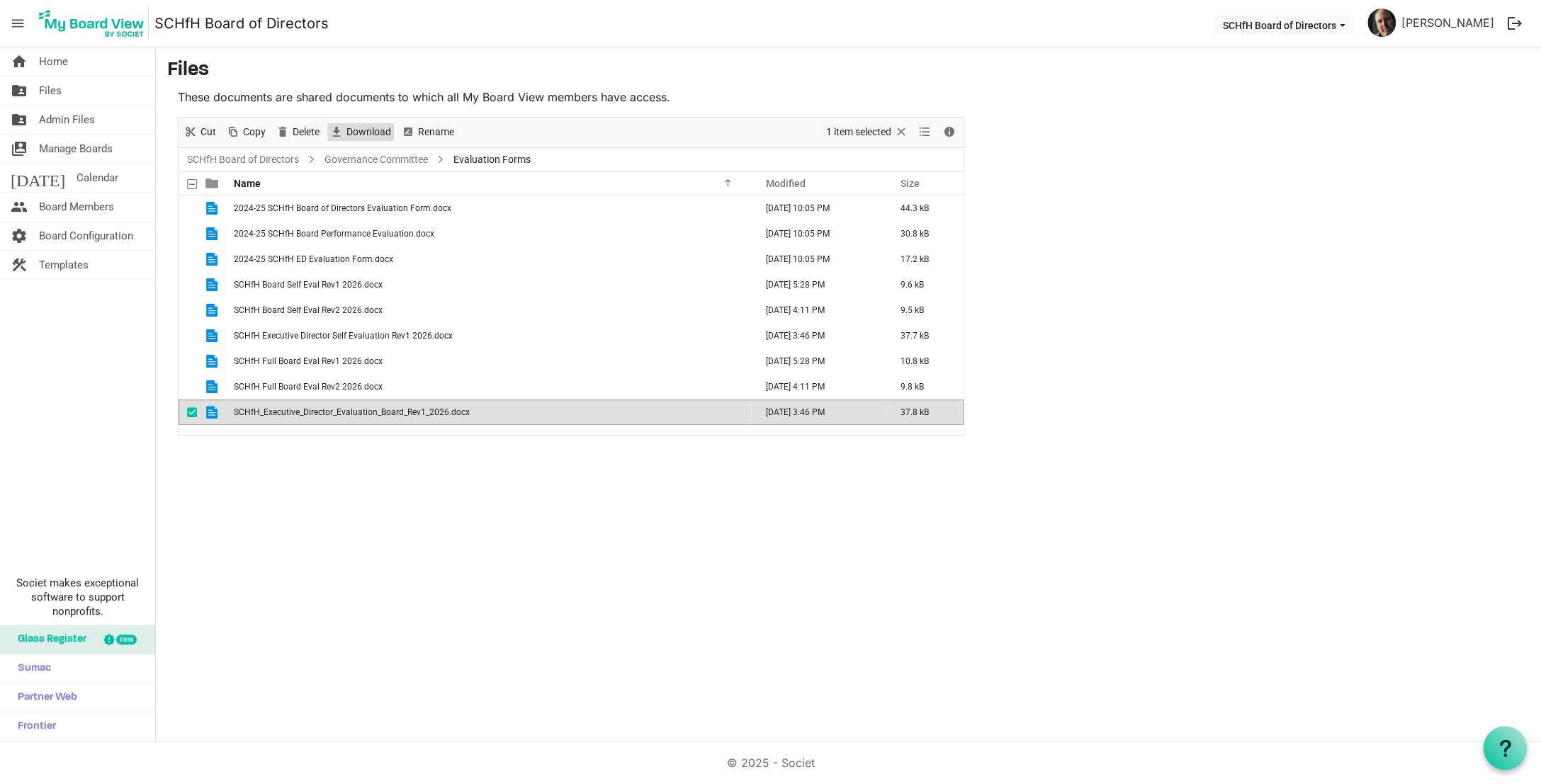
click at [364, 134] on span "Download" at bounding box center [369, 132] width 48 height 18
